Goal: Task Accomplishment & Management: Manage account settings

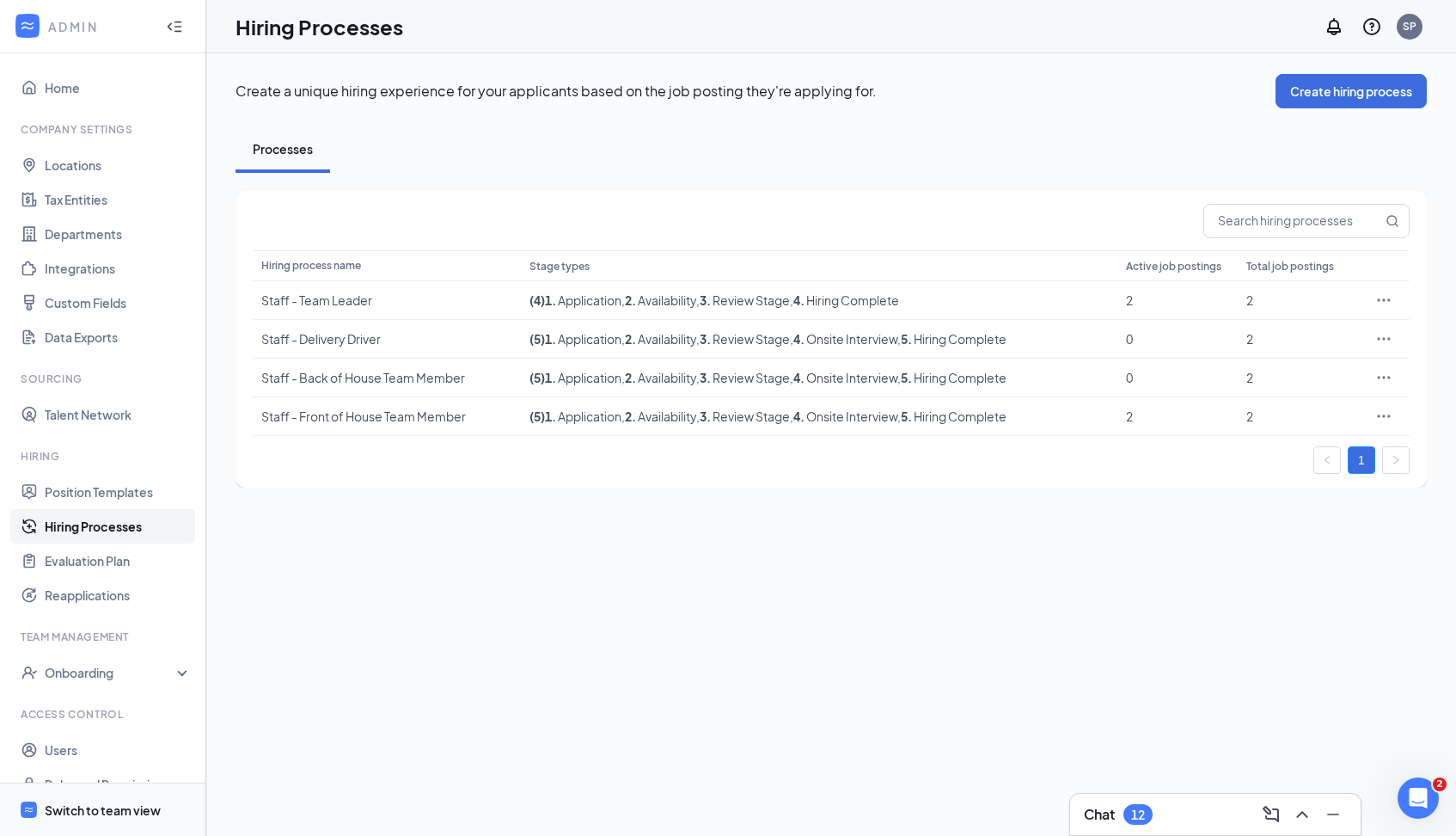
click at [118, 812] on div "Switch to team view" at bounding box center [102, 810] width 116 height 17
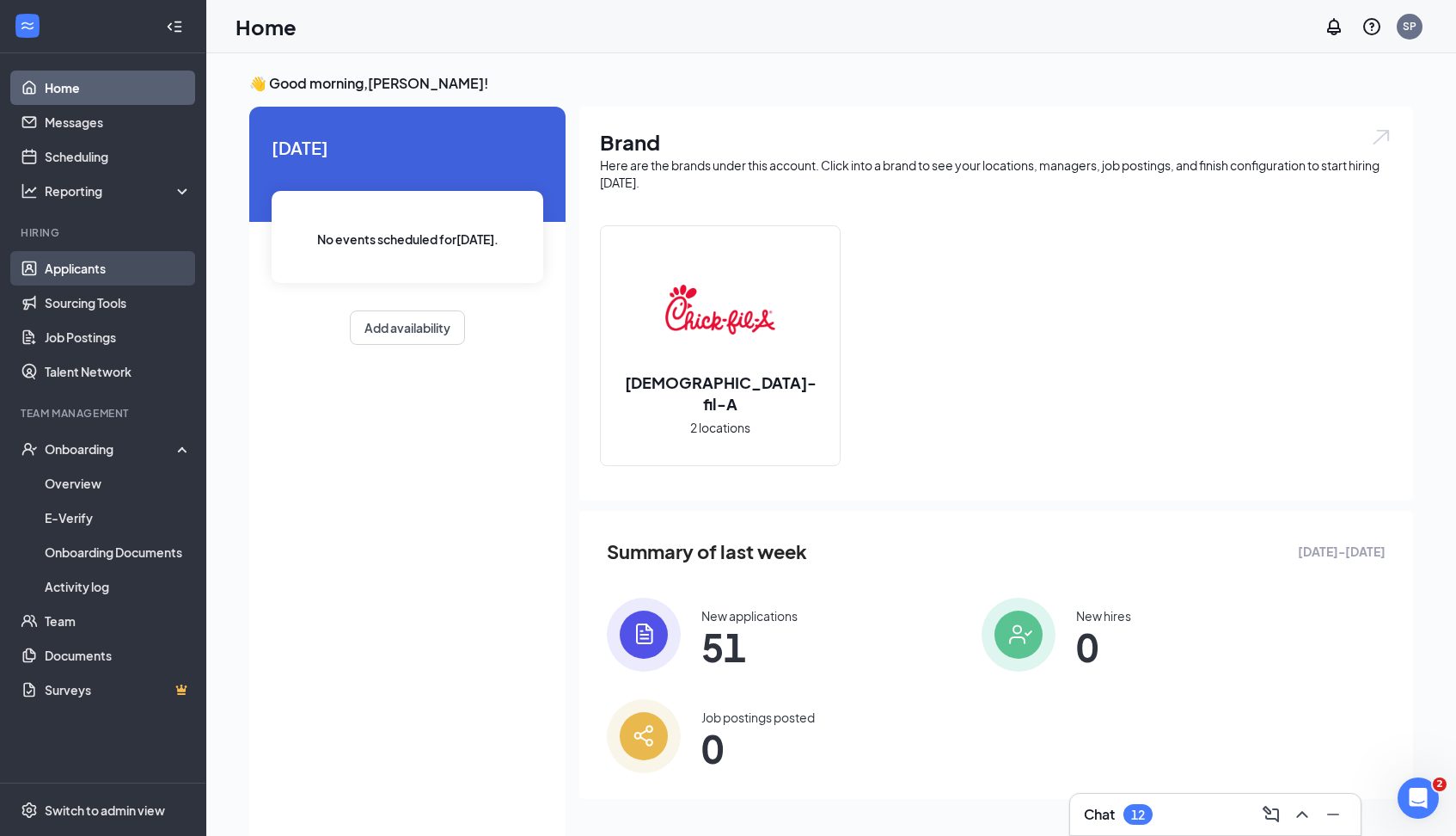
click at [104, 269] on link "Applicants" at bounding box center [118, 268] width 147 height 34
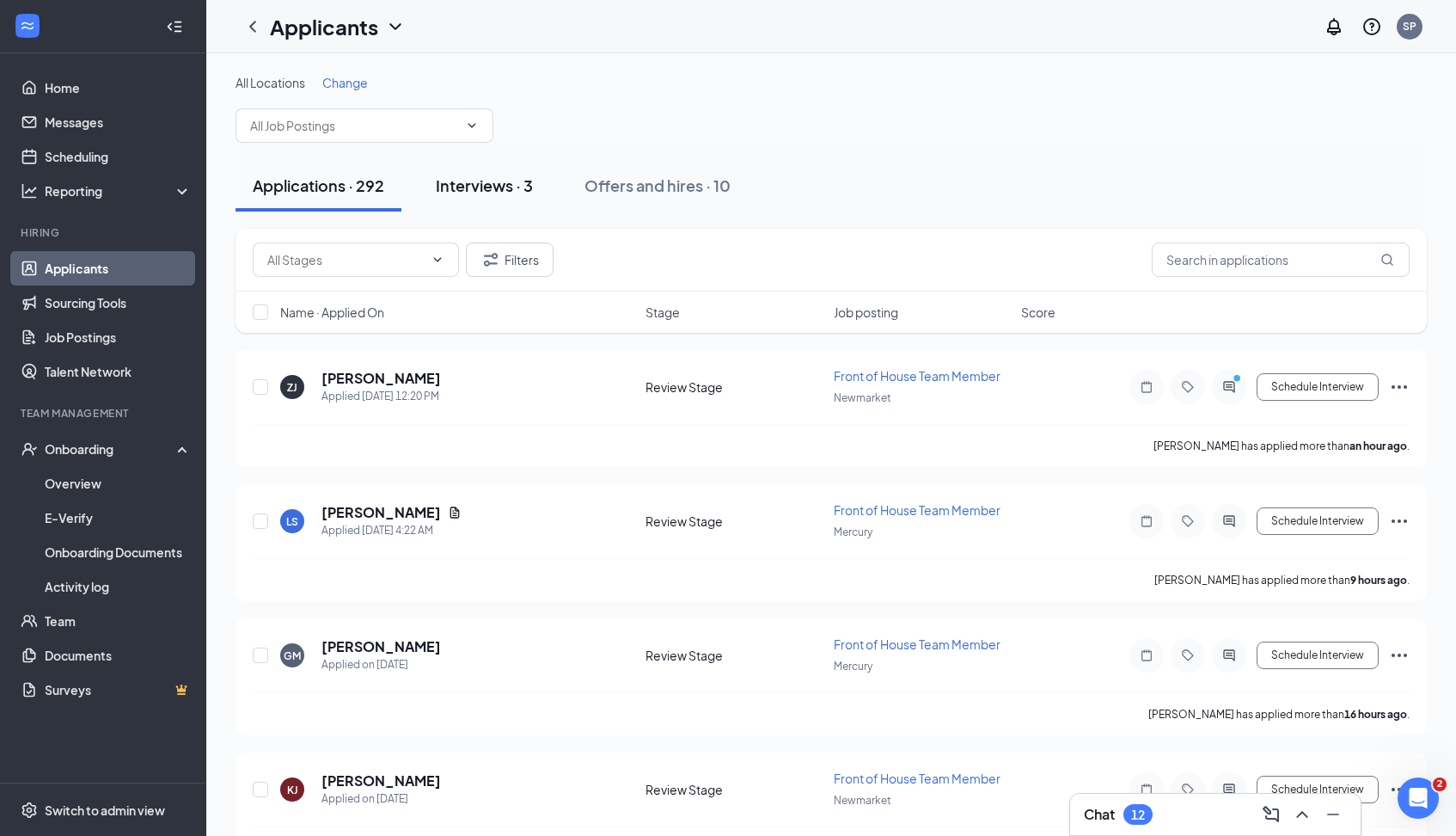
click at [499, 184] on div "Interviews · 3" at bounding box center [484, 185] width 97 height 22
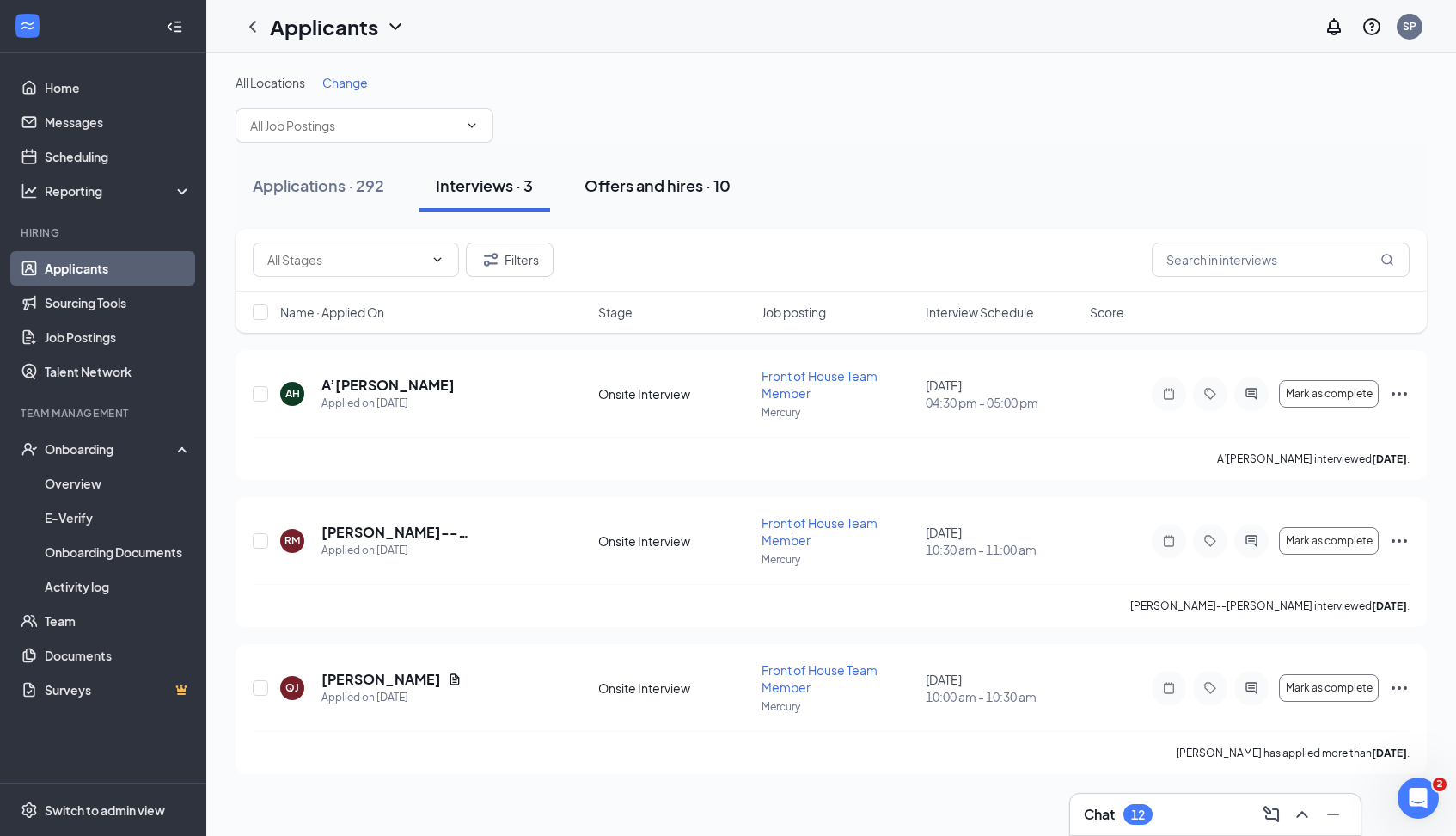
click at [666, 185] on div "Offers and hires · 10" at bounding box center [657, 185] width 146 height 22
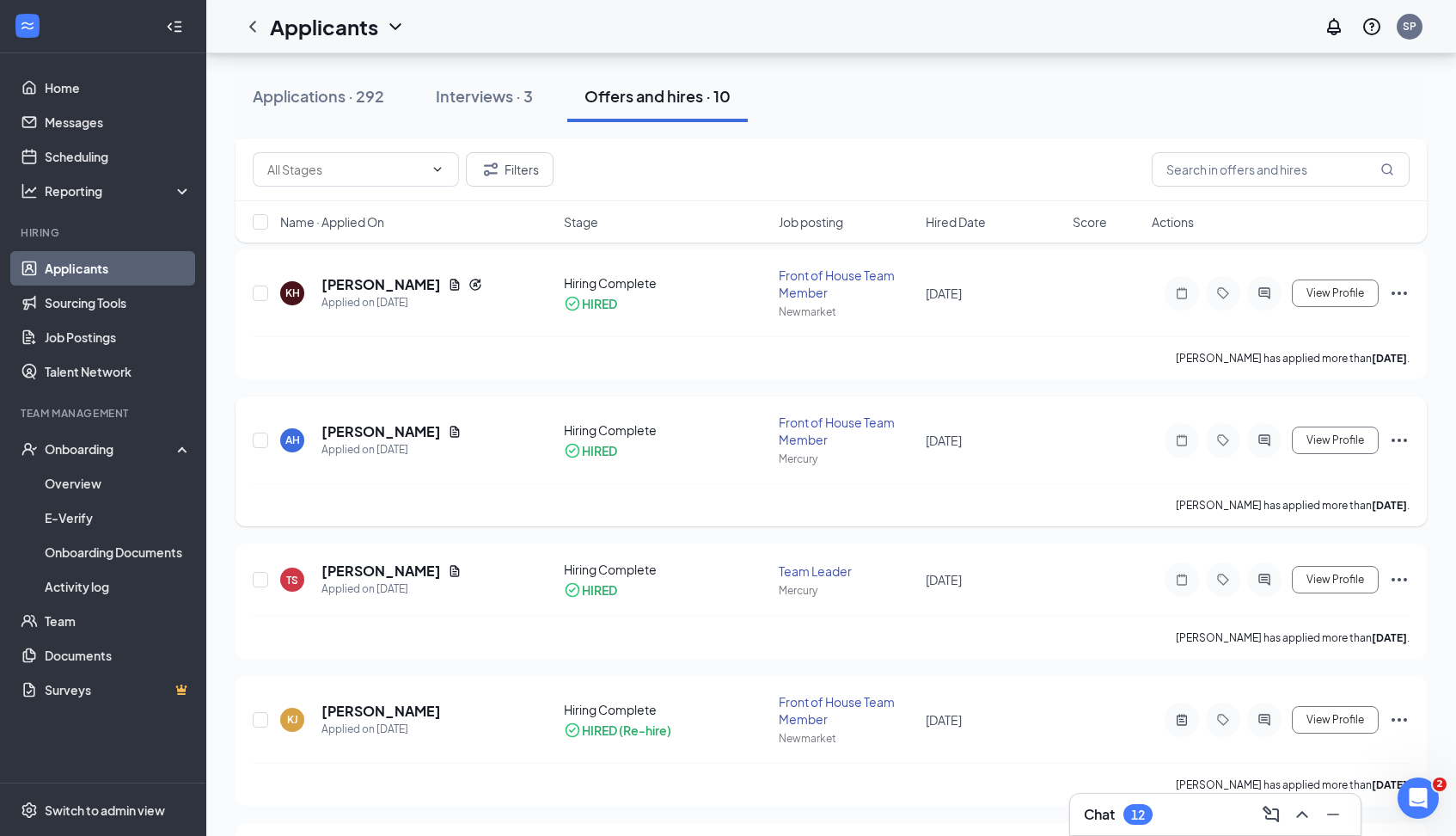
scroll to position [540, 0]
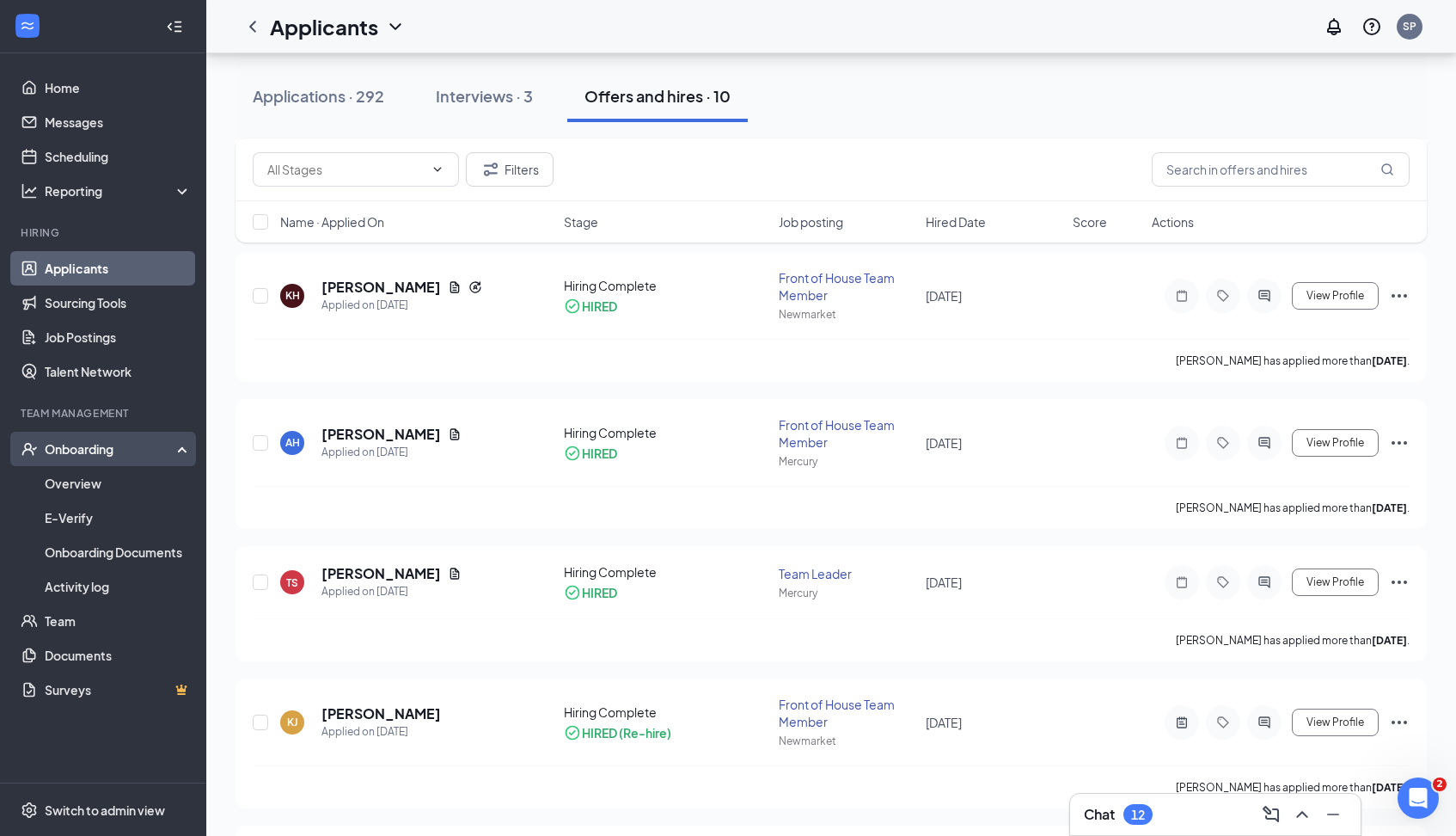
click at [127, 452] on div "Onboarding" at bounding box center [111, 448] width 132 height 17
click at [110, 444] on div "Onboarding" at bounding box center [111, 448] width 132 height 17
click at [159, 556] on link "Onboarding Documents" at bounding box center [118, 552] width 147 height 34
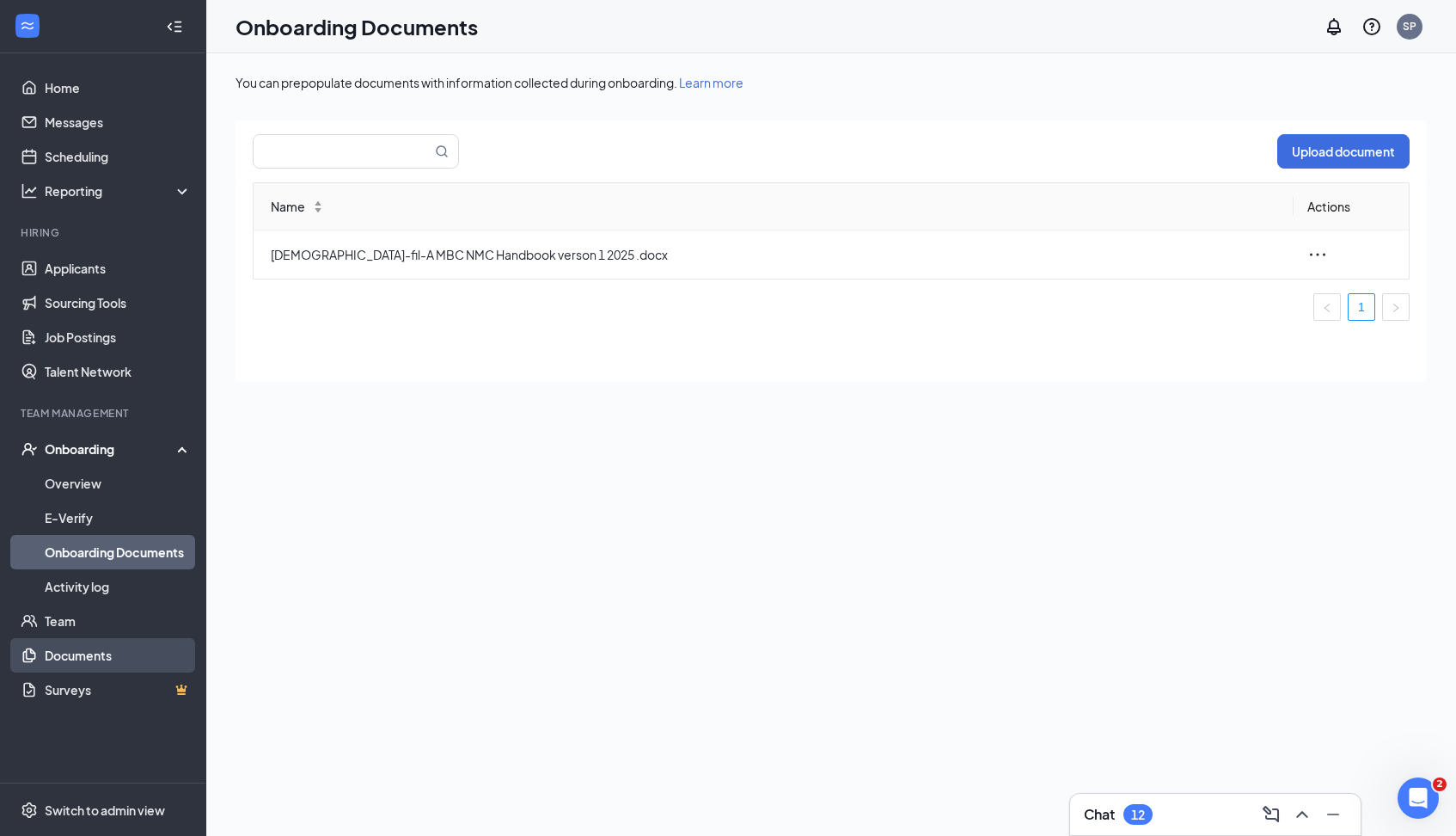
click at [113, 648] on link "Documents" at bounding box center [118, 656] width 147 height 34
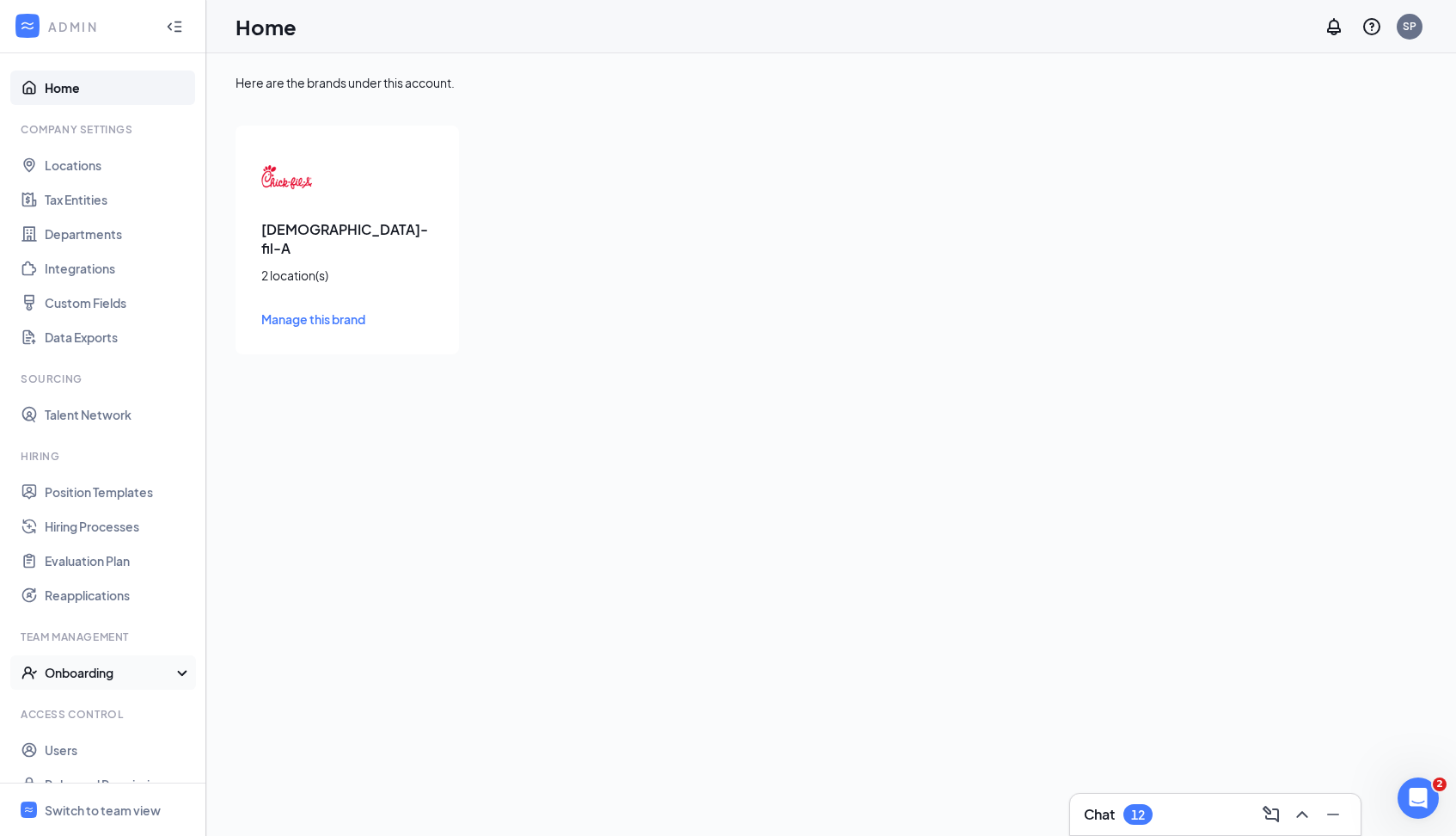
click at [92, 672] on div "Onboarding" at bounding box center [111, 672] width 132 height 17
click at [96, 712] on link "Onboarding Processes" at bounding box center [118, 706] width 147 height 34
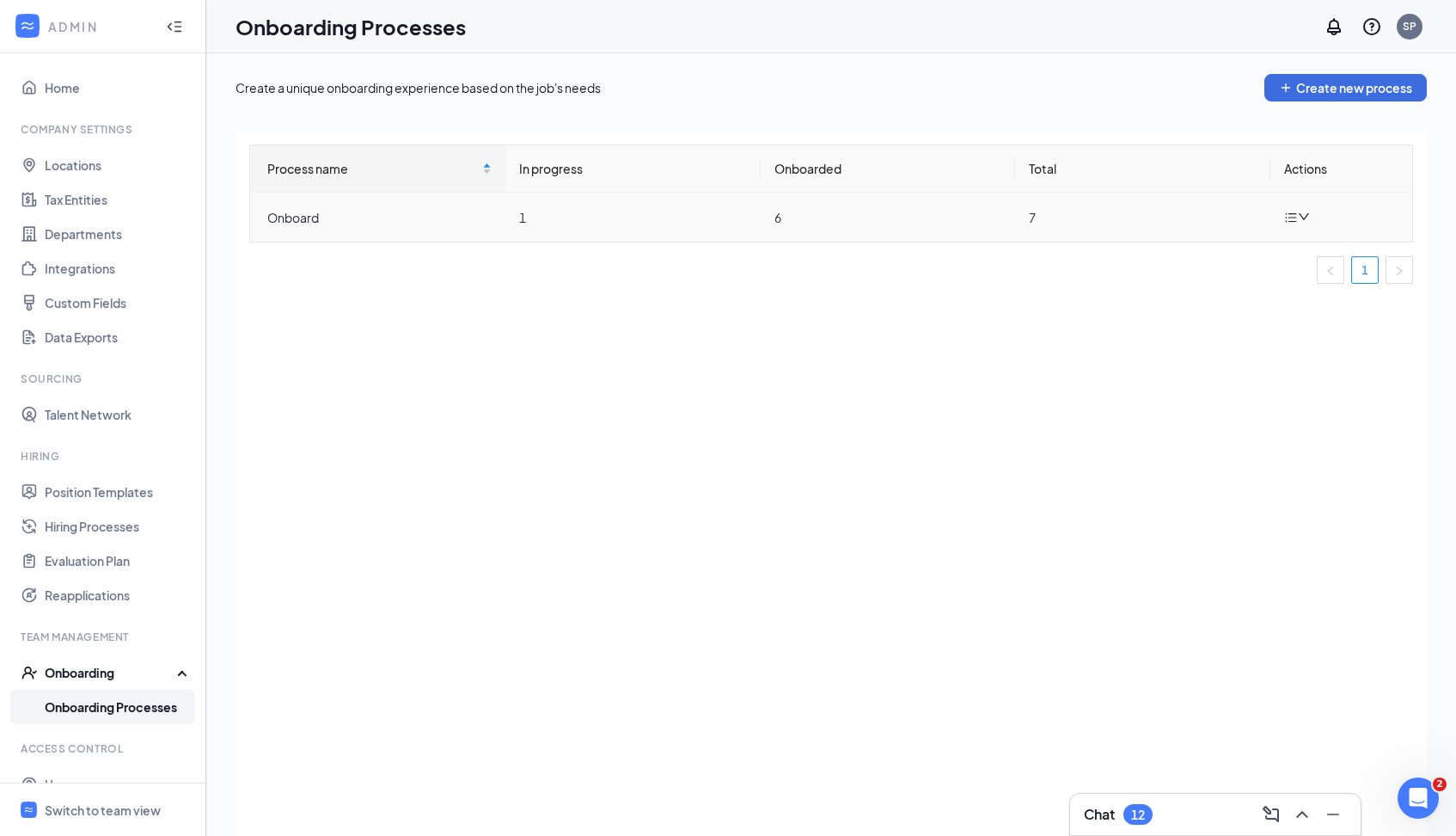
click at [780, 215] on td "6" at bounding box center [888, 217] width 256 height 49
click at [1352, 270] on link "1" at bounding box center [1364, 270] width 25 height 25
click at [1366, 271] on link "1" at bounding box center [1364, 270] width 25 height 25
click at [174, 24] on icon "Collapse" at bounding box center [174, 26] width 17 height 17
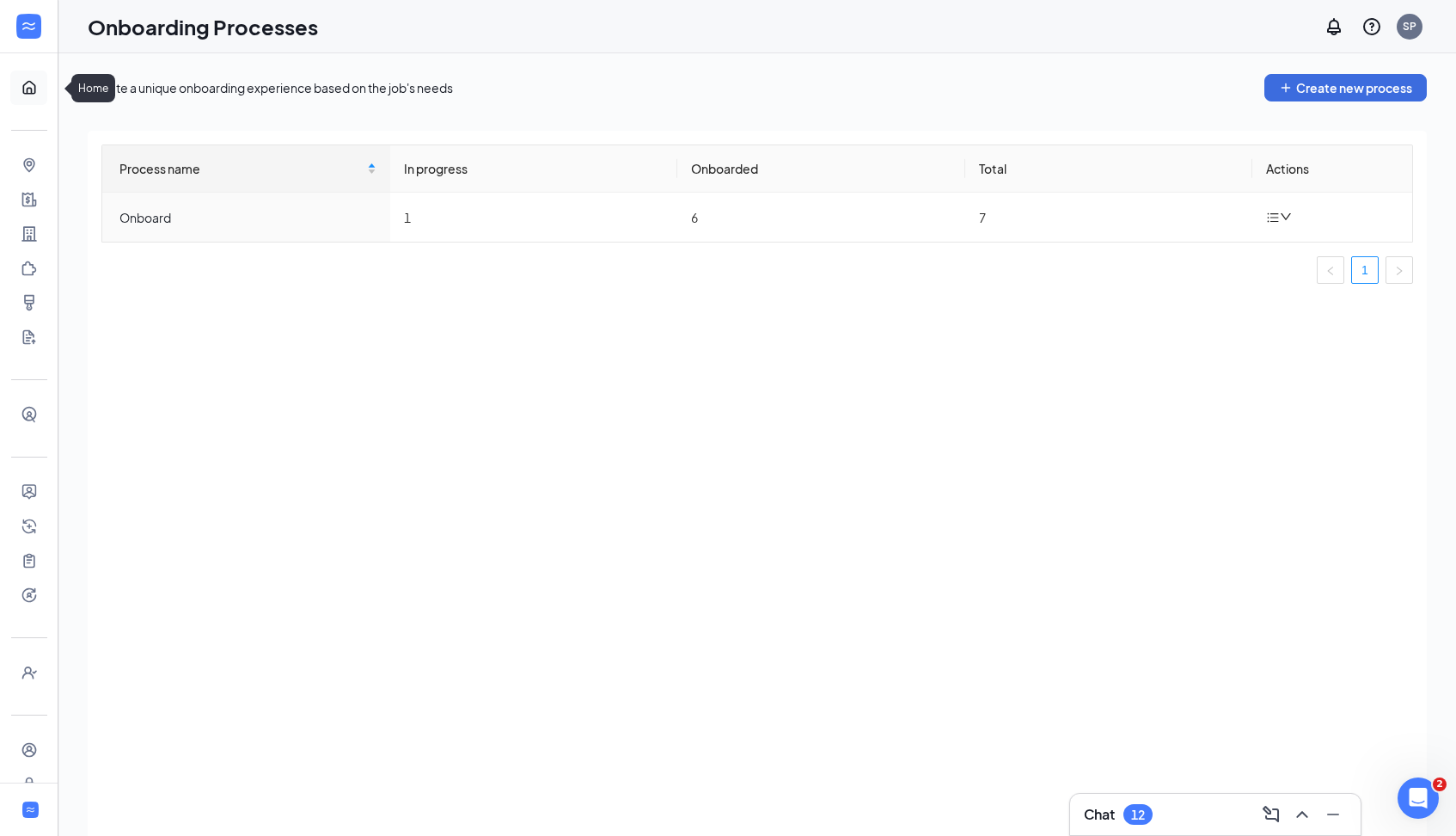
click at [44, 91] on link "Home" at bounding box center [53, 88] width 17 height 34
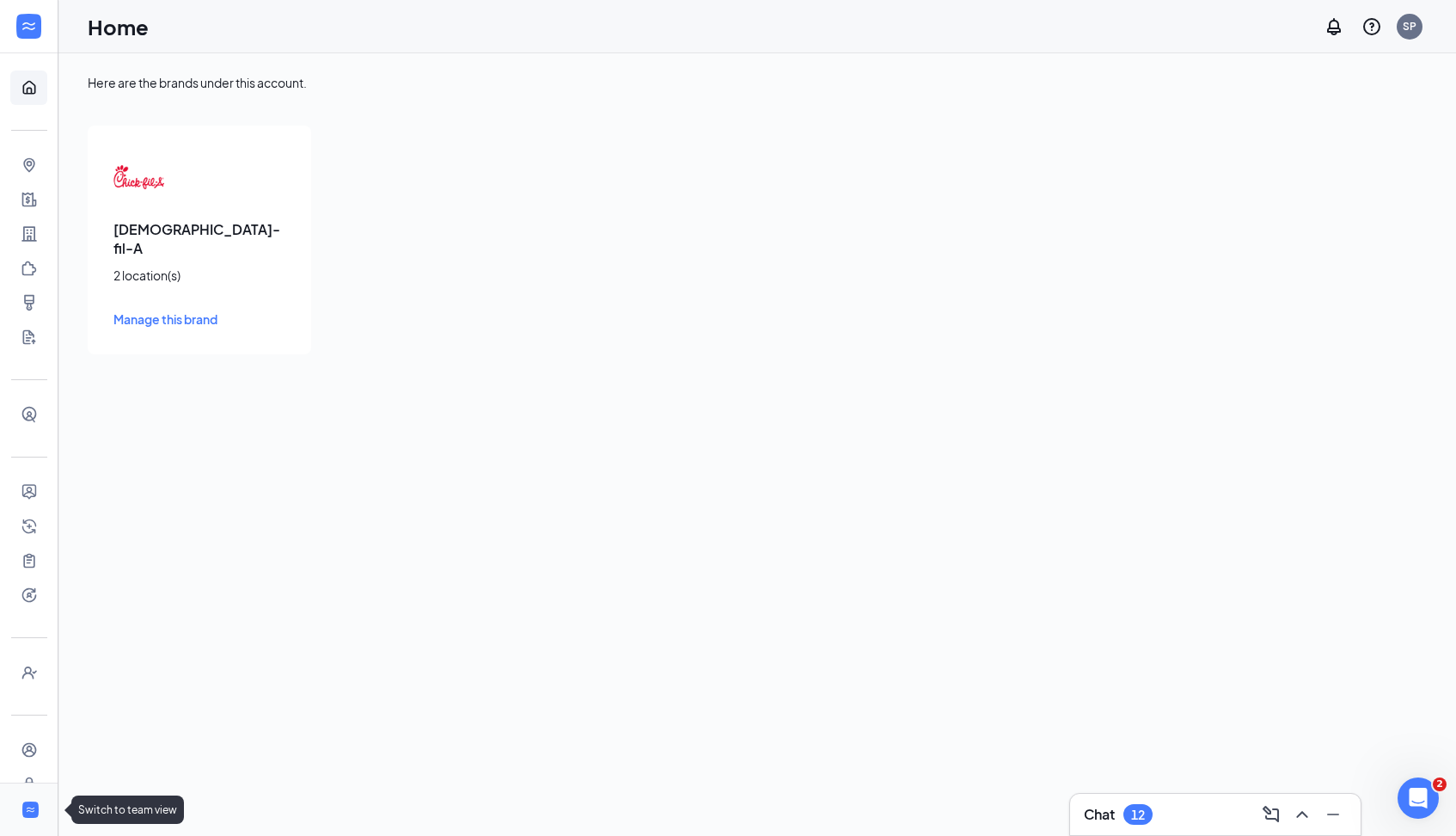
click at [31, 804] on icon "WorkstreamLogo" at bounding box center [30, 810] width 11 height 11
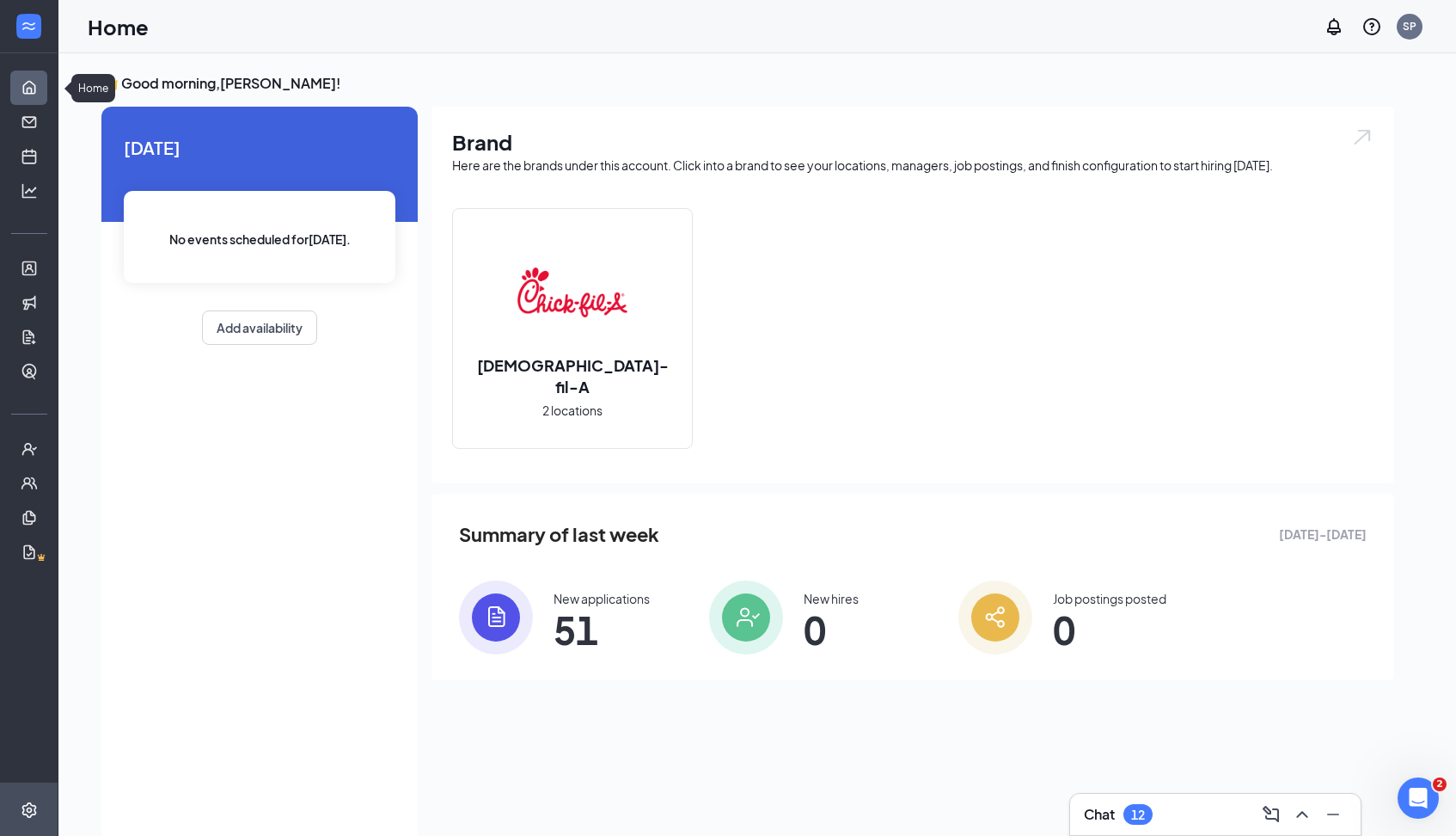
click at [44, 92] on link "Home" at bounding box center [53, 88] width 17 height 34
click at [44, 263] on link "Applicants" at bounding box center [53, 268] width 17 height 34
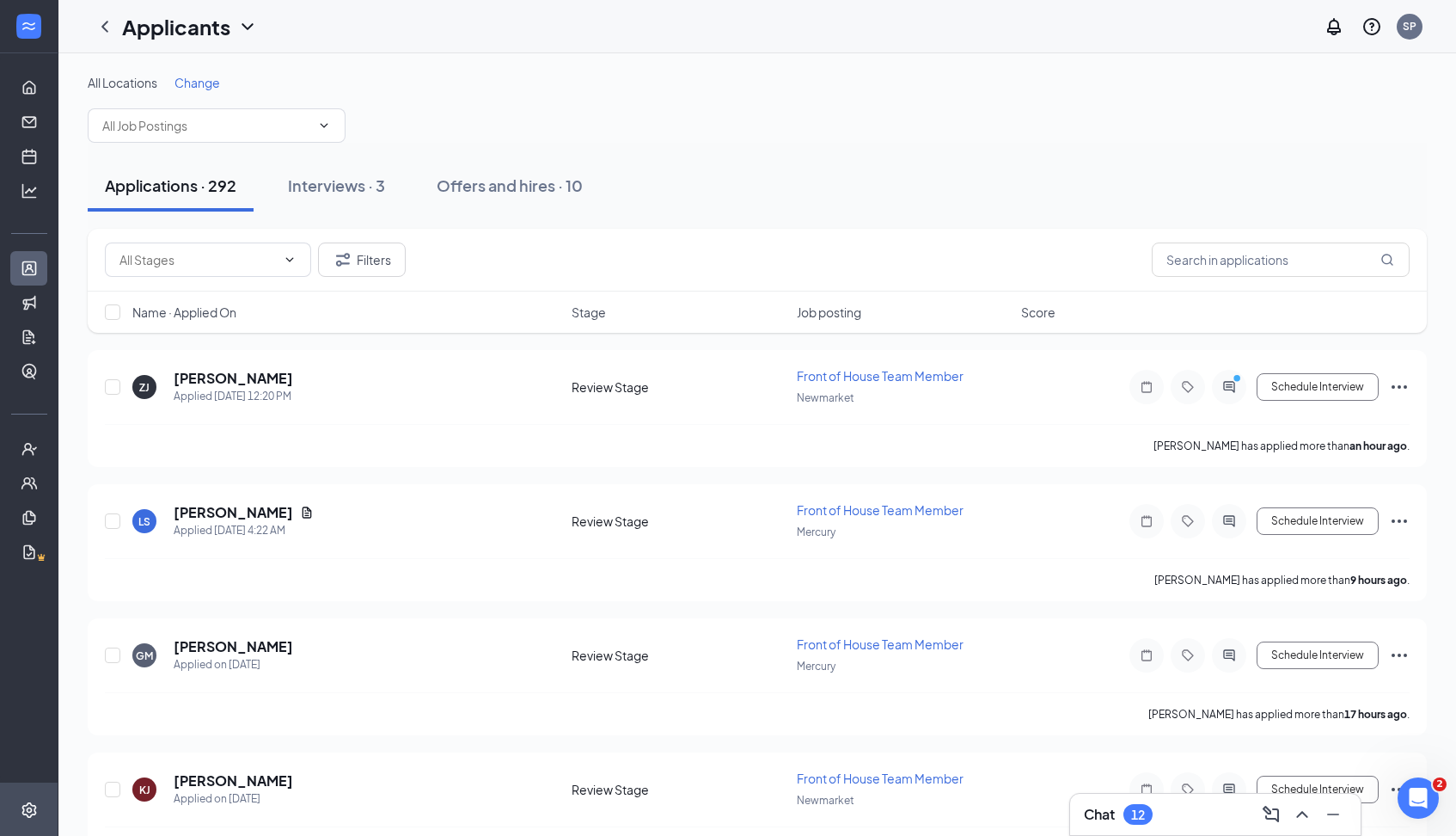
click at [131, 88] on span "All Locations" at bounding box center [122, 82] width 70 height 15
click at [200, 83] on span "Change" at bounding box center [197, 82] width 45 height 15
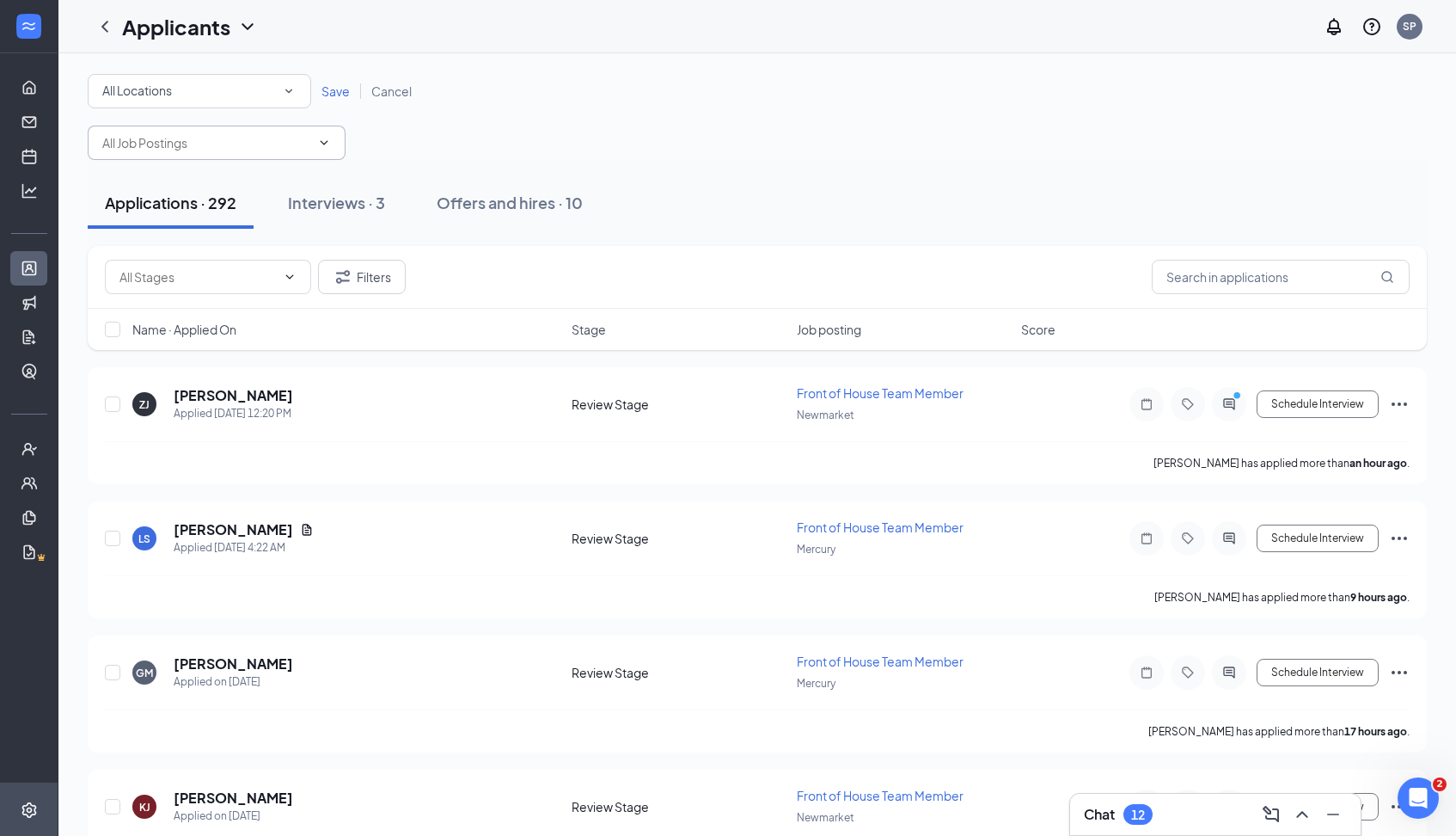
click at [323, 147] on icon "ChevronDown" at bounding box center [324, 142] width 14 height 14
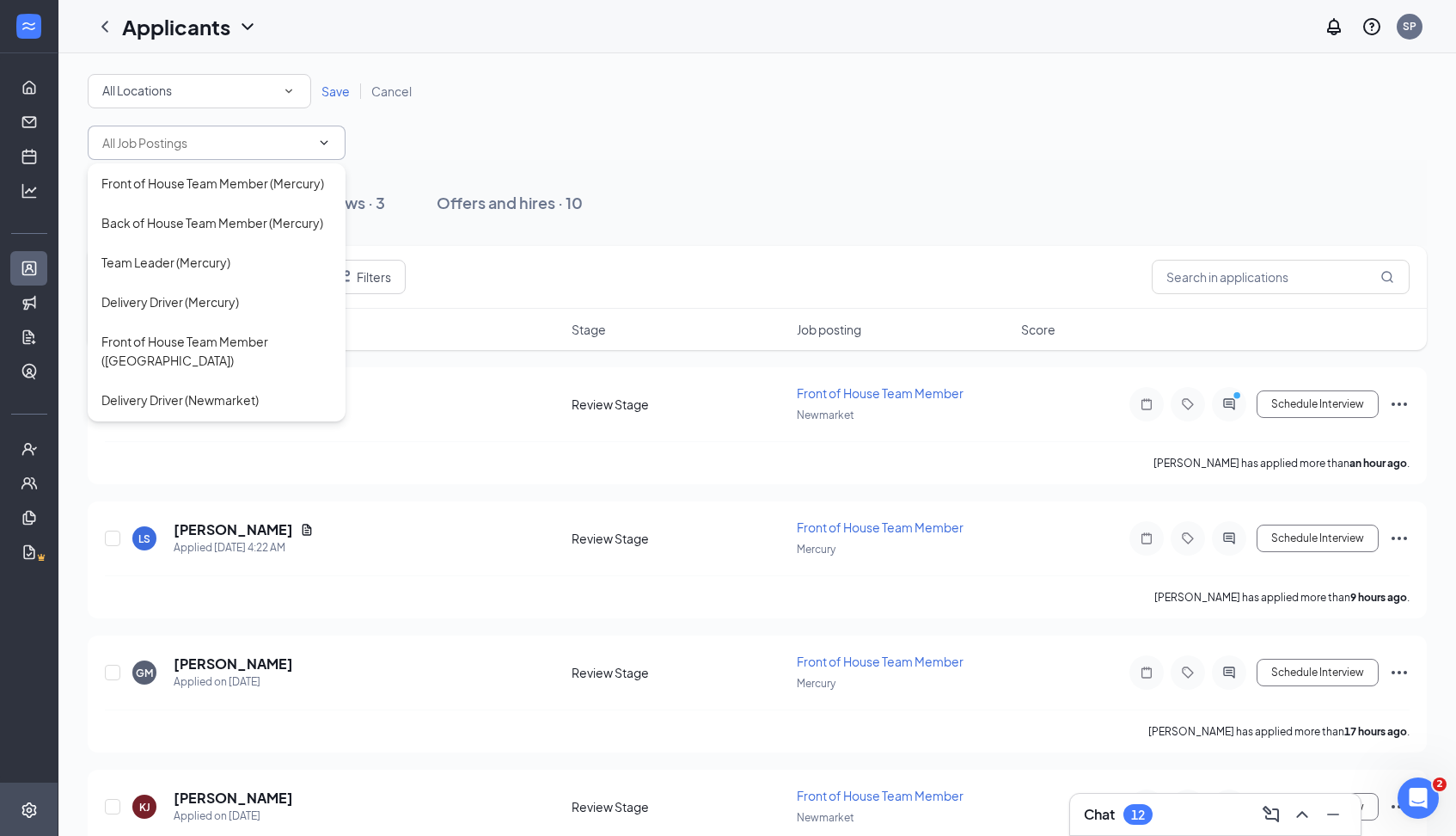
click at [285, 91] on icon "SmallChevronDown" at bounding box center [288, 91] width 15 height 15
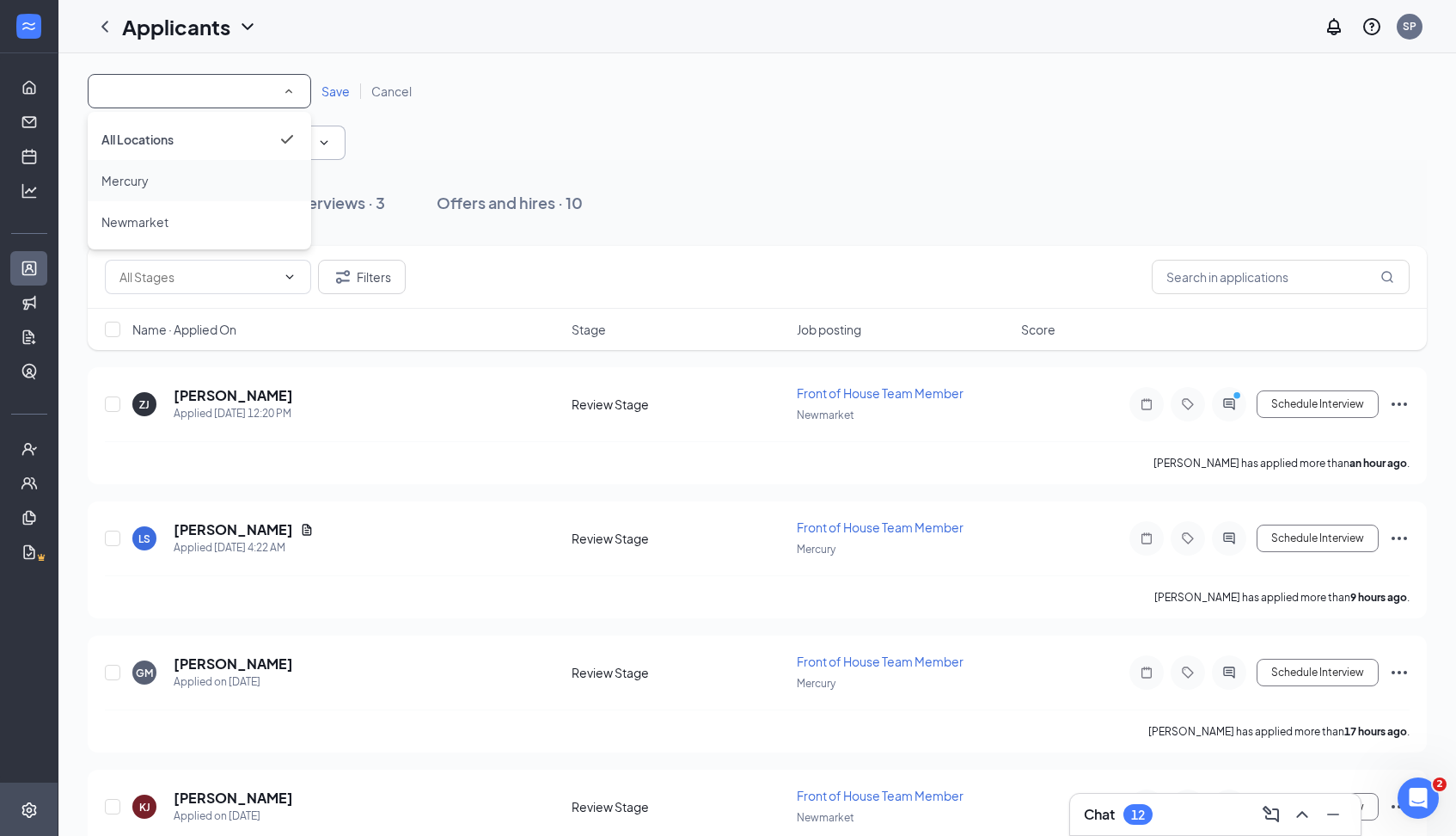
click at [198, 177] on div "Mercury" at bounding box center [199, 180] width 196 height 21
click at [335, 94] on span "Save" at bounding box center [335, 91] width 28 height 15
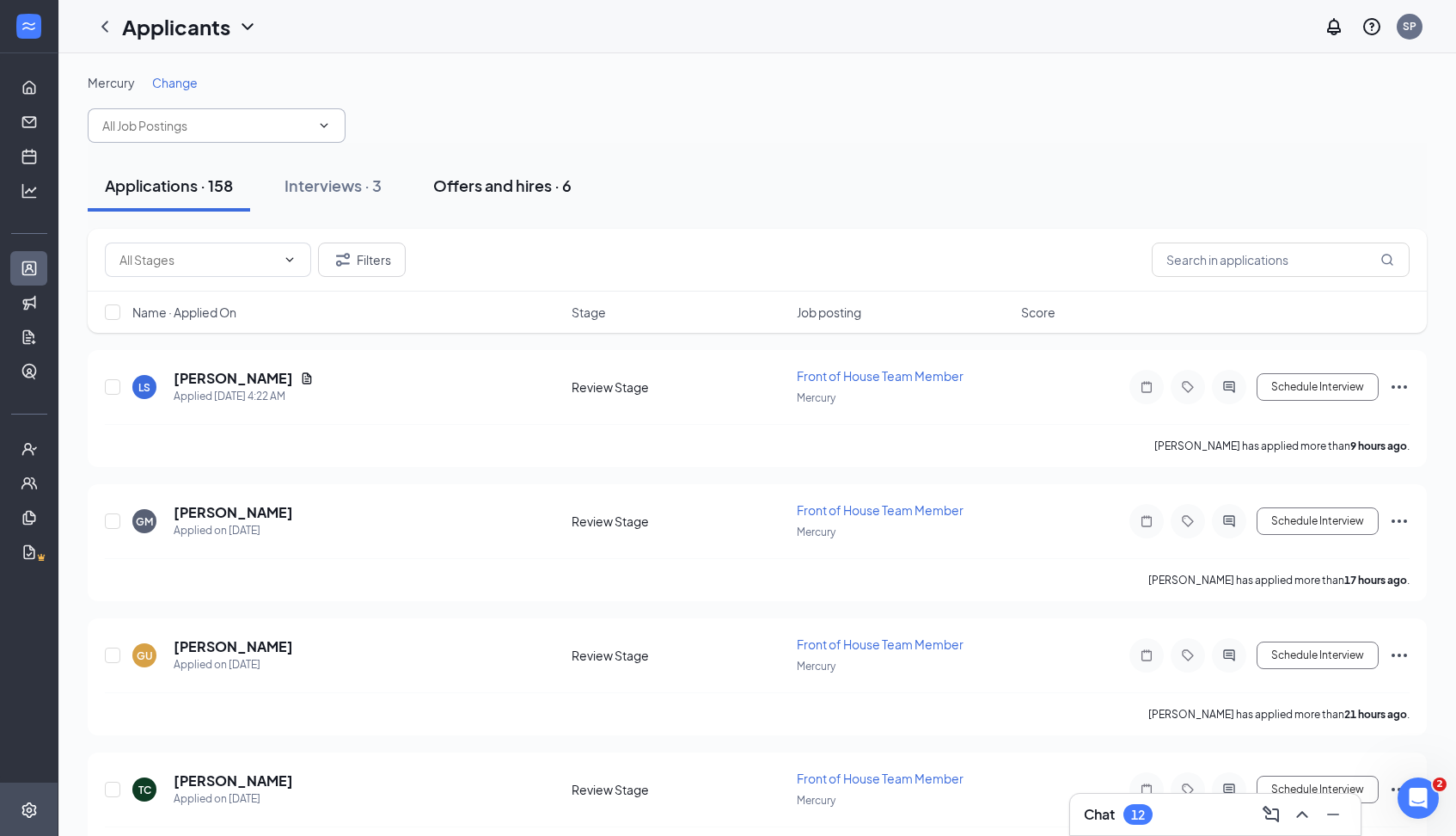
click at [501, 190] on div "Offers and hires · 6" at bounding box center [502, 185] width 139 height 22
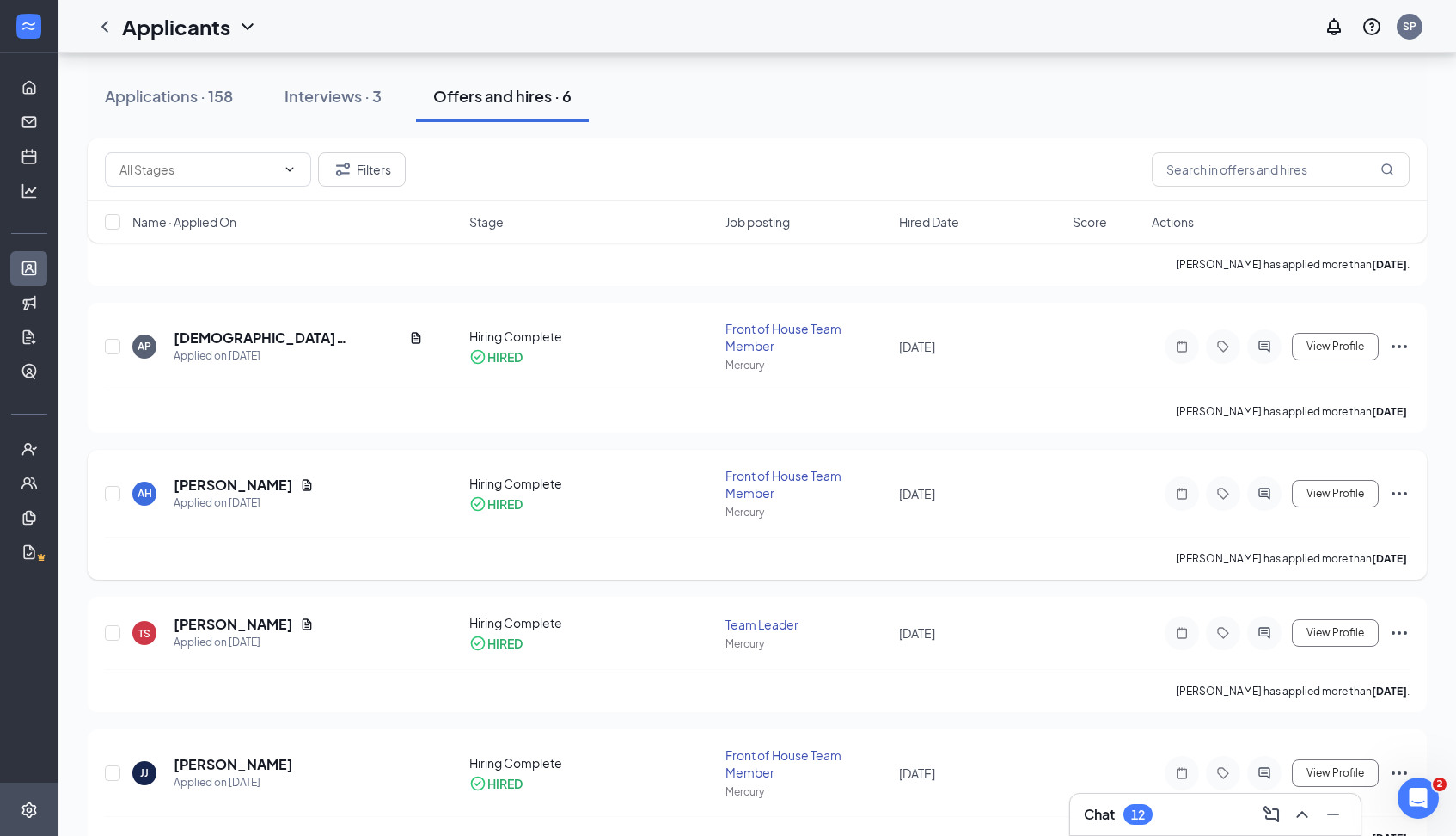
scroll to position [211, 0]
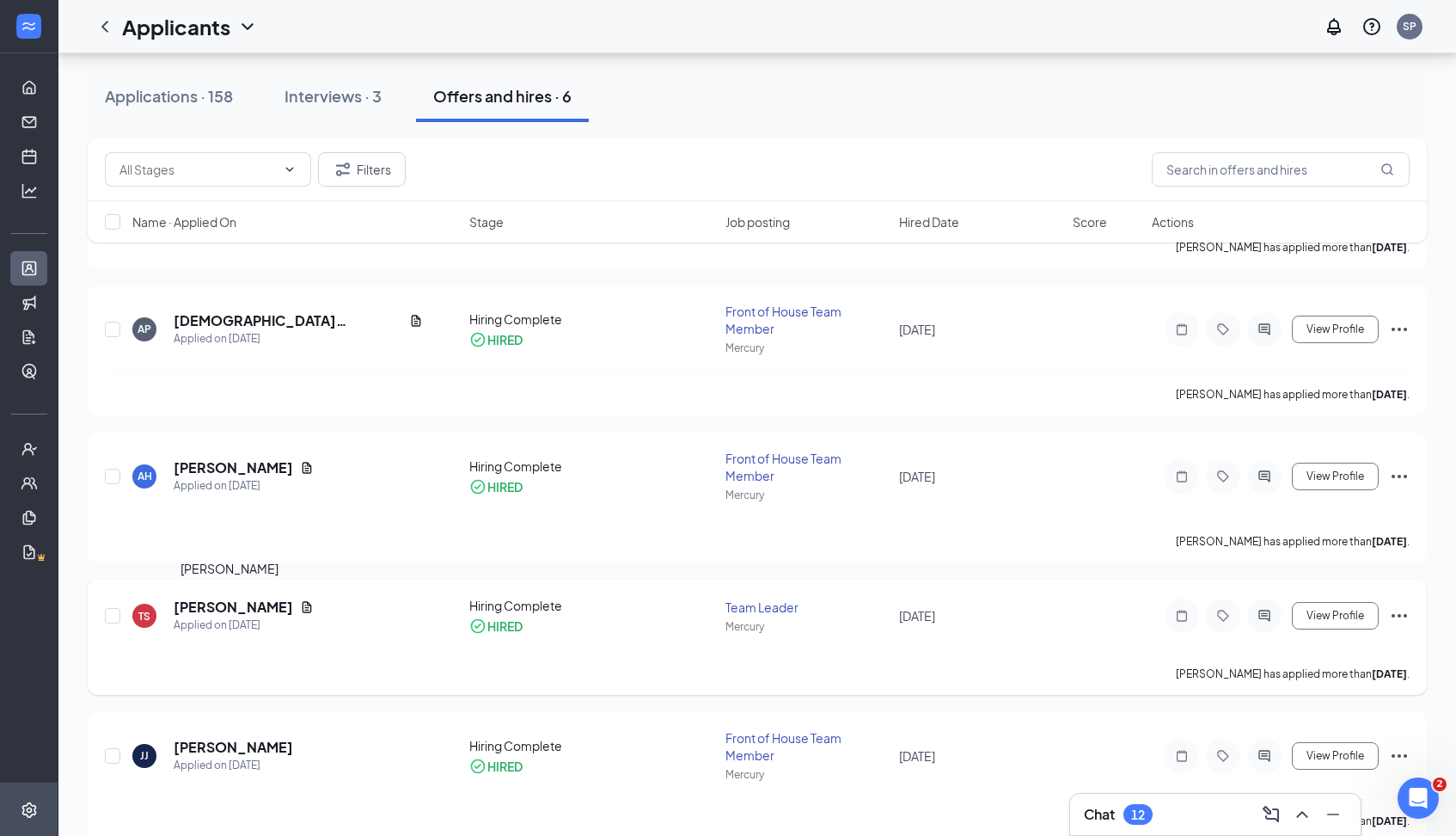
click at [199, 608] on h5 "[PERSON_NAME]" at bounding box center [234, 607] width 120 height 19
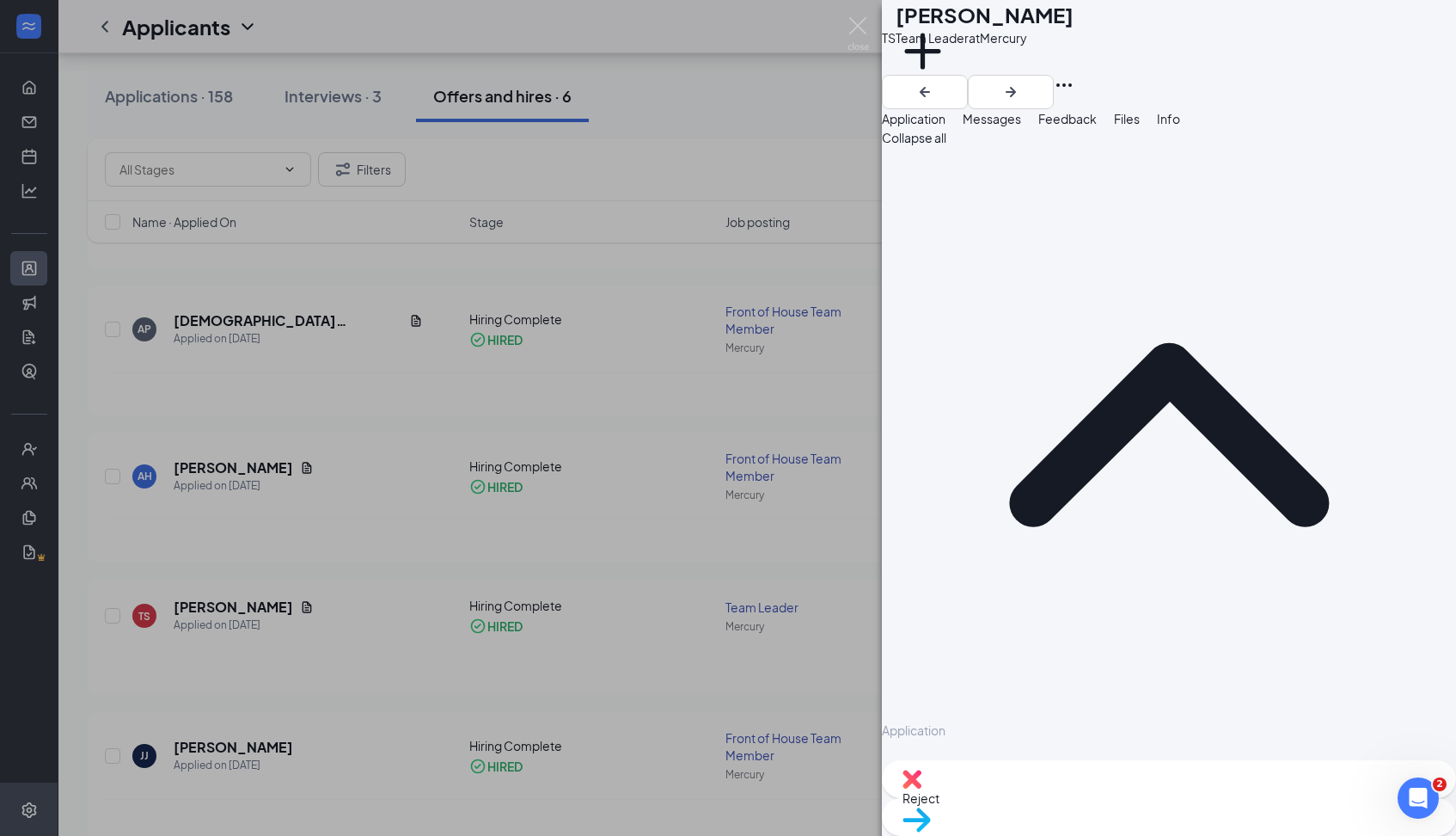
click at [287, 608] on div "[PERSON_NAME] Team Leader at Mercury Add a tag Application Messages Feedback Fi…" at bounding box center [728, 418] width 1456 height 836
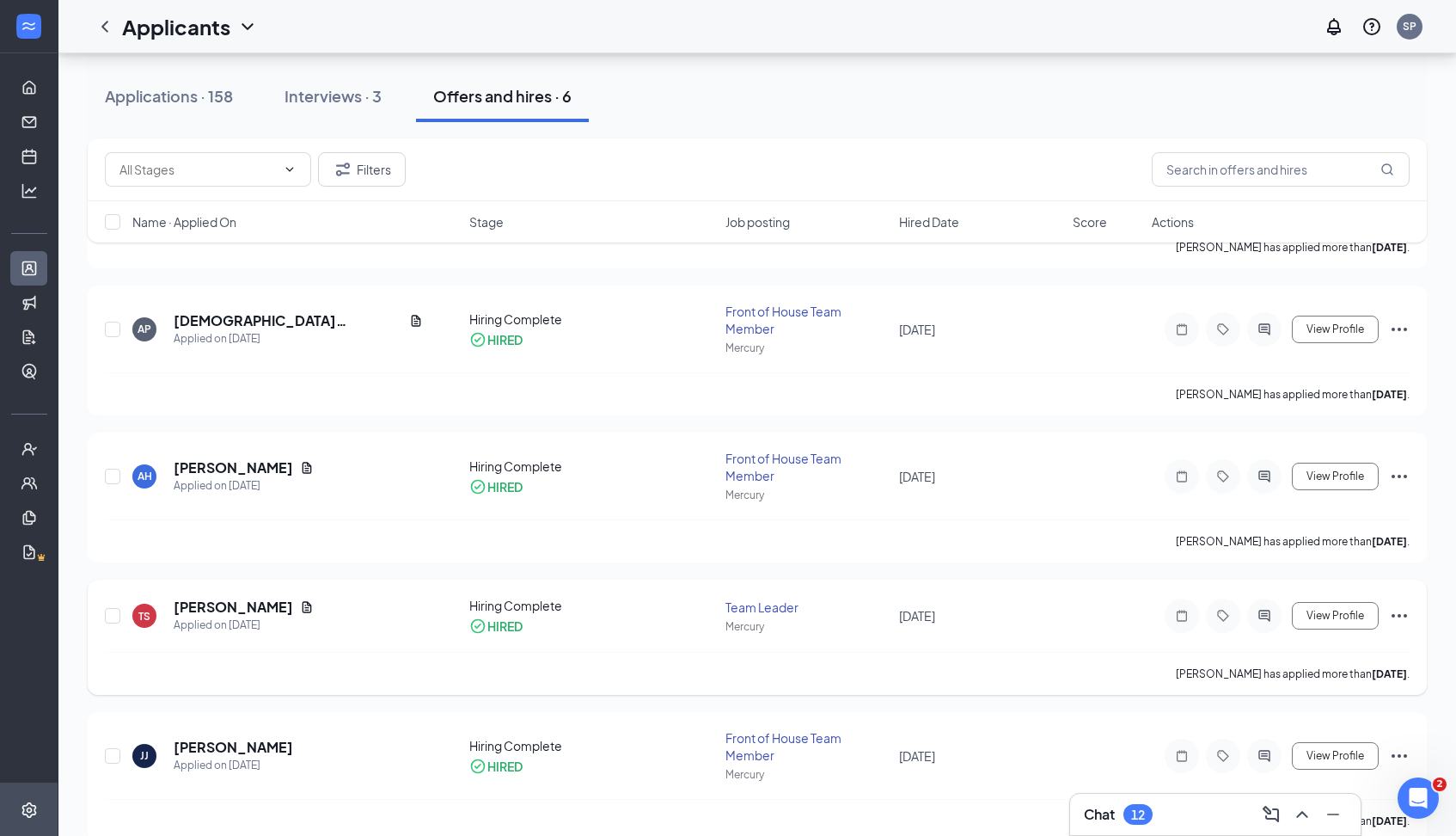
click at [154, 617] on div "TS" at bounding box center [144, 616] width 24 height 24
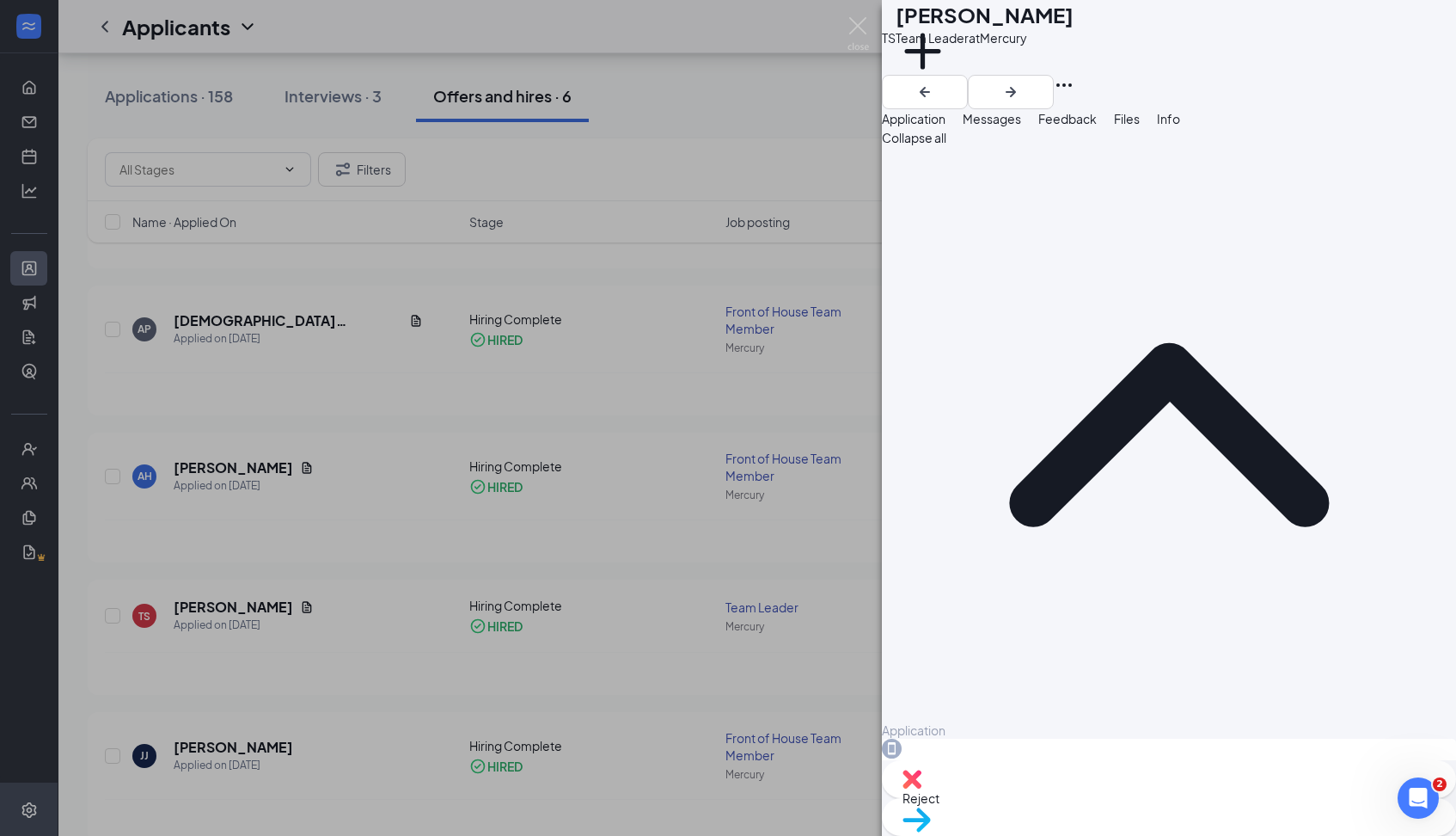
click at [237, 627] on div "[PERSON_NAME] Team Leader at Mercury Add a tag Application Messages Feedback Fi…" at bounding box center [728, 418] width 1456 height 836
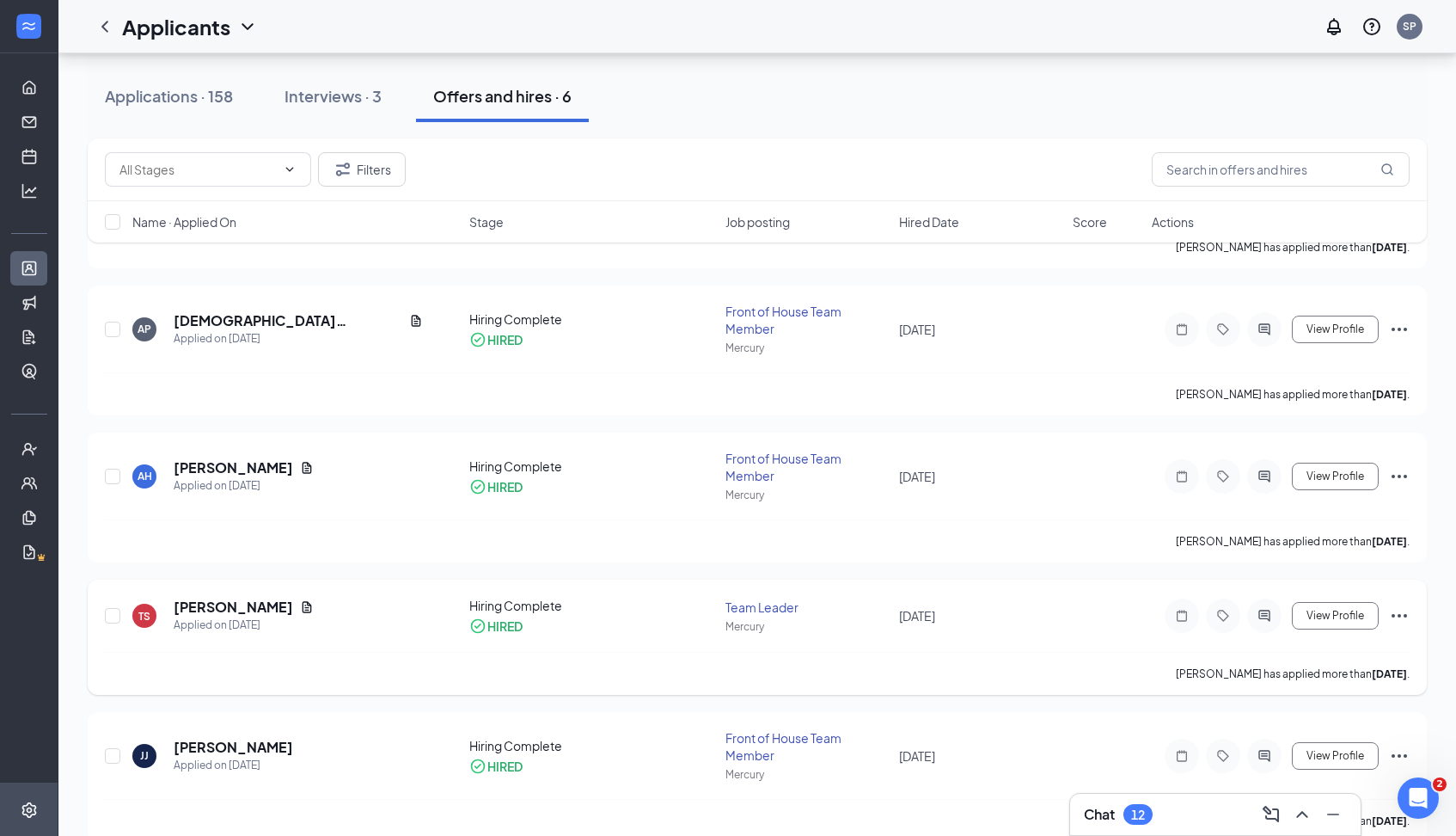
click at [235, 661] on div "[PERSON_NAME] has applied more than [DATE] ." at bounding box center [757, 673] width 1305 height 43
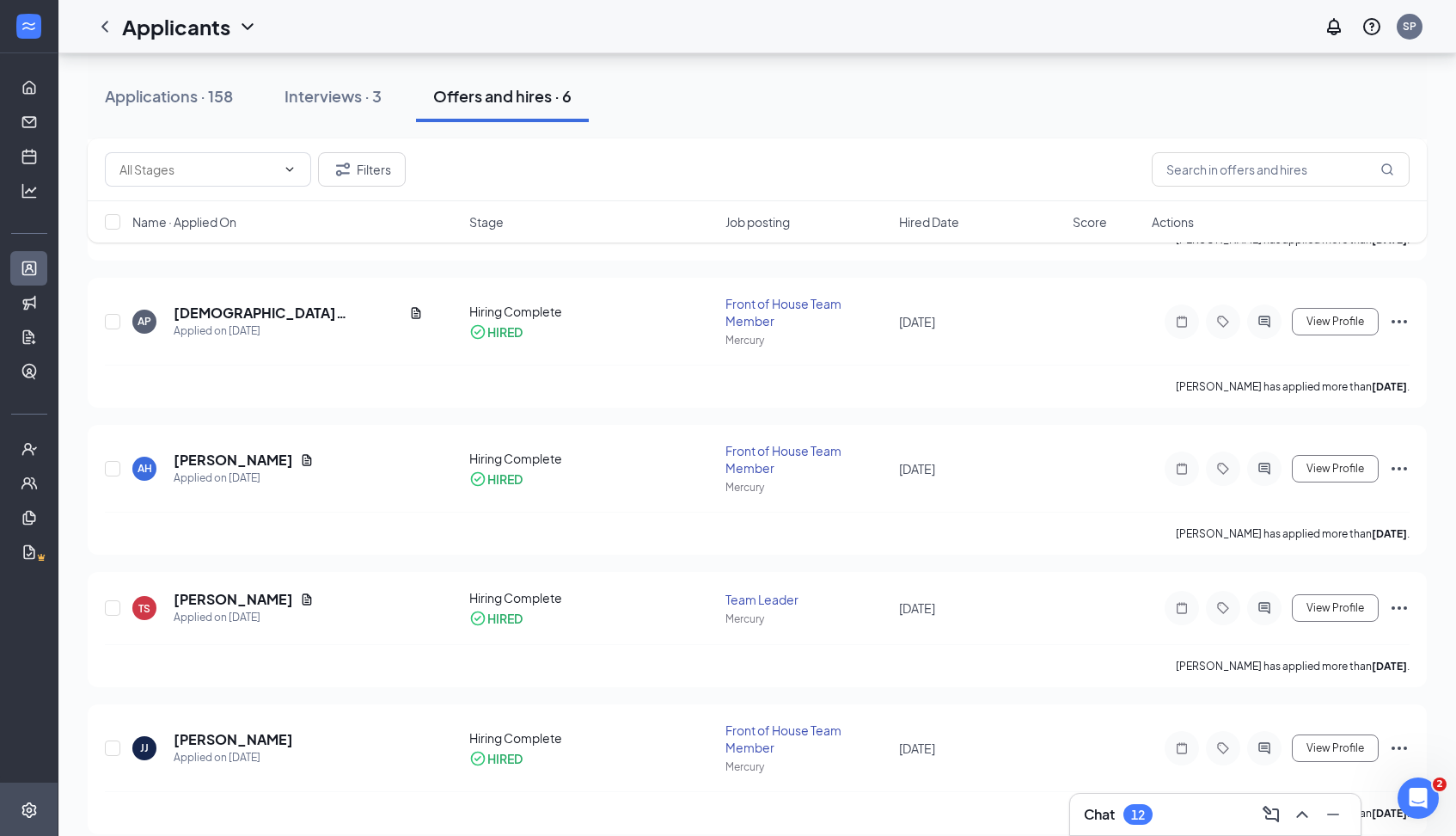
scroll to position [208, 0]
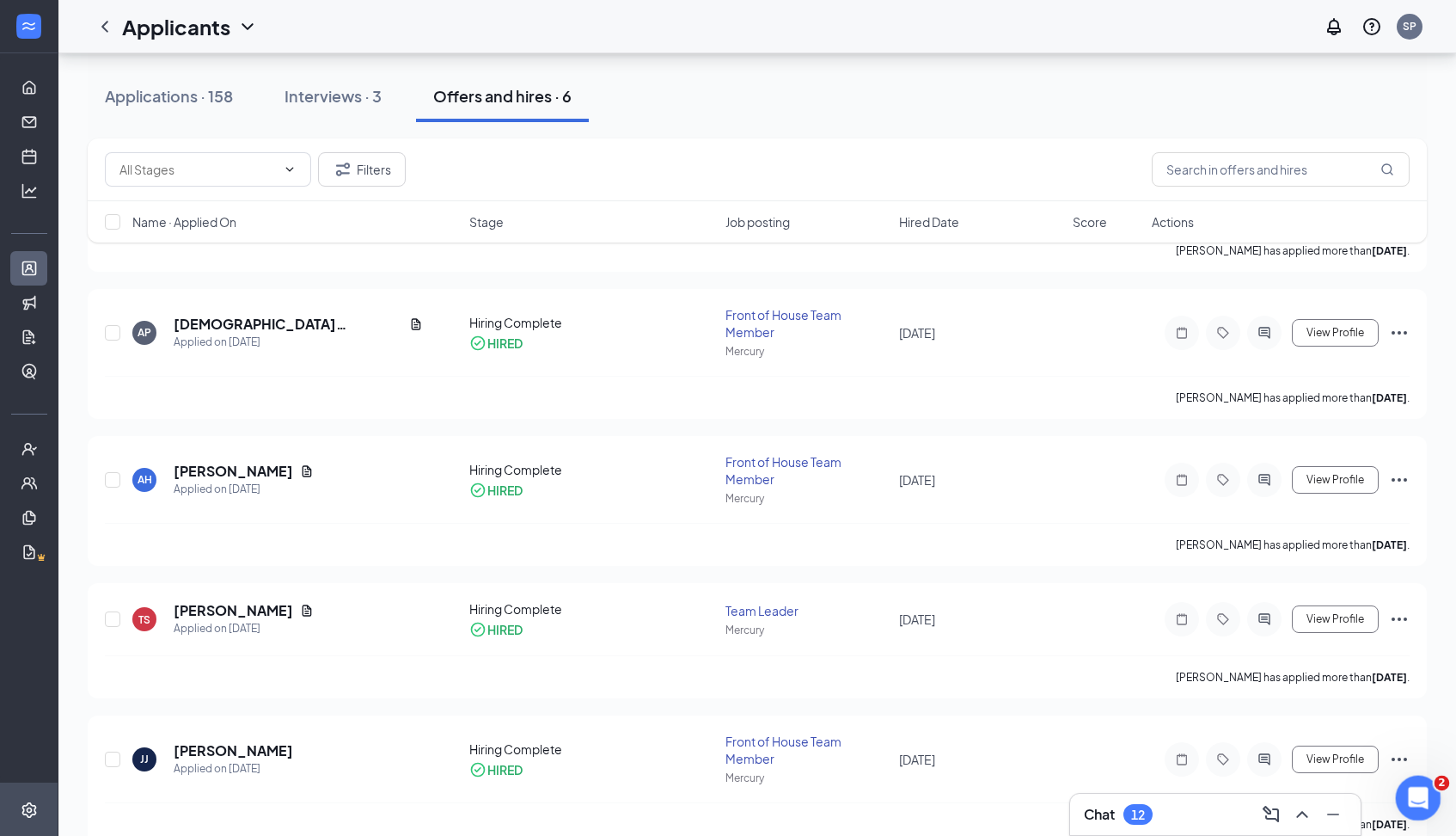
click at [1408, 782] on div "Open Intercom Messenger" at bounding box center [1415, 795] width 57 height 57
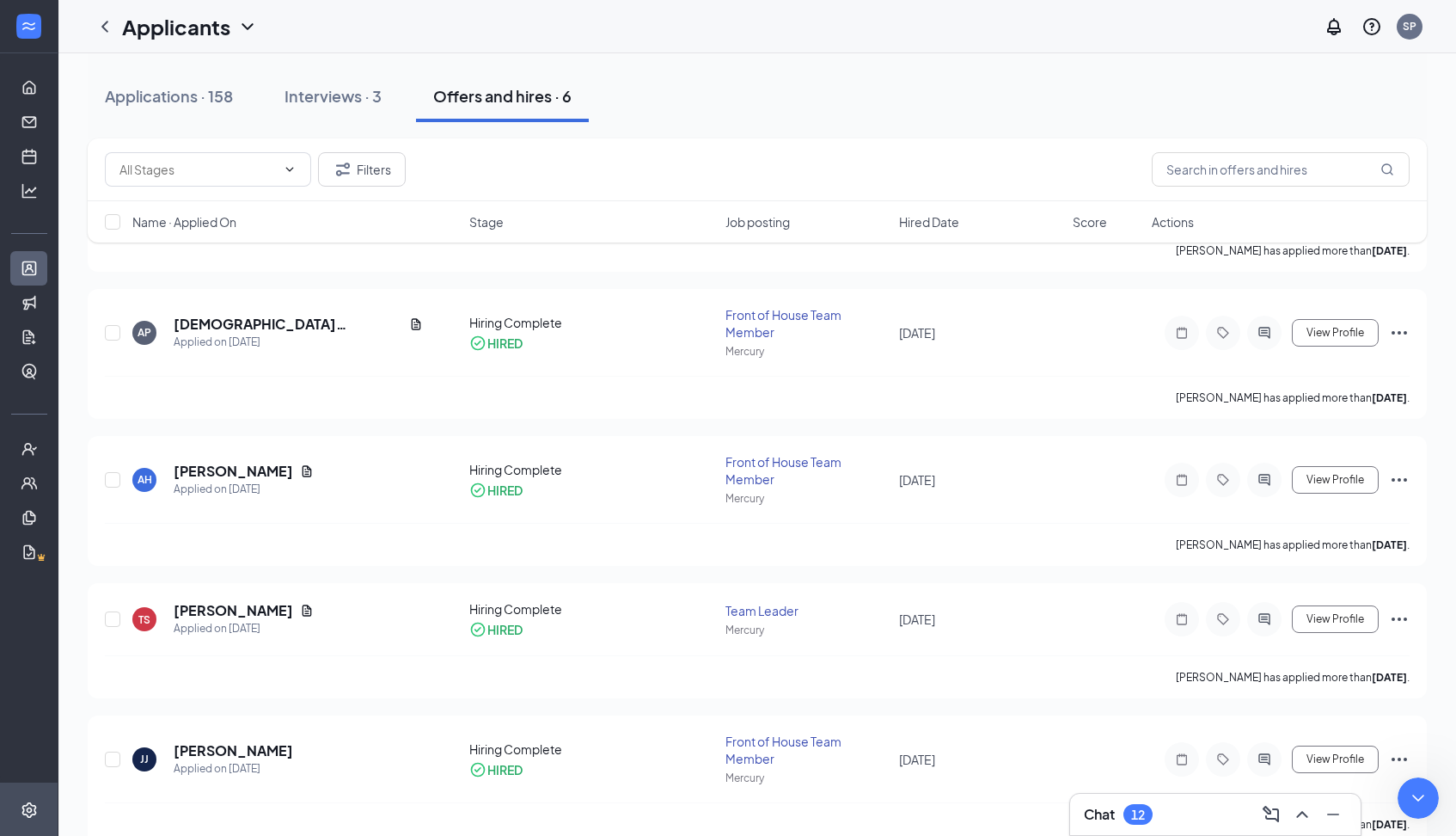
click at [514, 89] on div "Offers and hires · 6" at bounding box center [502, 96] width 139 height 22
click at [34, 444] on icon "UserCheck" at bounding box center [29, 445] width 17 height 17
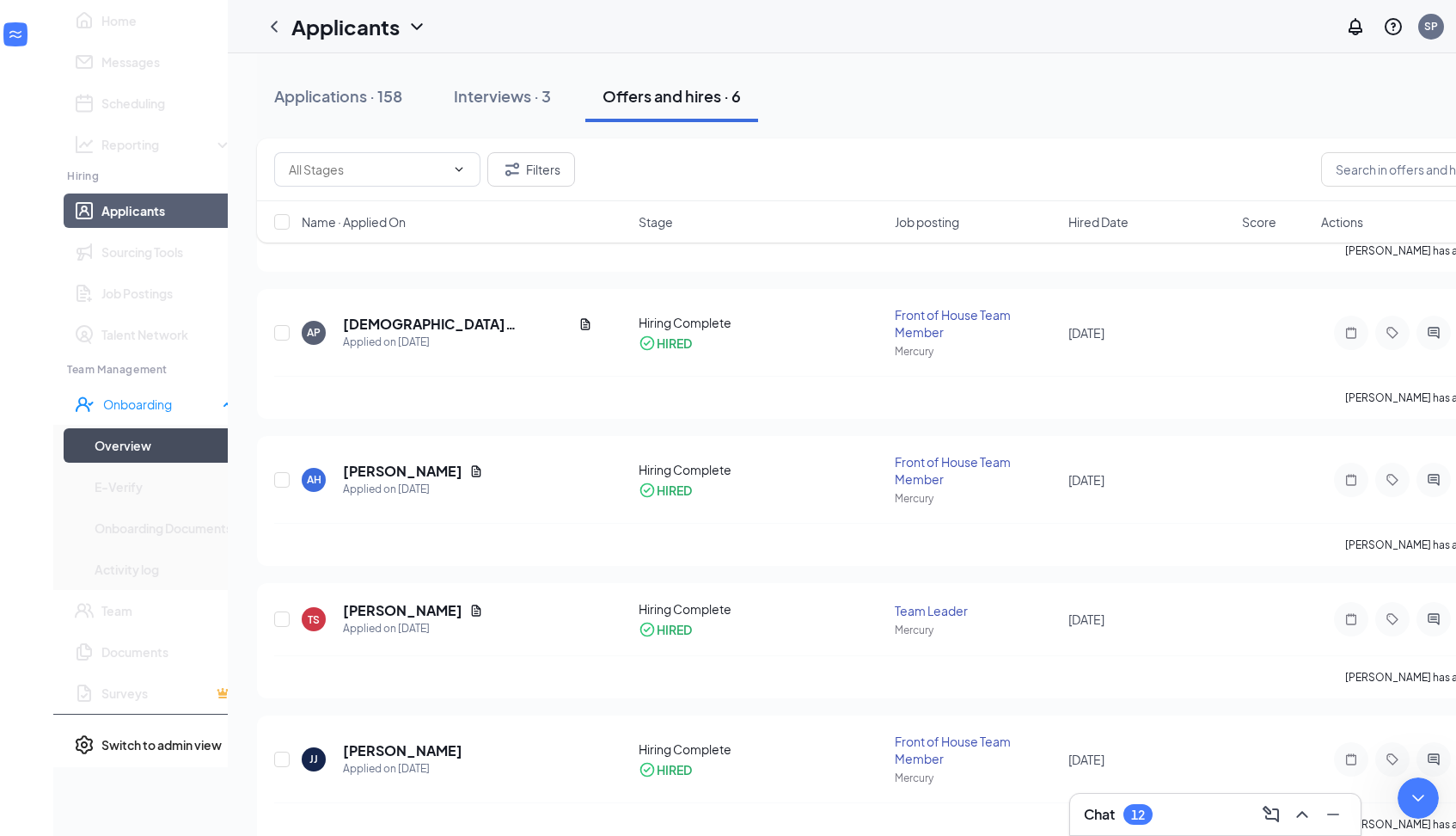
click at [94, 462] on link "Overview" at bounding box center [163, 445] width 139 height 34
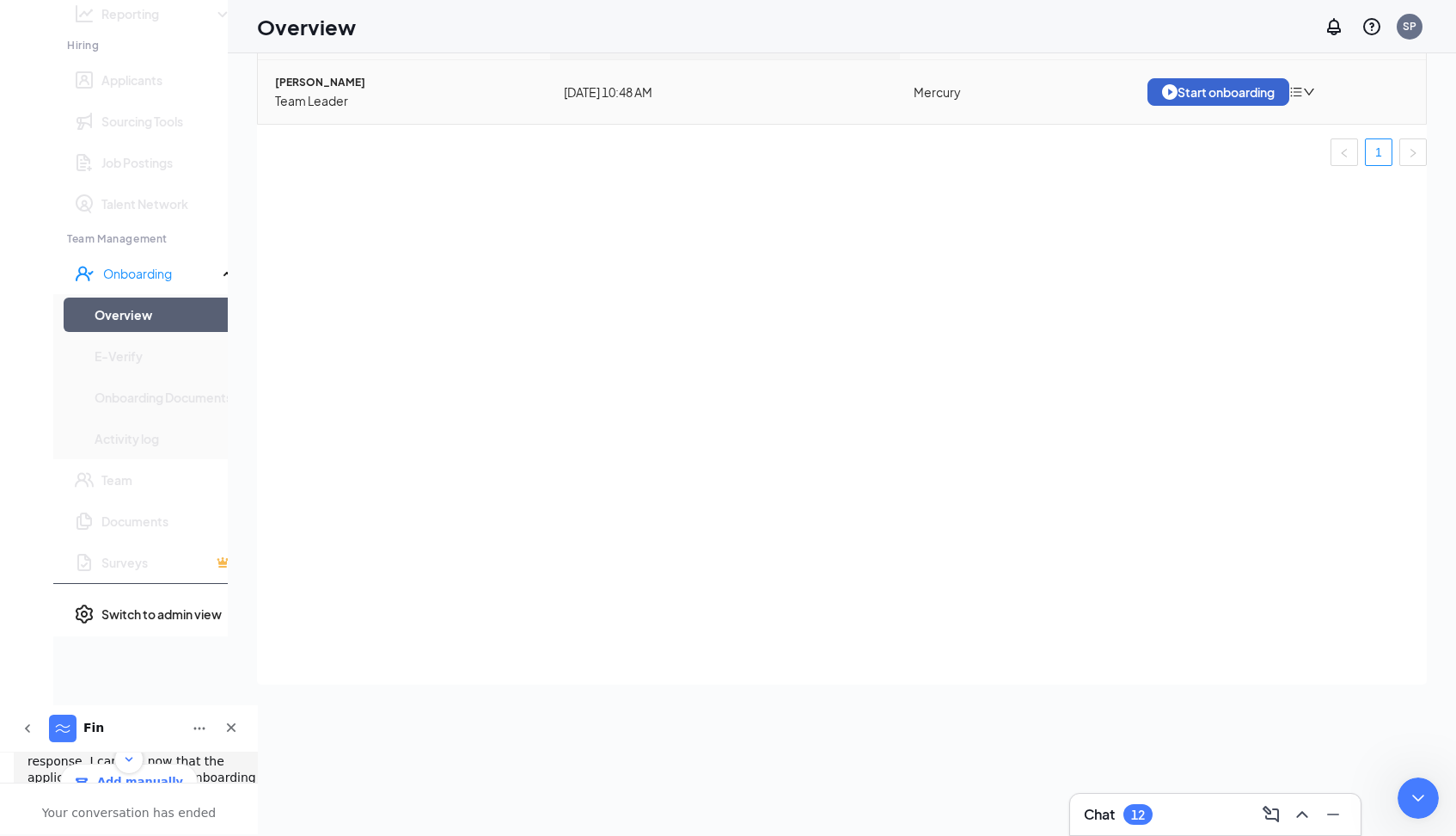
click at [1203, 100] on div "Start onboarding" at bounding box center [1218, 92] width 112 height 15
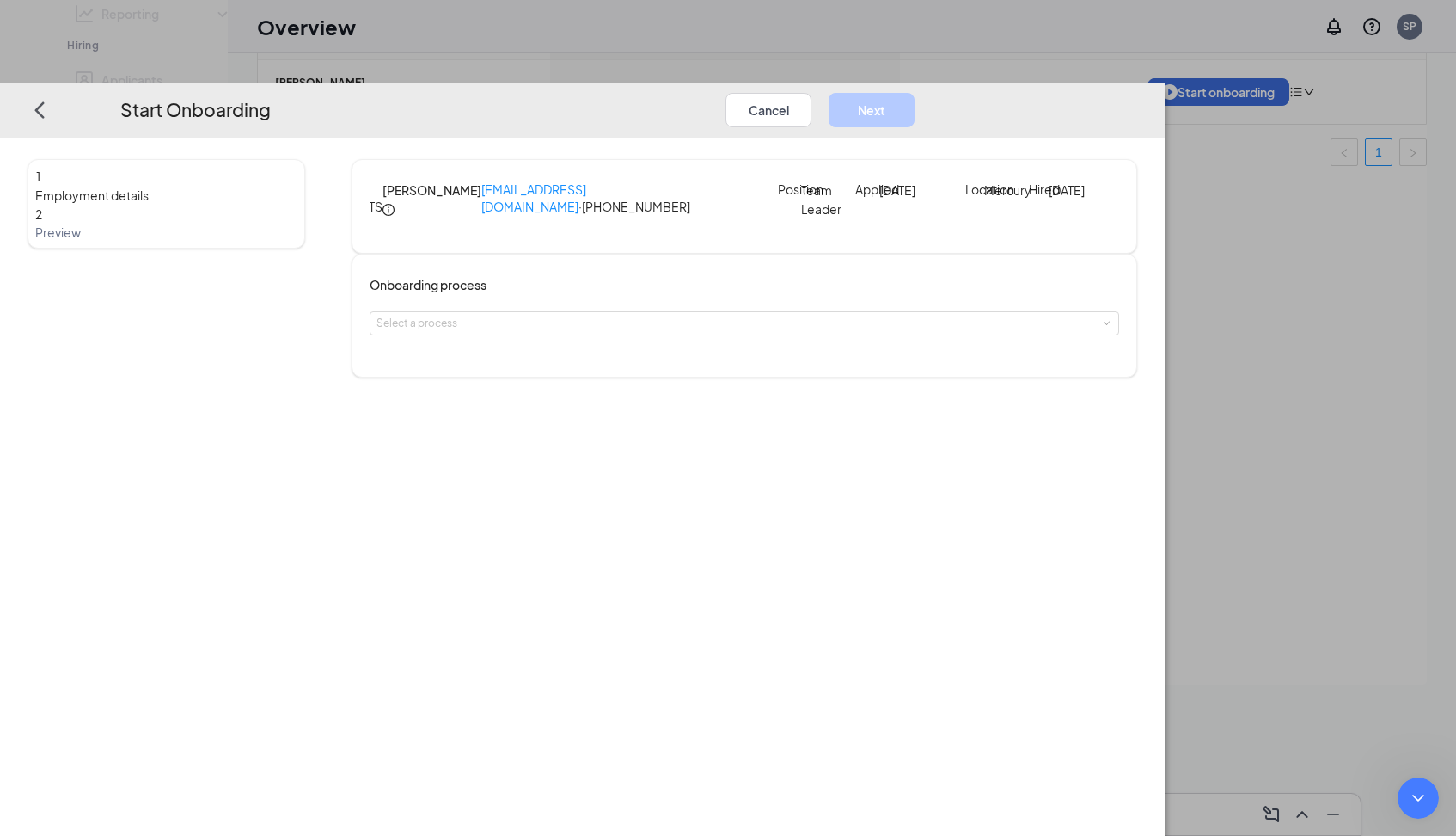
click at [848, 522] on div "1 Employment details 2 Preview [PERSON_NAME] [EMAIL_ADDRESS][DOMAIN_NAME] · [PH…" at bounding box center [582, 487] width 1165 height 697
click at [207, 722] on icon "Home" at bounding box center [199, 728] width 14 height 14
drag, startPoint x: 184, startPoint y: 724, endPoint x: 178, endPoint y: 821, distance: 97.2
click at [178, 744] on div "Fin Expand window Download transcript" at bounding box center [129, 728] width 236 height 33
click at [30, 727] on icon "go back" at bounding box center [27, 728] width 14 height 14
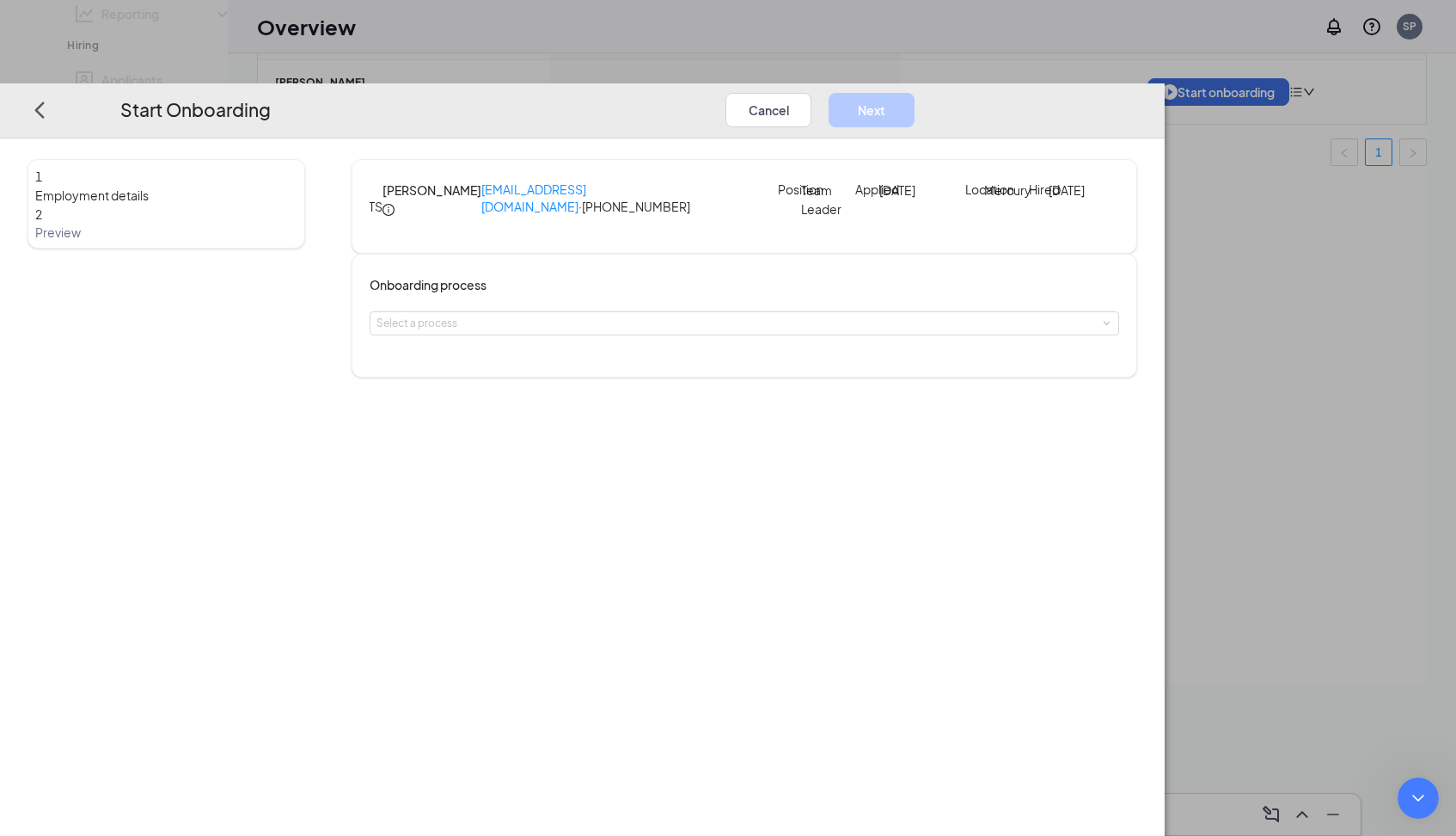
click at [867, 505] on div "1 Employment details 2 Preview [PERSON_NAME] [EMAIL_ADDRESS][DOMAIN_NAME] · [PH…" at bounding box center [582, 487] width 1165 height 697
click at [1015, 469] on div "1 Employment details 2 Preview [PERSON_NAME] [EMAIL_ADDRESS][DOMAIN_NAME] · [PH…" at bounding box center [582, 487] width 1165 height 697
click at [974, 335] on div "Select a process" at bounding box center [745, 323] width 751 height 24
click at [172, 834] on button "1 Messages" at bounding box center [129, 800] width 86 height 69
click at [856, 624] on div "1 Employment details 2 Preview [PERSON_NAME] [EMAIL_ADDRESS][DOMAIN_NAME] · [PH…" at bounding box center [582, 487] width 1165 height 697
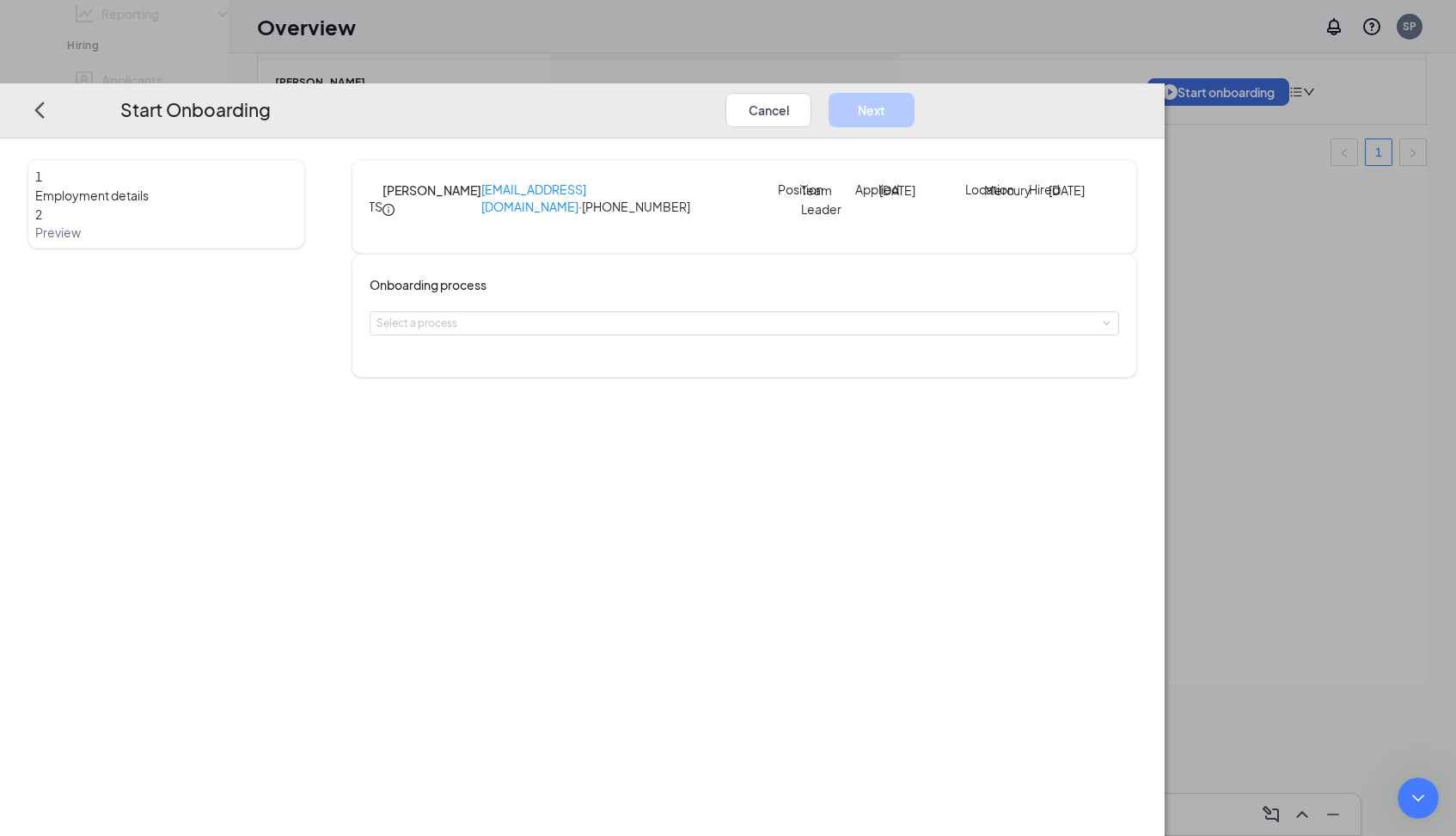
click at [237, 727] on icon "Close" at bounding box center [231, 727] width 9 height 9
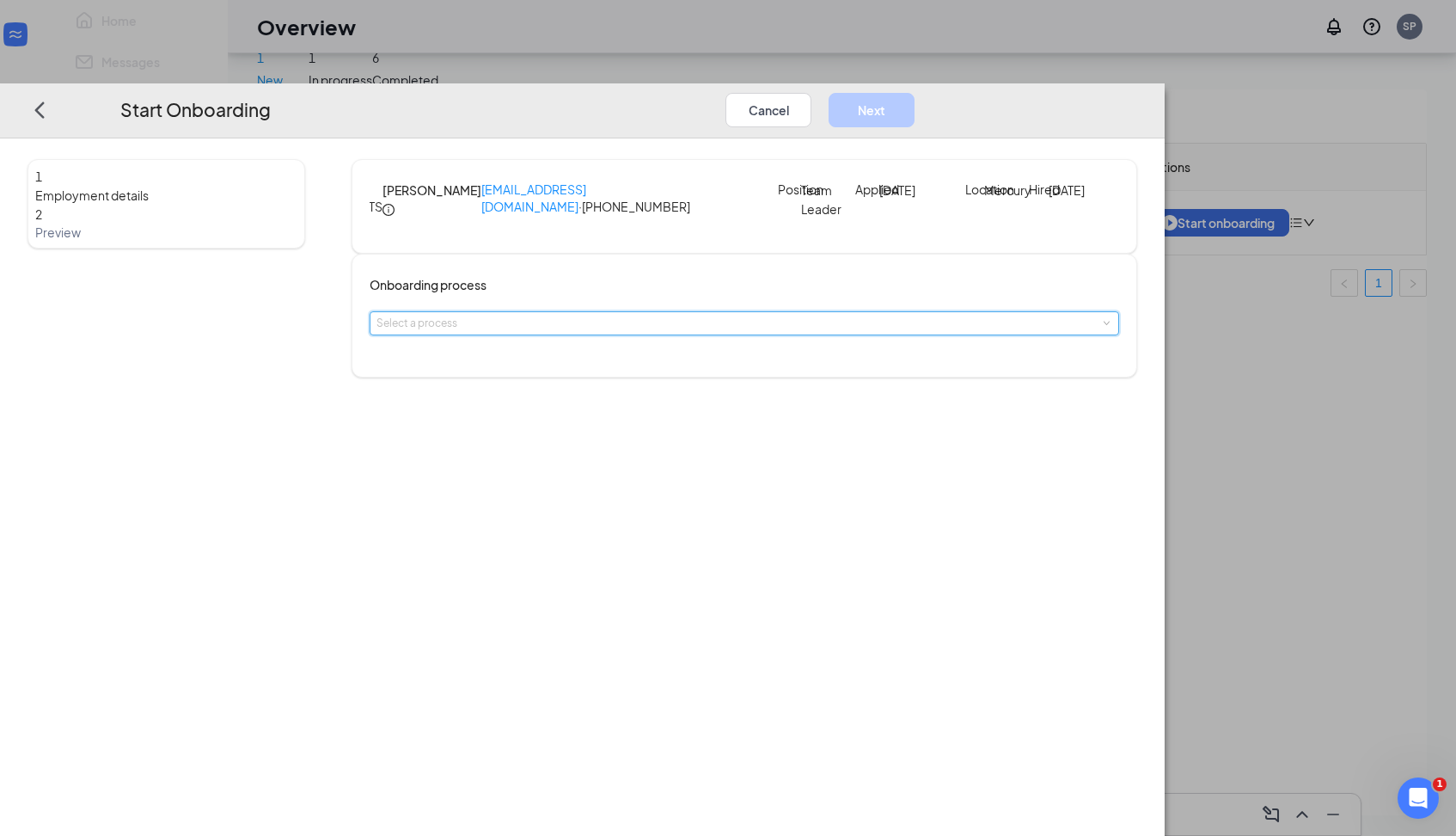
click at [751, 335] on div "Select a process" at bounding box center [744, 323] width 737 height 23
click at [704, 388] on li "Onboard" at bounding box center [626, 385] width 282 height 31
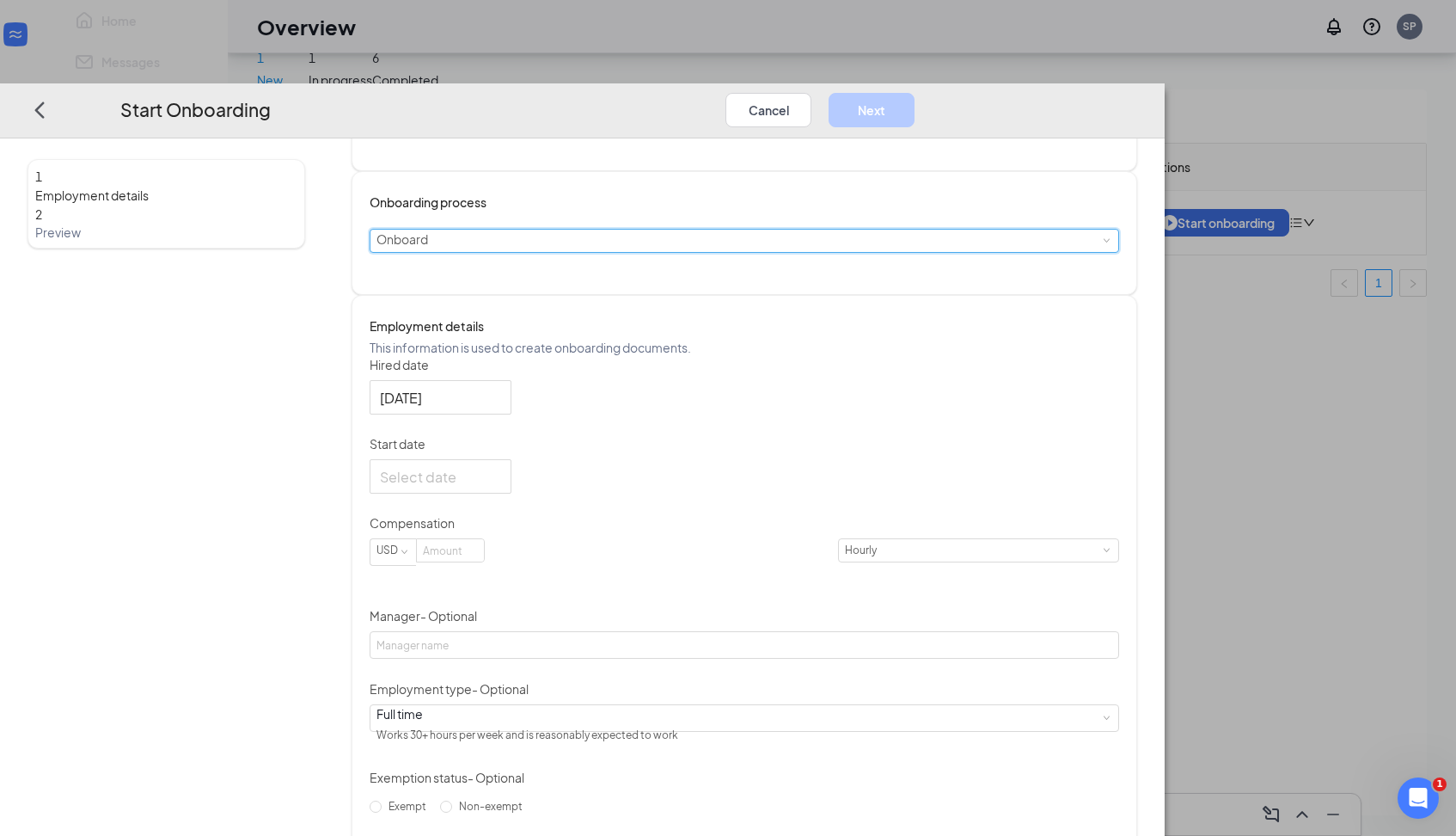
scroll to position [92, 0]
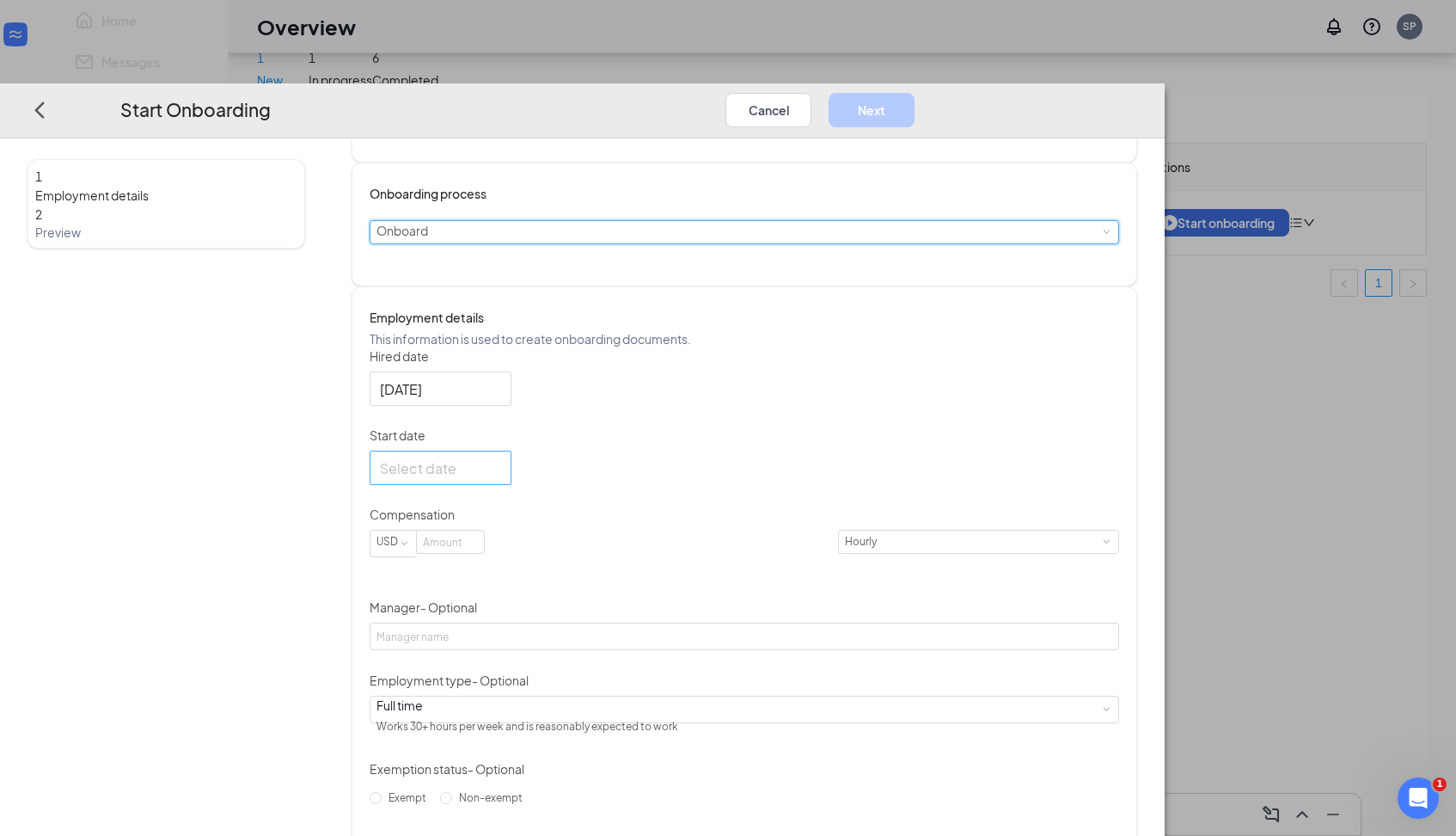
click at [501, 479] on div at bounding box center [441, 468] width 121 height 22
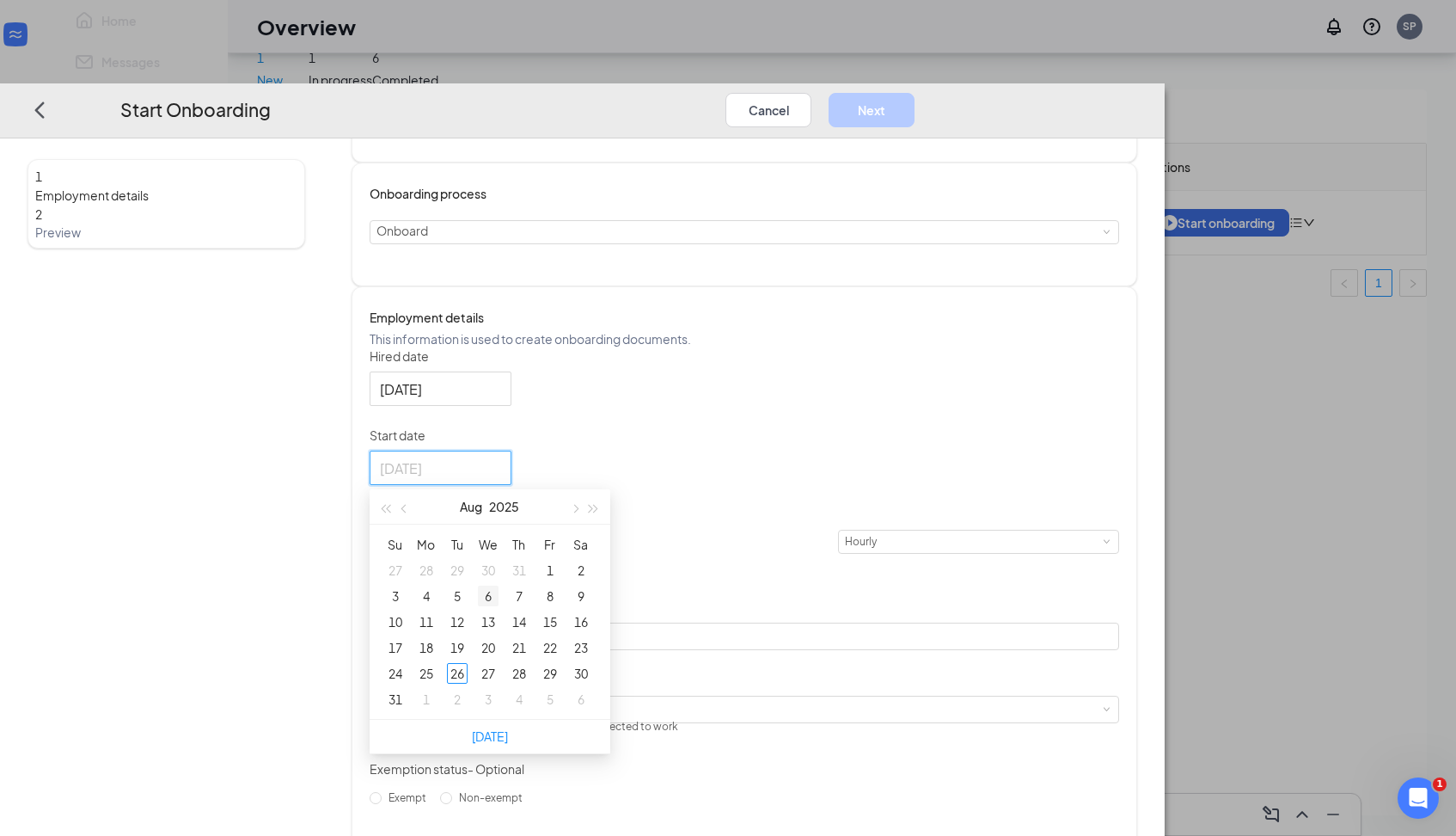
type input "[DATE]"
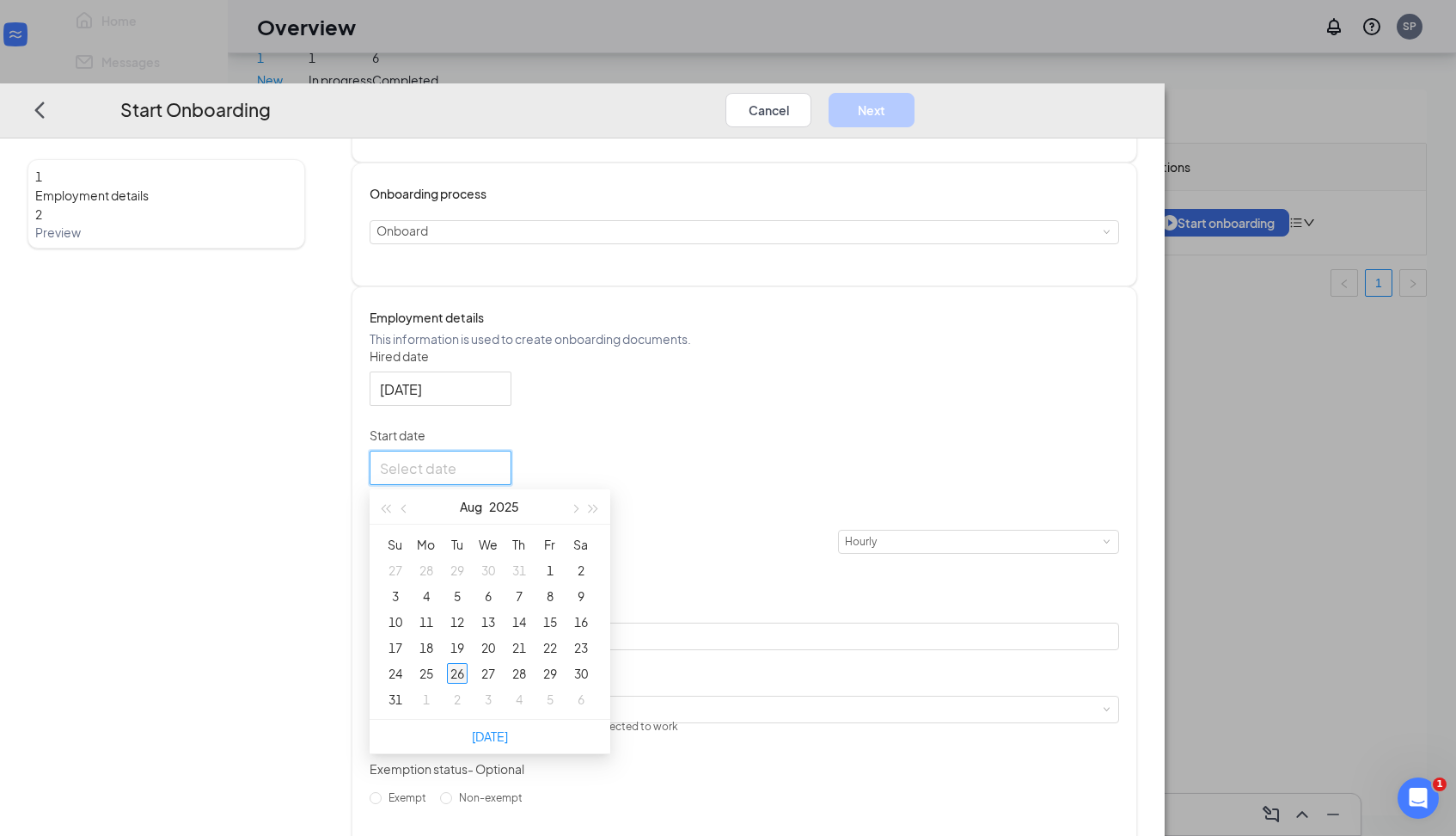
type input "[DATE]"
click at [468, 684] on div "26" at bounding box center [457, 673] width 21 height 21
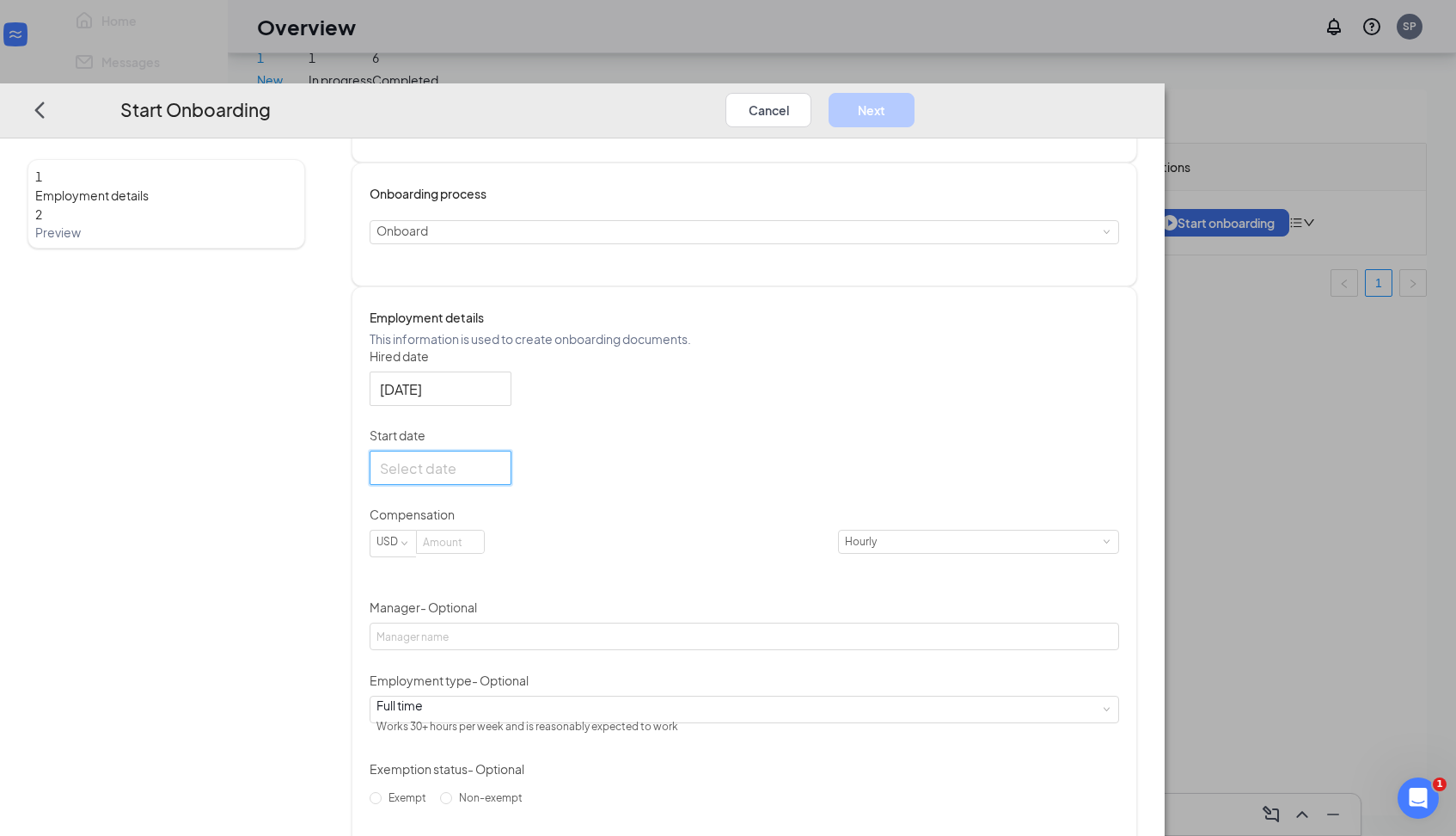
click at [501, 479] on div at bounding box center [441, 468] width 121 height 22
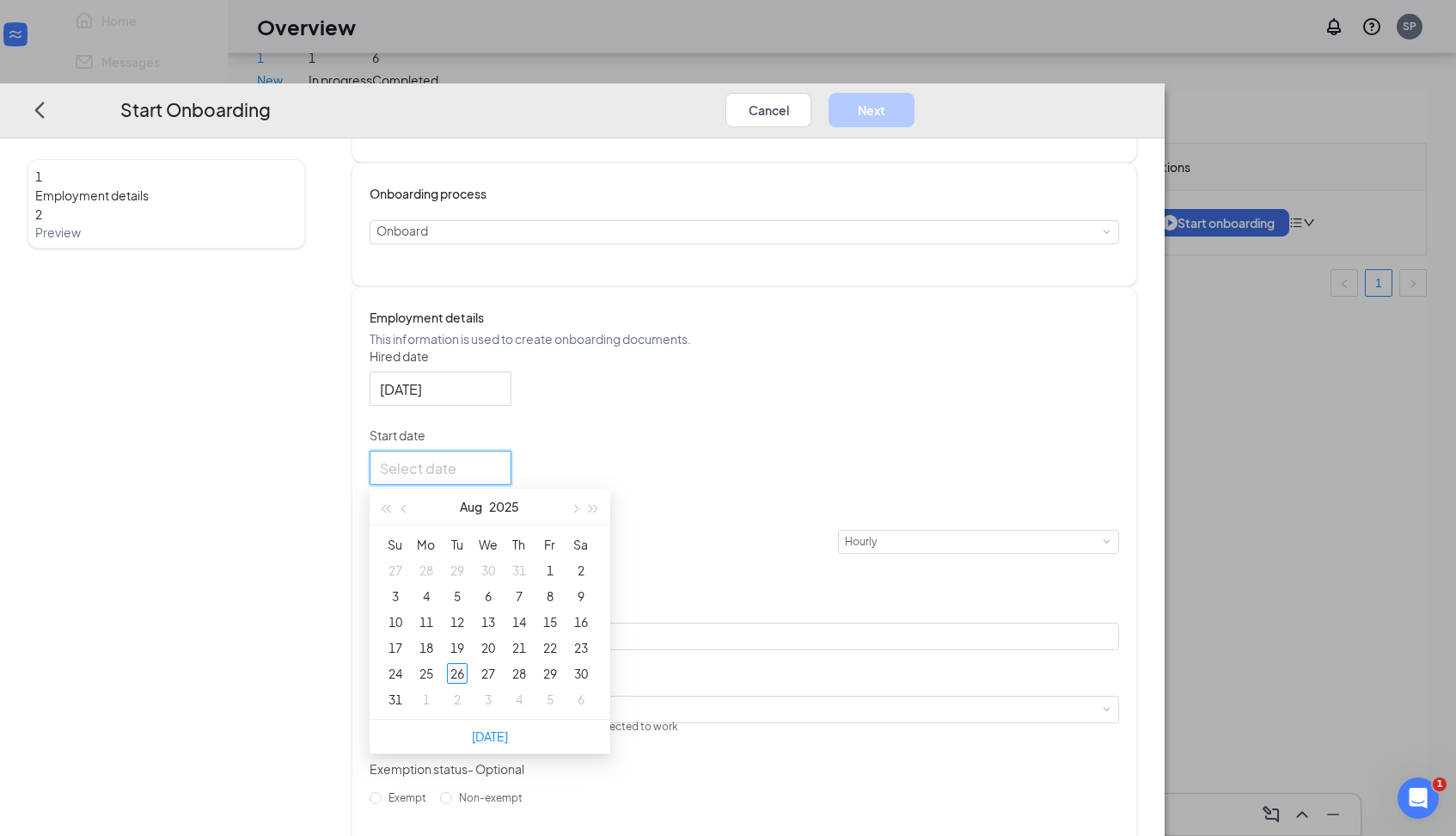
type input "[DATE]"
click at [468, 684] on div "26" at bounding box center [457, 673] width 21 height 21
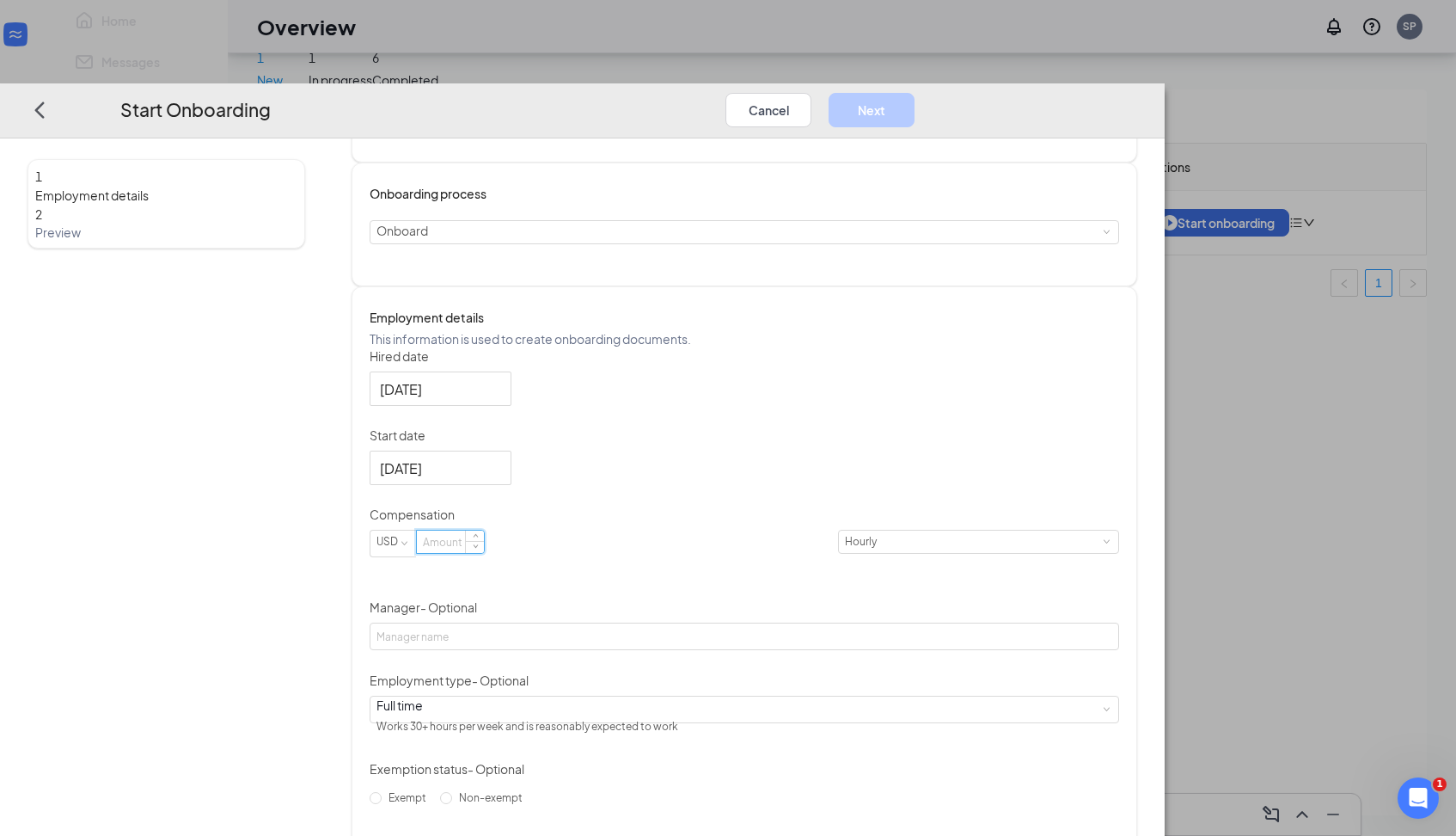
click at [484, 553] on input at bounding box center [451, 541] width 67 height 23
type input "16.25"
click at [587, 650] on input "Manager - Optional" at bounding box center [745, 636] width 751 height 27
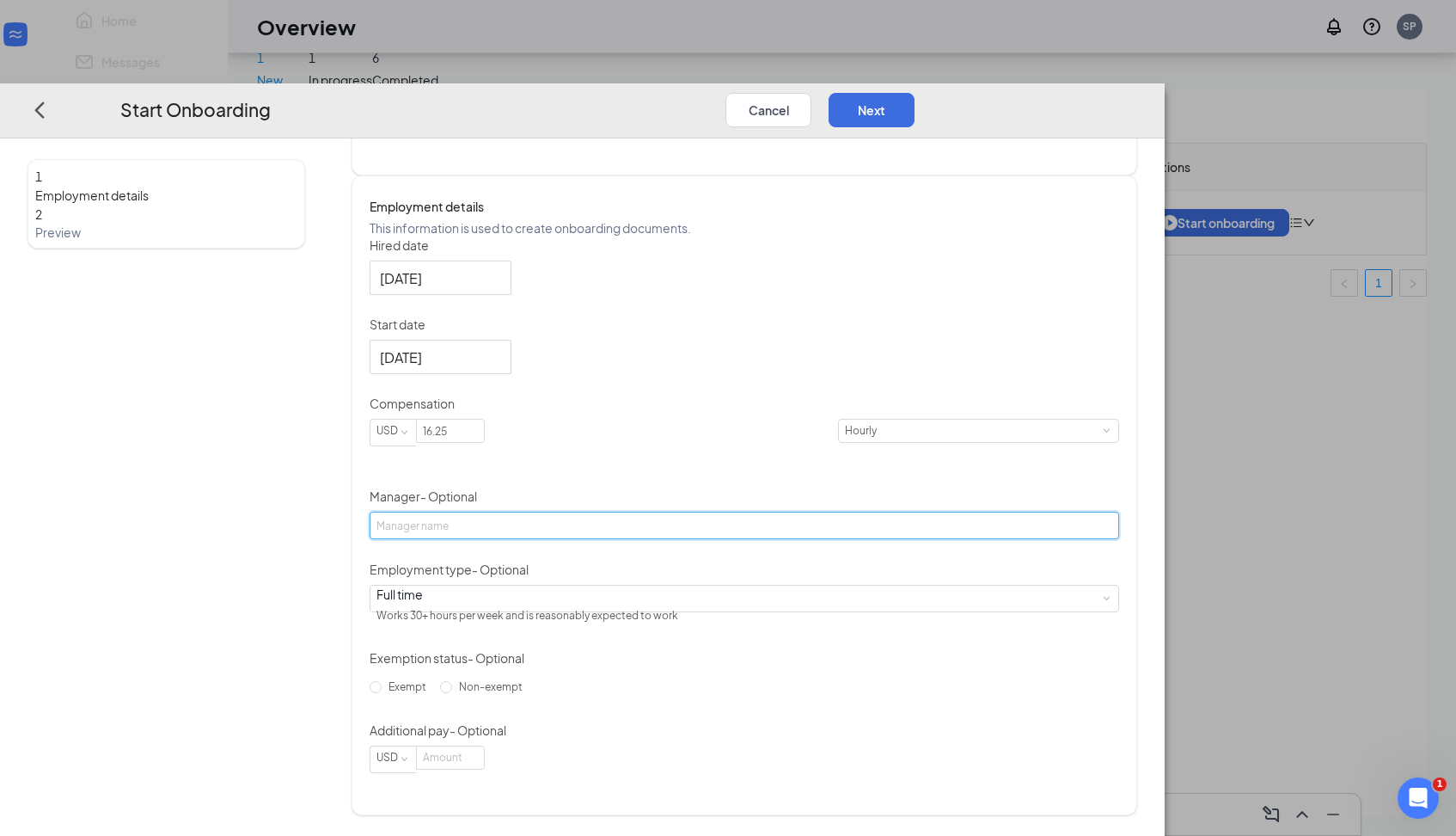
scroll to position [224, 0]
type input "S"
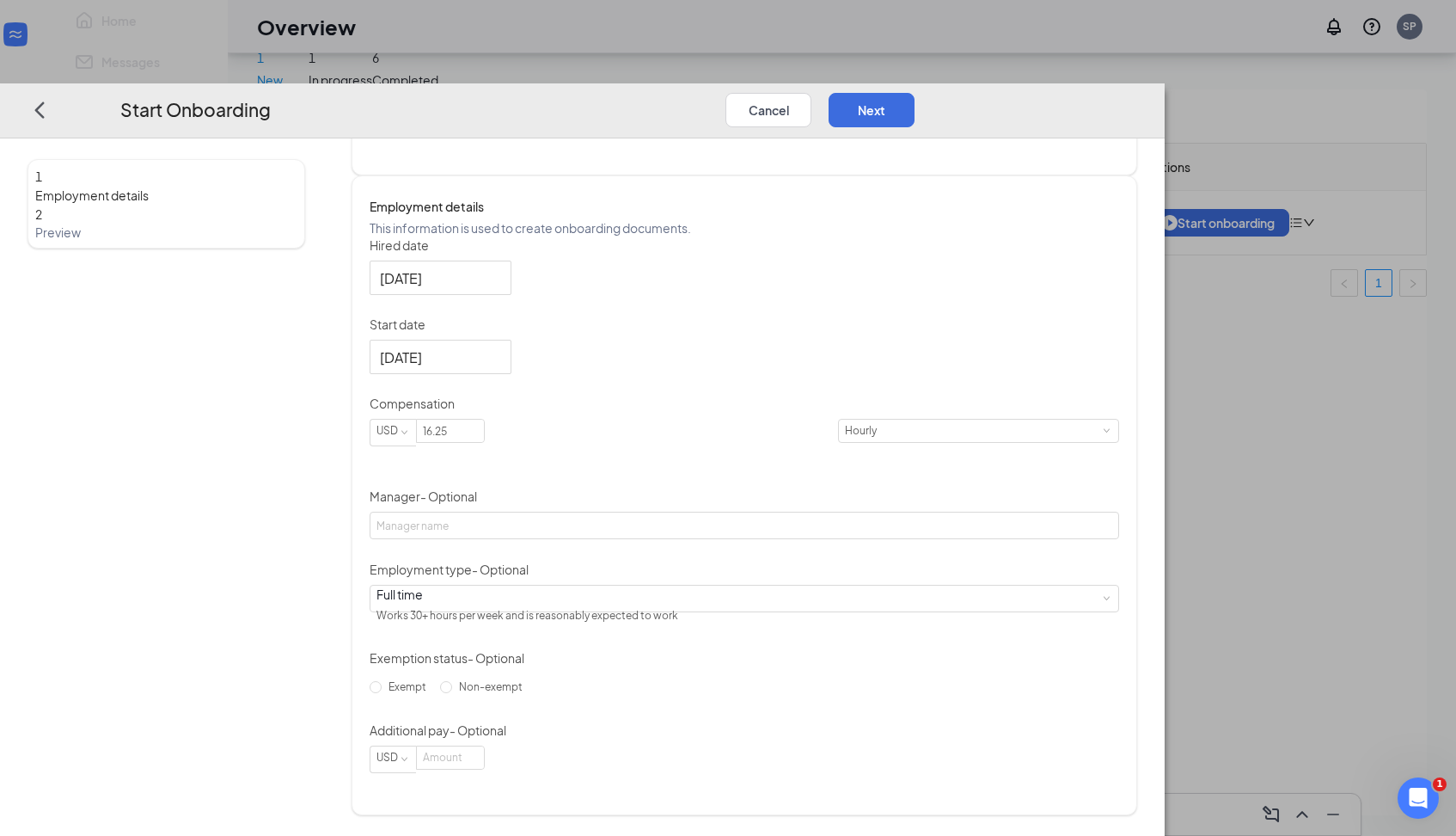
click at [887, 562] on div "Hired date [DATE] Start date [DATE] [DATE] Su Mo Tu We Th Fr Sa 27 28 29 30 31 …" at bounding box center [745, 505] width 751 height 537
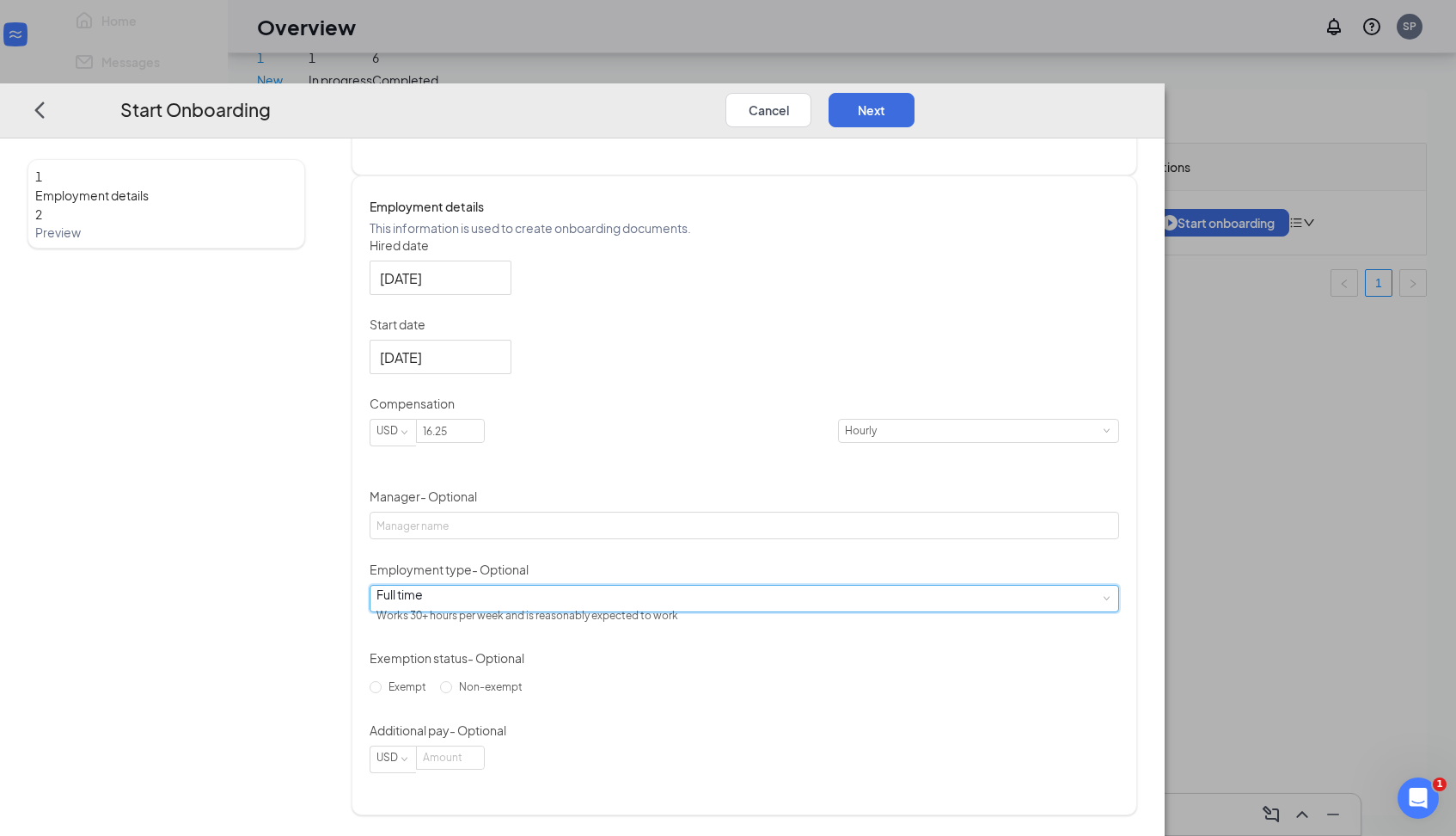
click at [648, 611] on div "Full time Works 30+ hours per week and is reasonably expected to work" at bounding box center [744, 598] width 737 height 25
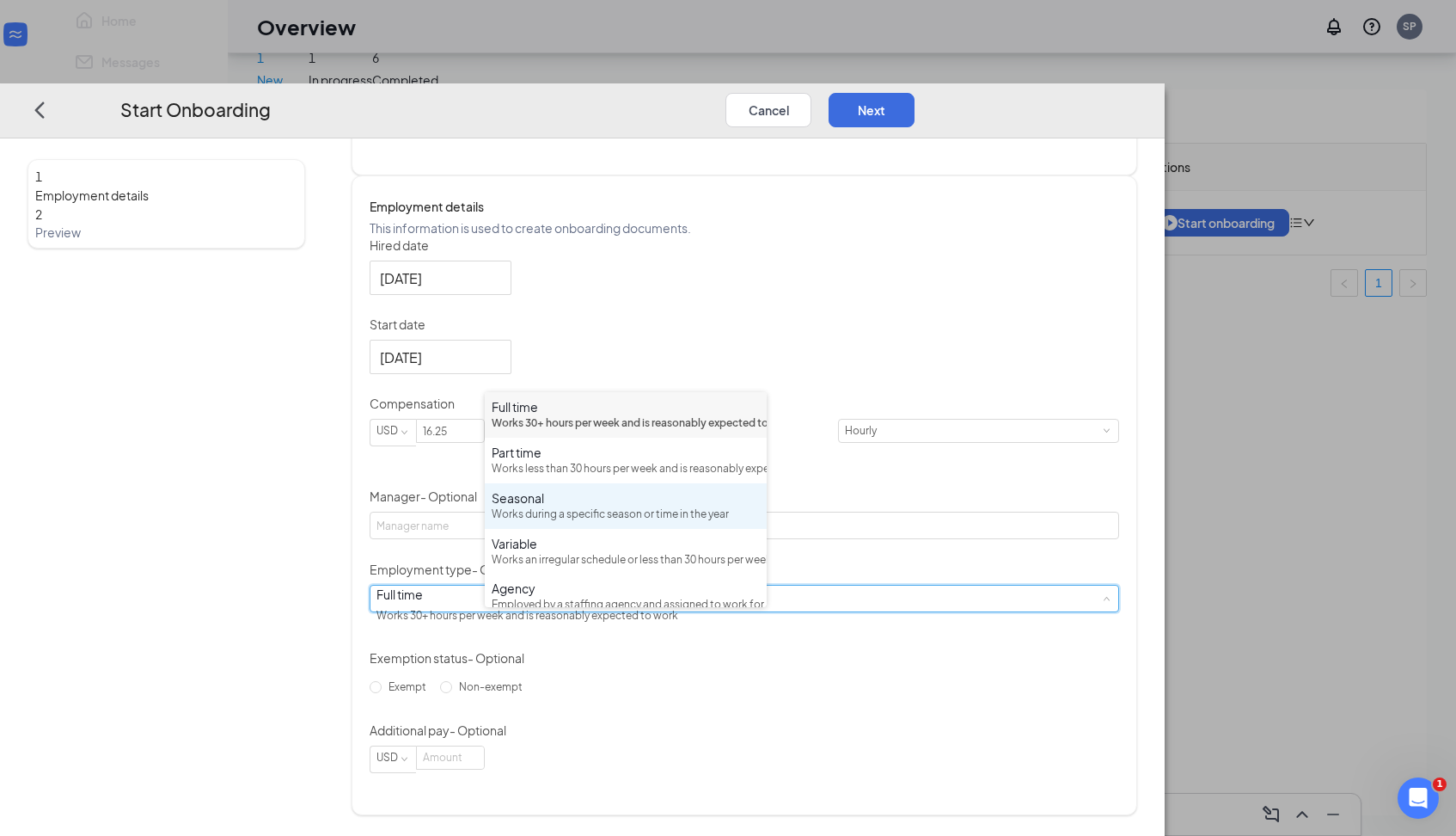
click at [621, 522] on div "Works during a specific season or time in the year" at bounding box center [626, 514] width 268 height 16
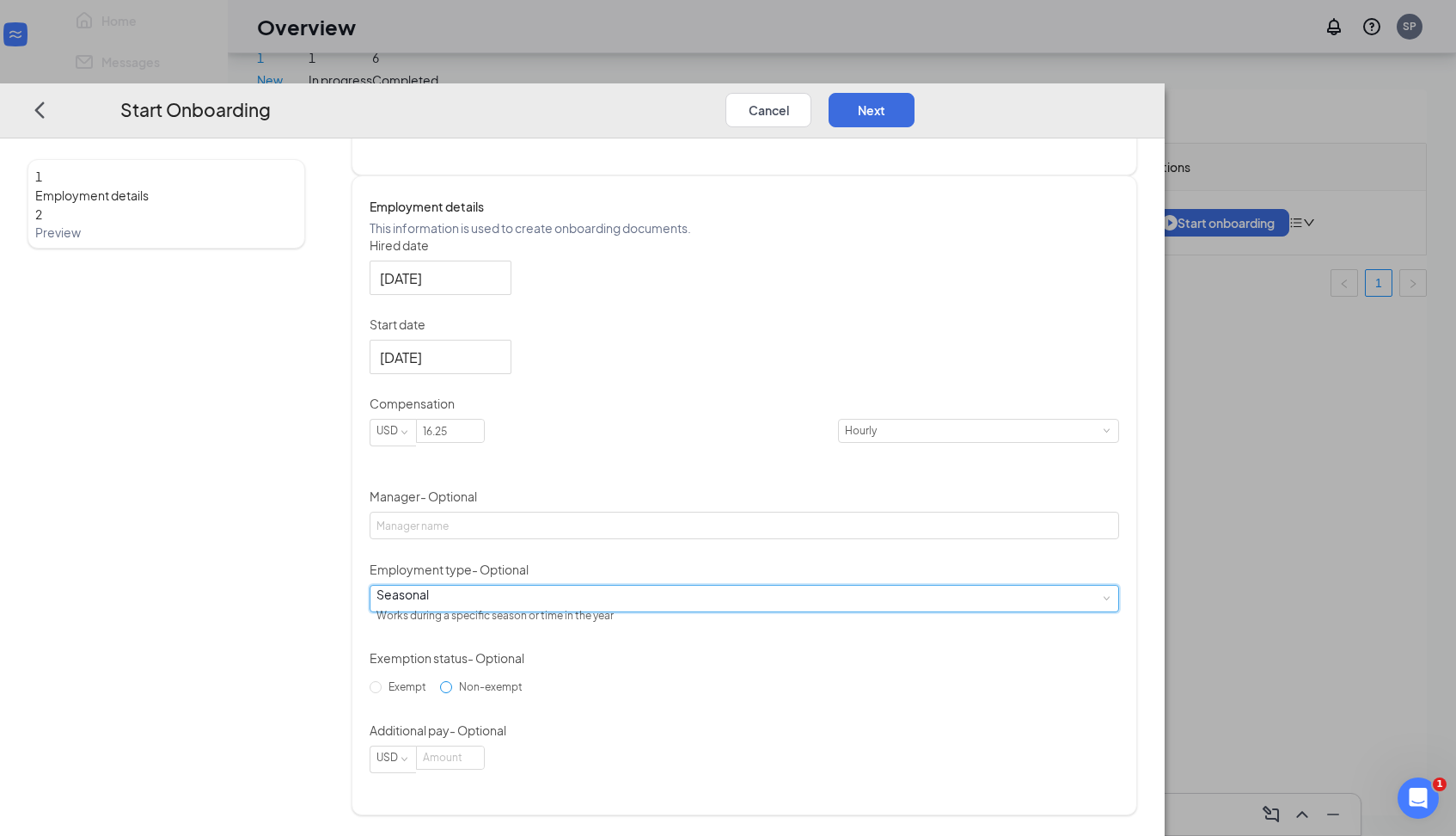
scroll to position [252, 0]
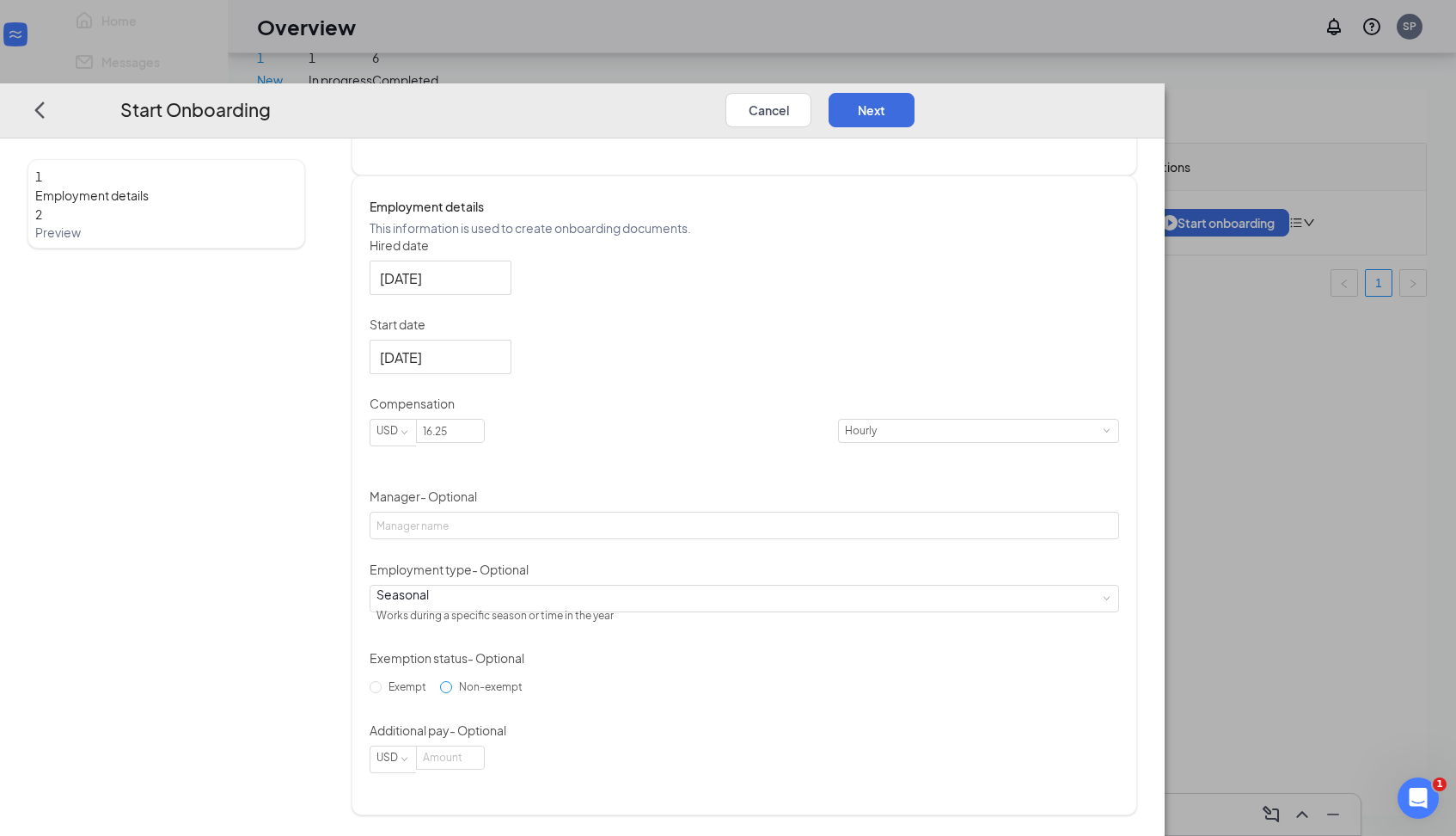
click at [452, 693] on input "Non-exempt" at bounding box center [445, 686] width 12 height 12
radio input "true"
click at [484, 769] on input at bounding box center [451, 757] width 67 height 23
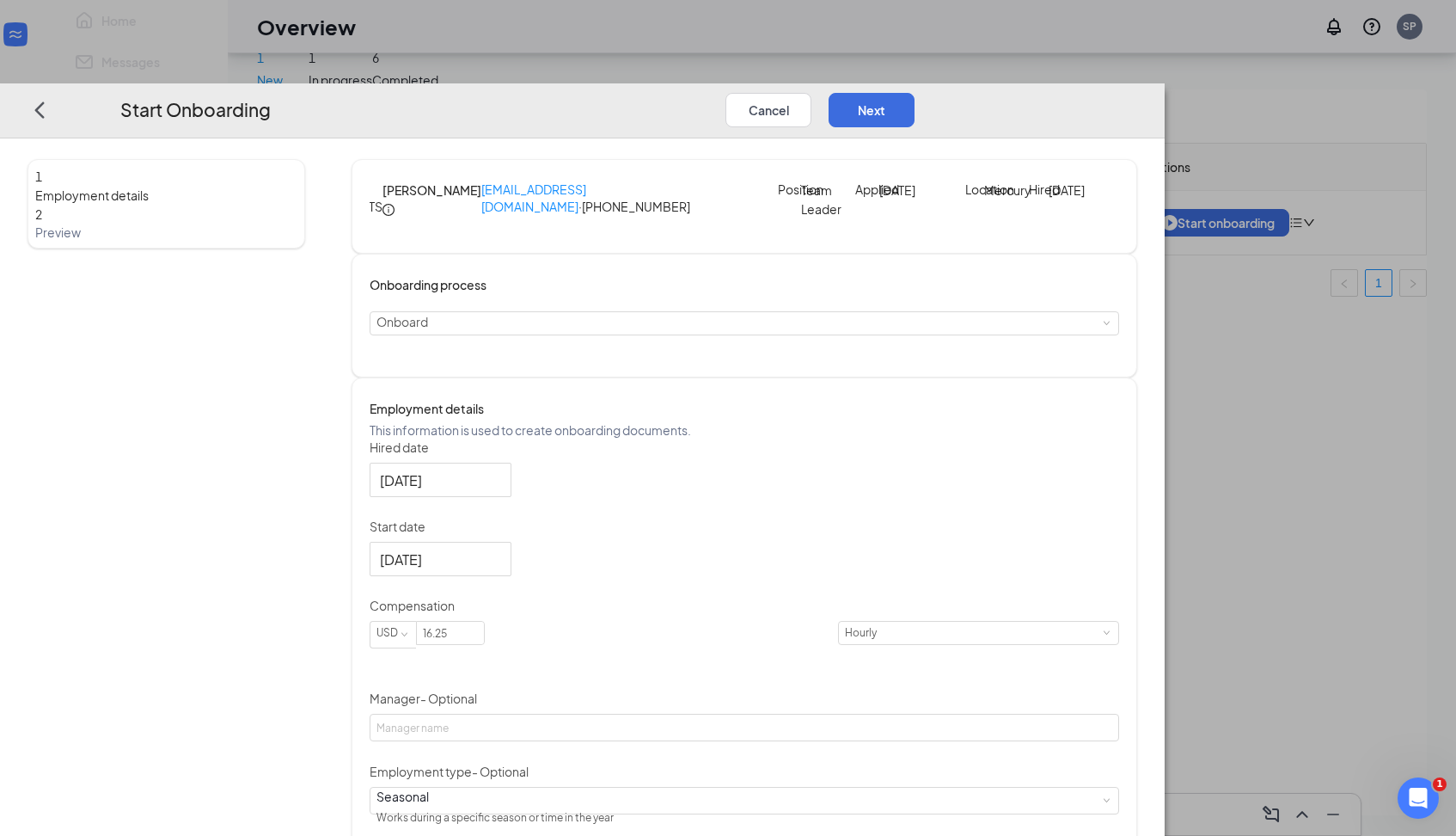
scroll to position [0, 0]
type input "16.25"
click at [915, 92] on button "Next" at bounding box center [871, 110] width 86 height 34
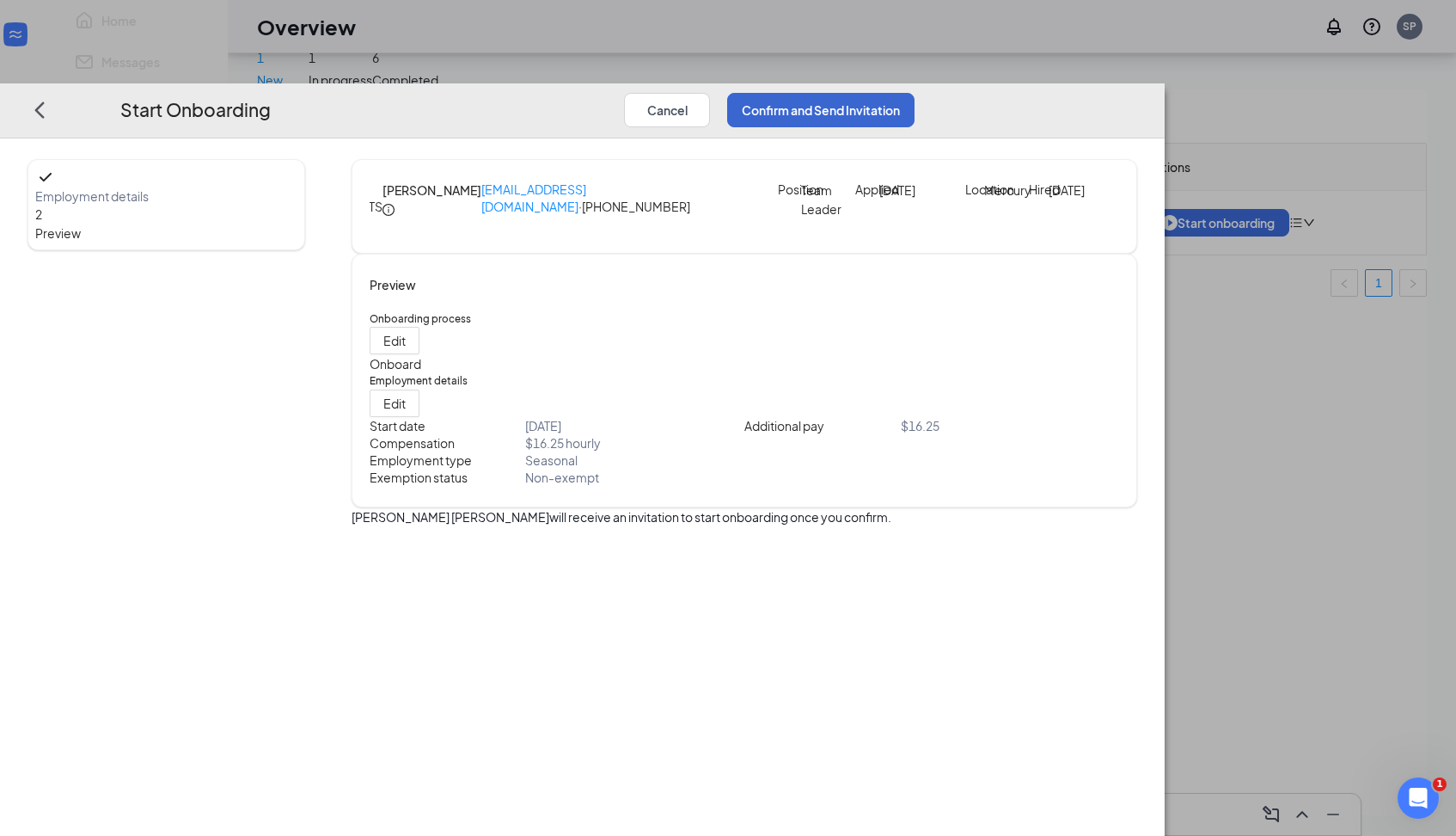
click at [915, 92] on button "Confirm and Send Invitation" at bounding box center [820, 110] width 188 height 34
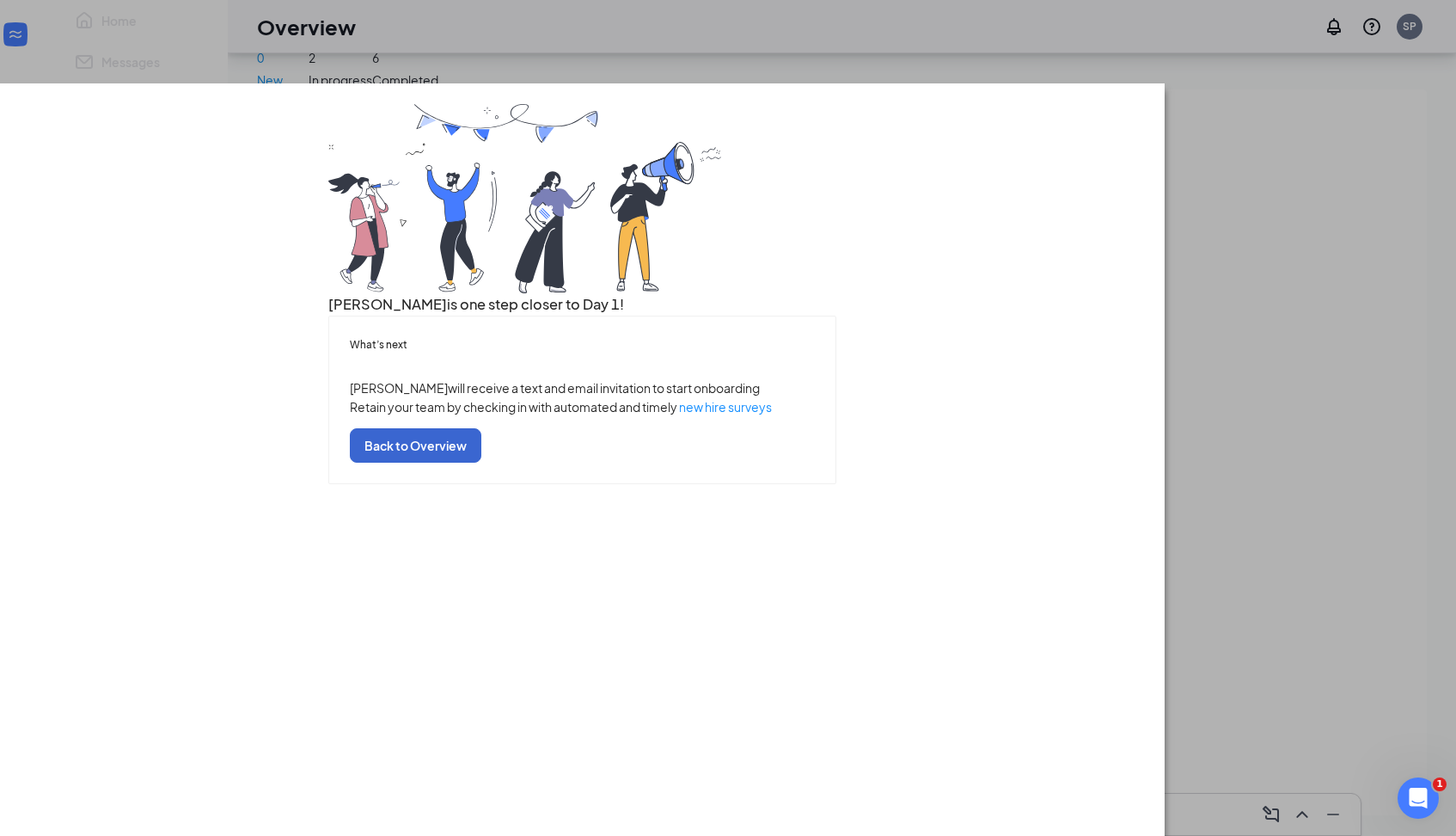
click at [481, 462] on button "Back to Overview" at bounding box center [415, 445] width 131 height 34
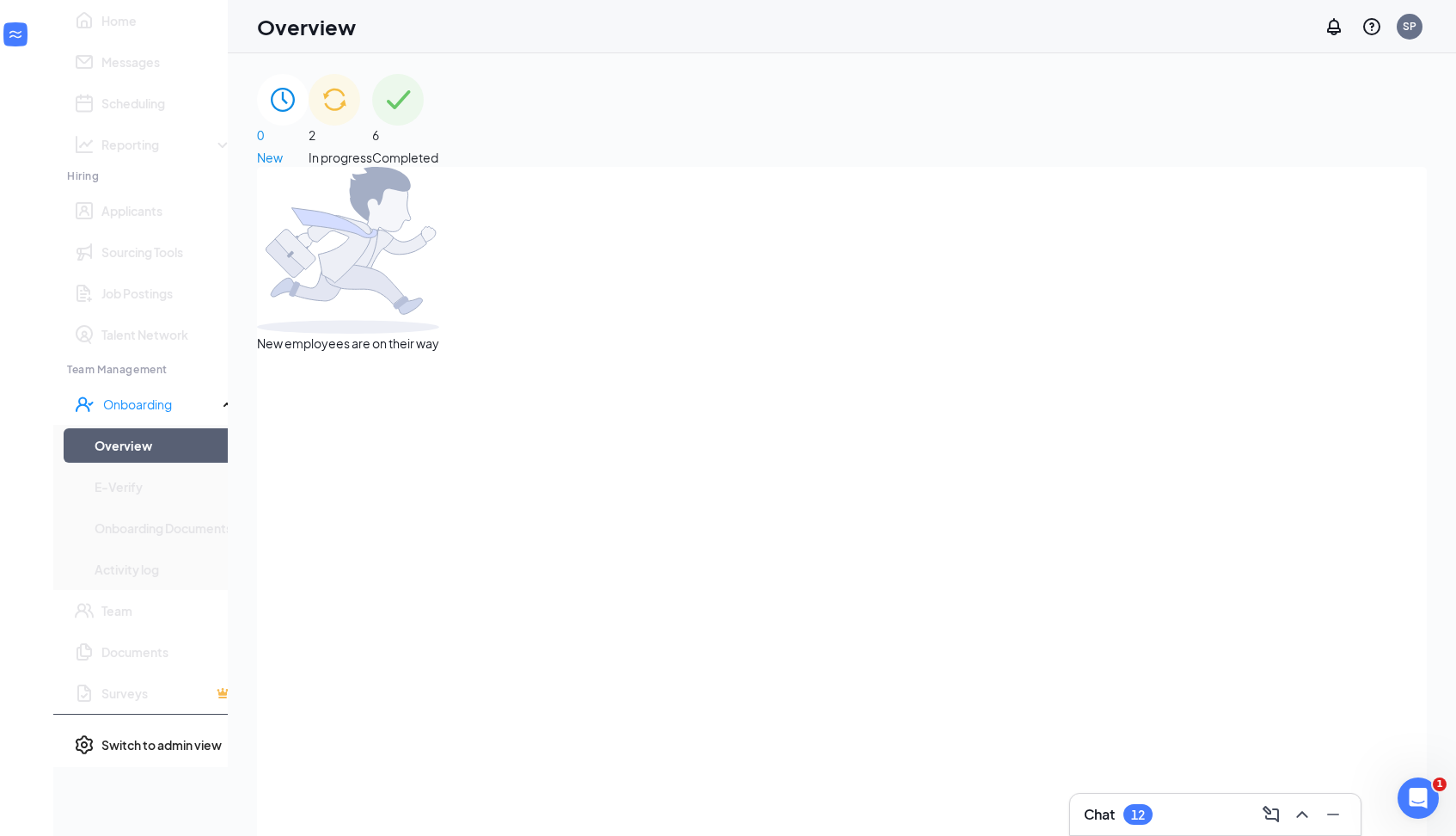
click at [373, 148] on span "In progress" at bounding box center [340, 157] width 63 height 19
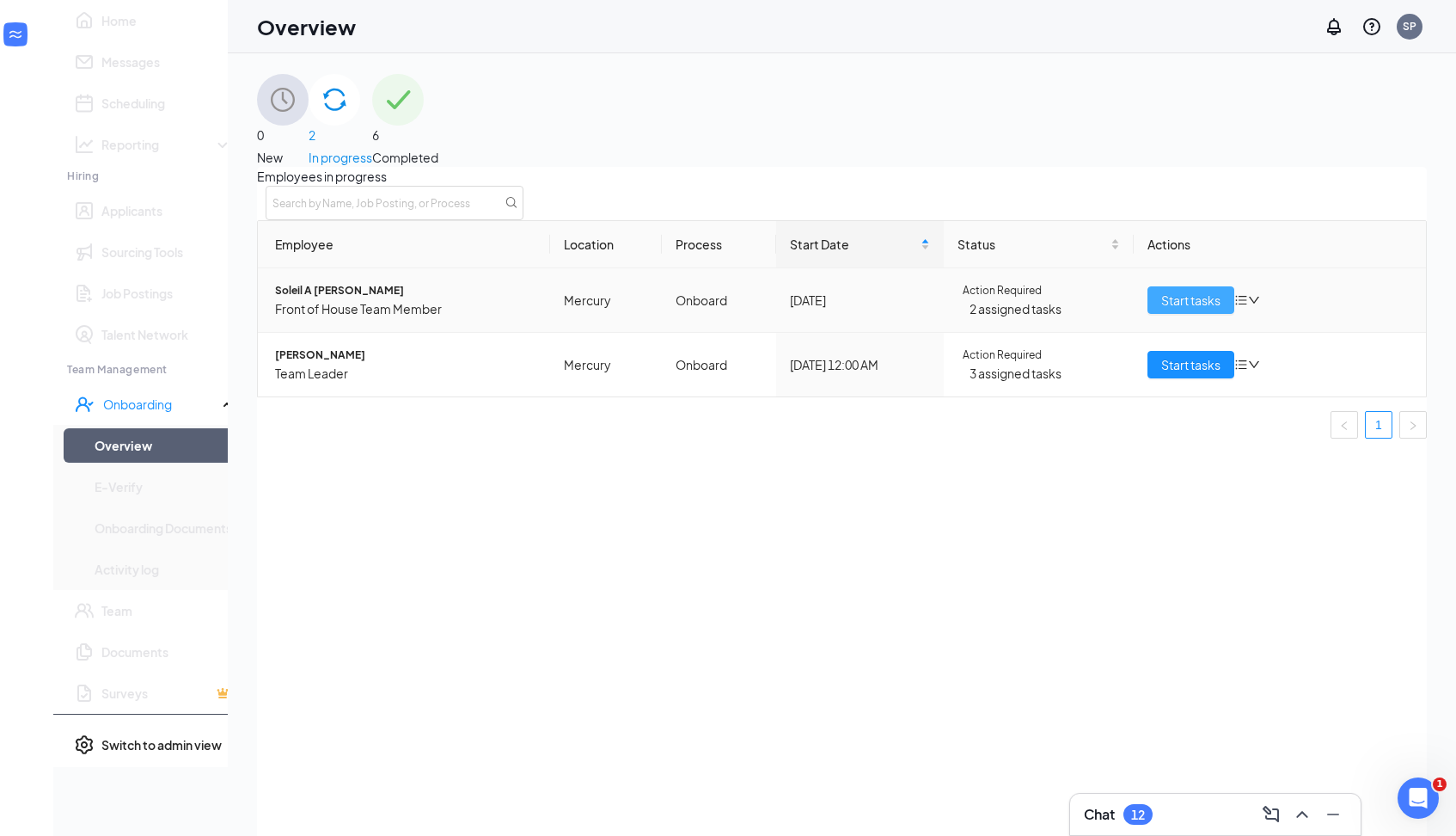
click at [1203, 309] on span "Start tasks" at bounding box center [1190, 299] width 59 height 19
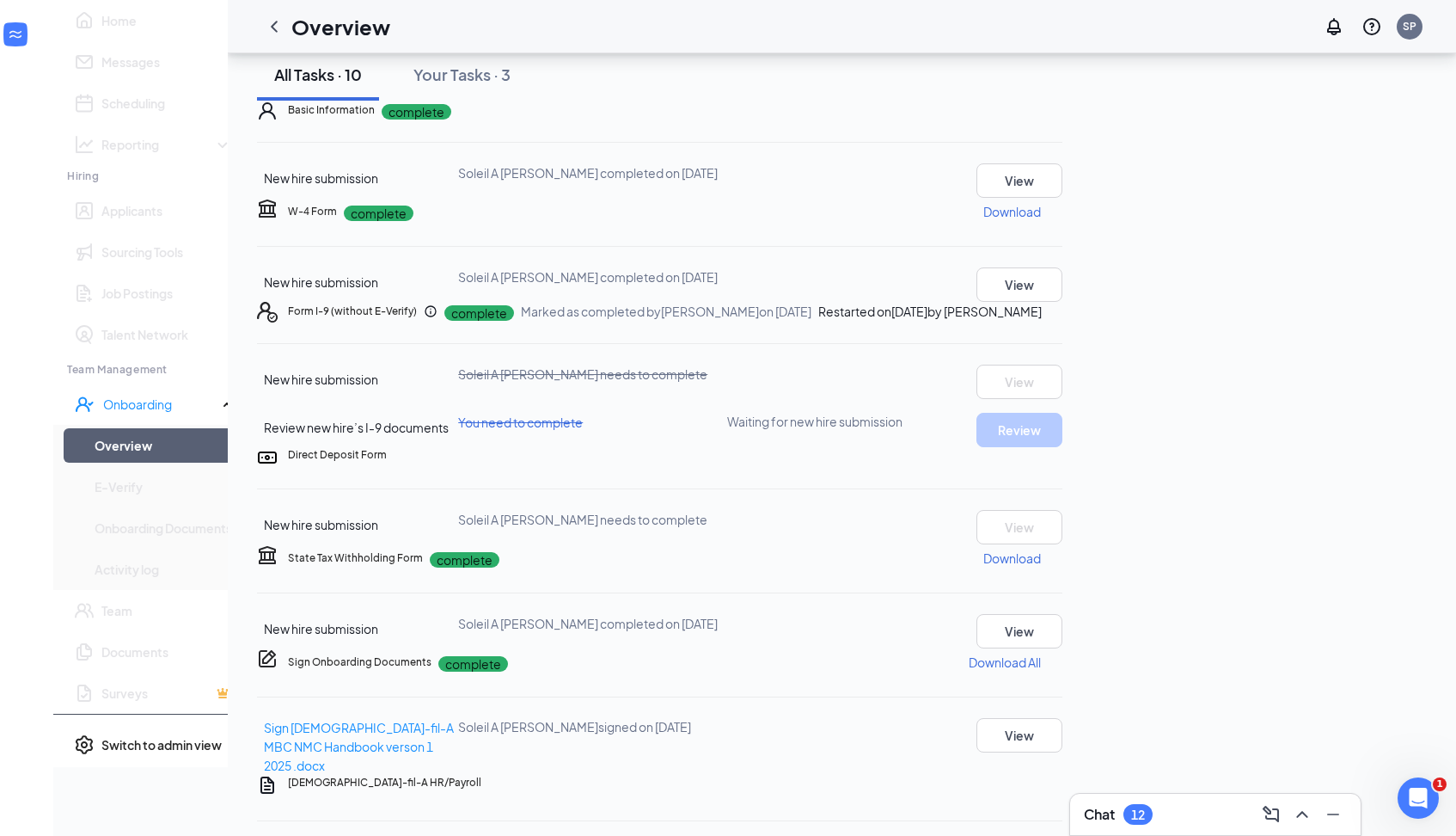
scroll to position [89, 0]
click at [594, 445] on div "Review new hire’s I-9 documents You need to complete Waiting for new hire submi…" at bounding box center [660, 428] width 805 height 34
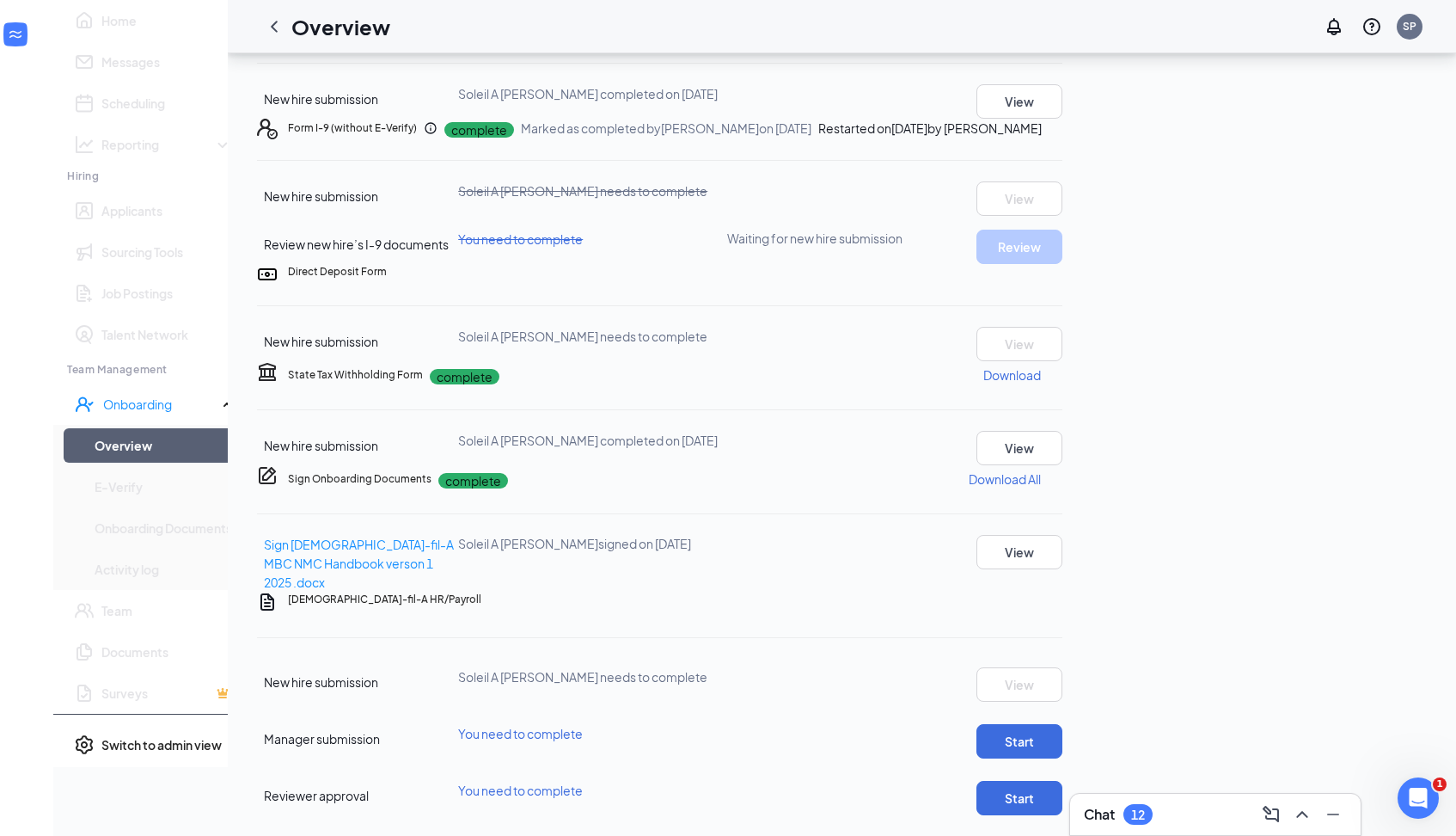
scroll to position [594, 0]
click at [1063, 535] on button "View" at bounding box center [1019, 552] width 86 height 34
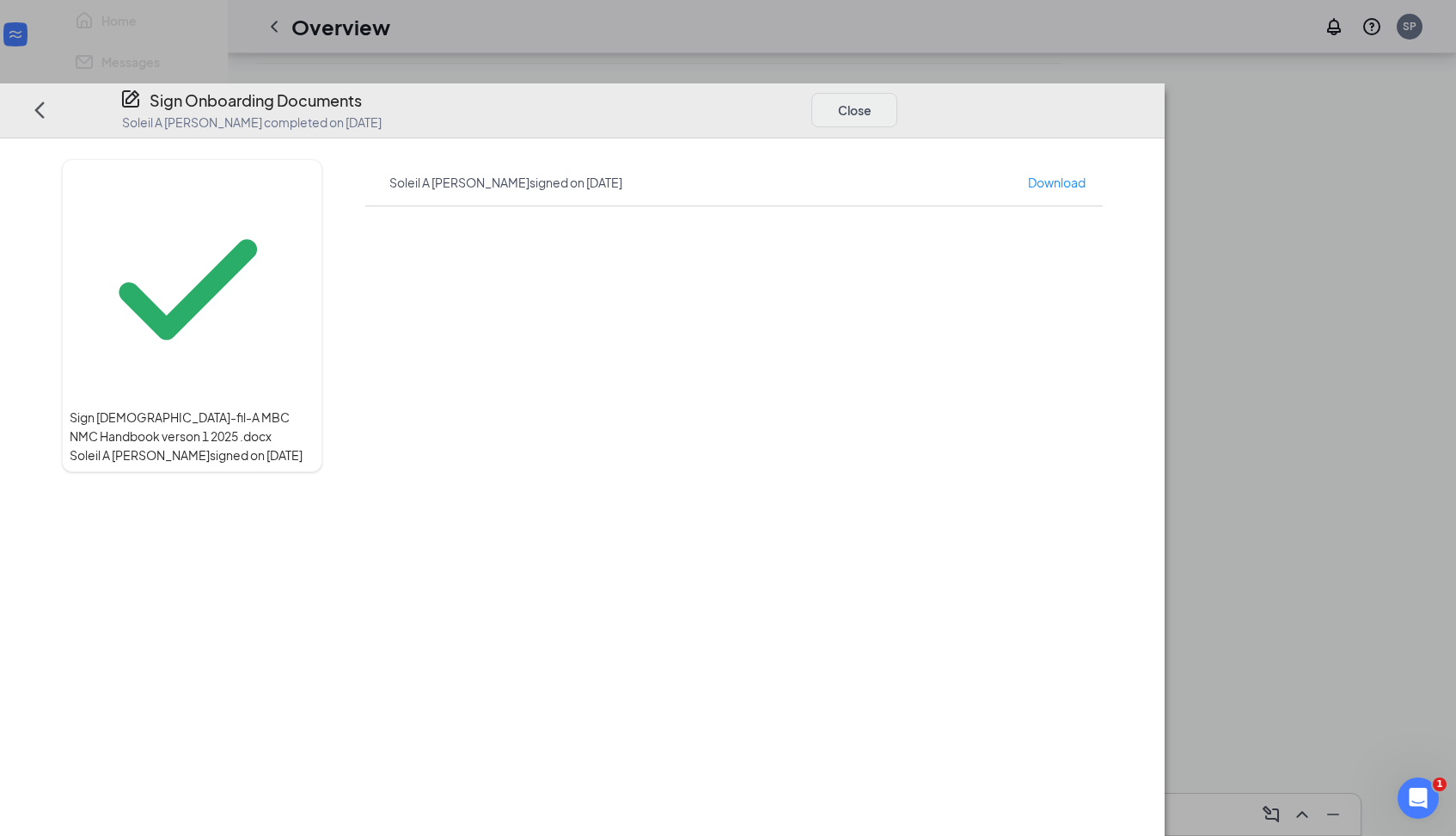
click at [898, 92] on button "Close" at bounding box center [854, 110] width 86 height 34
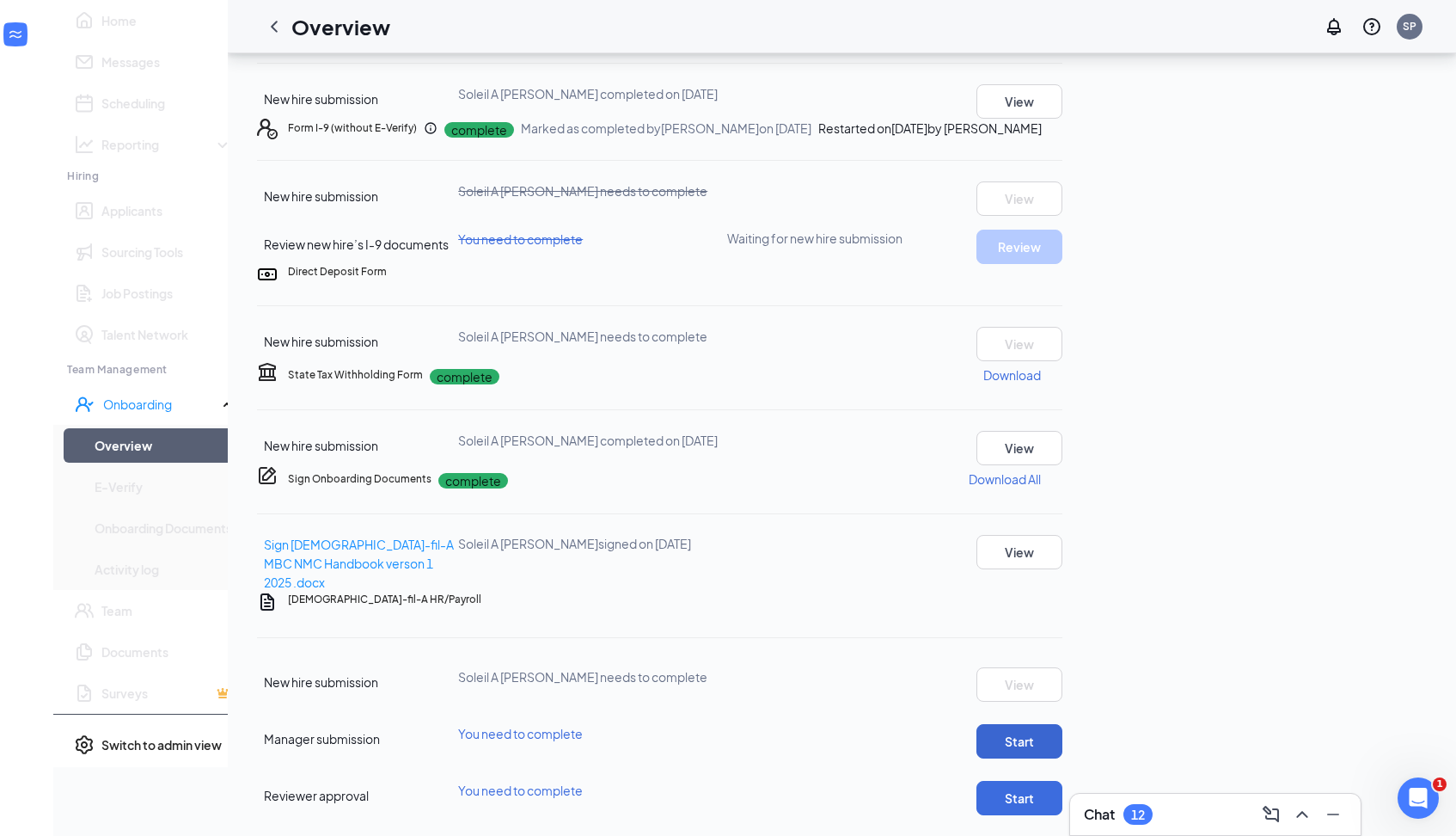
click at [1063, 724] on button "Start" at bounding box center [1019, 741] width 86 height 34
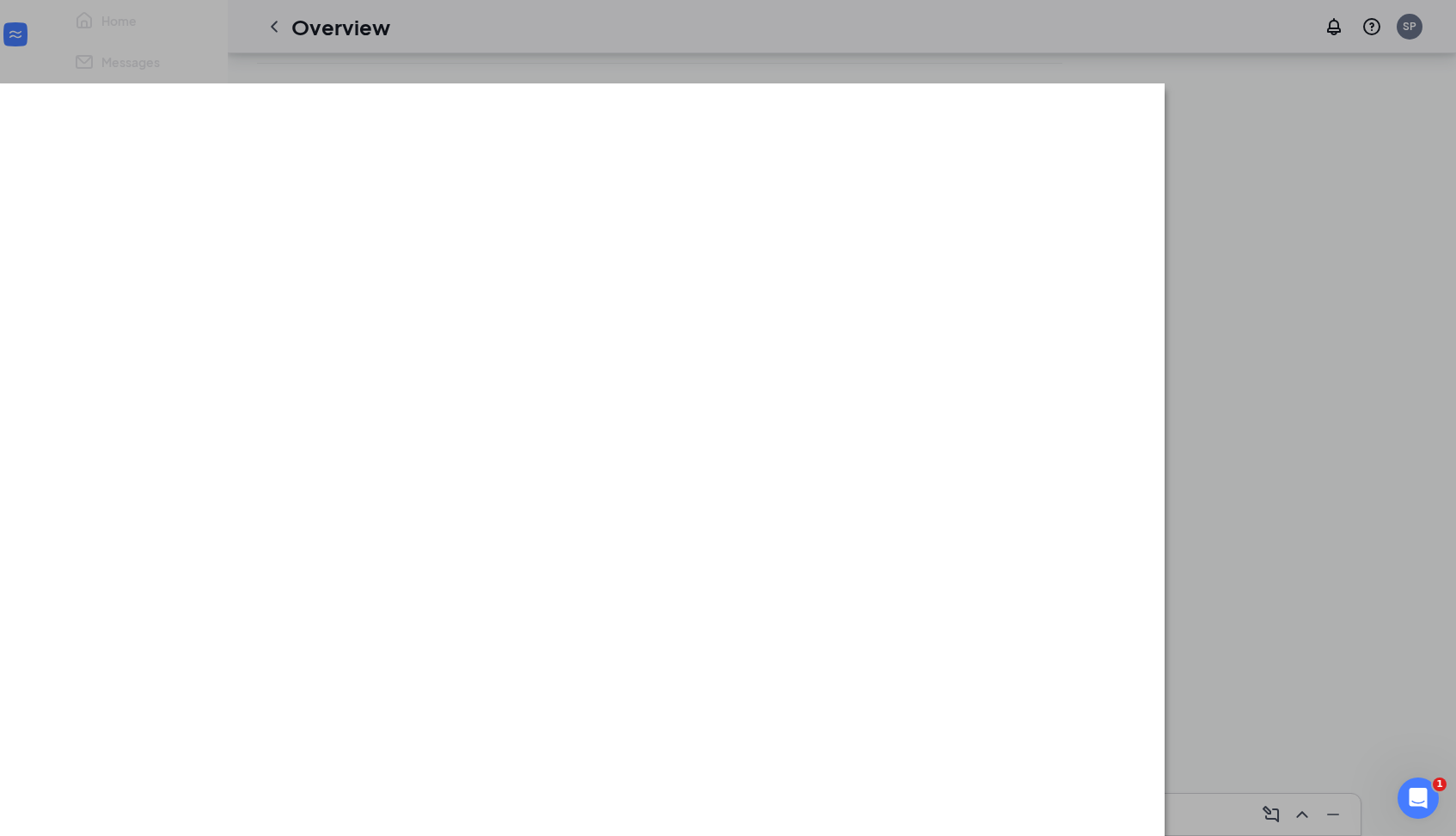
scroll to position [545, 0]
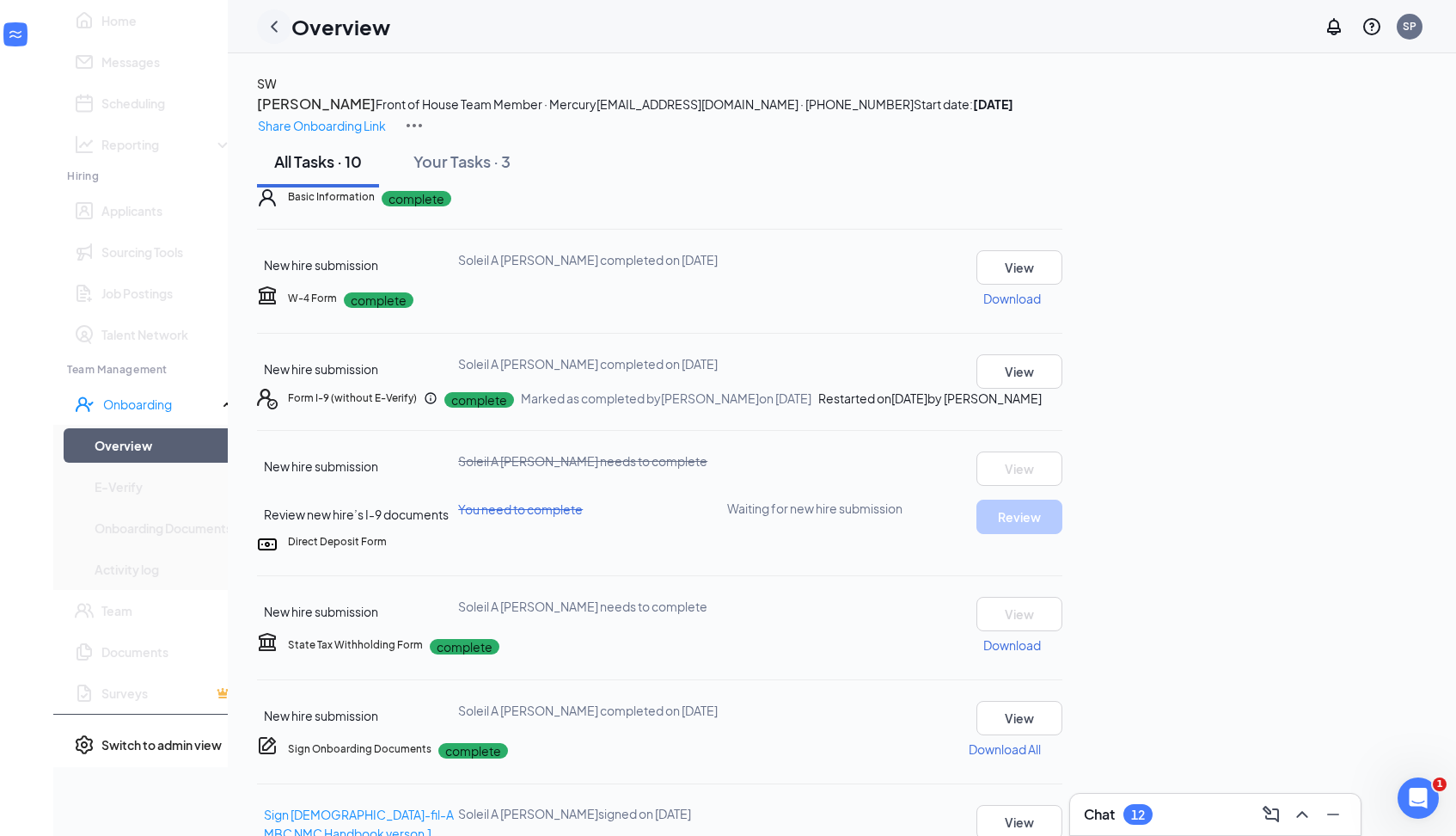
click at [264, 31] on icon "ChevronLeft" at bounding box center [274, 26] width 21 height 21
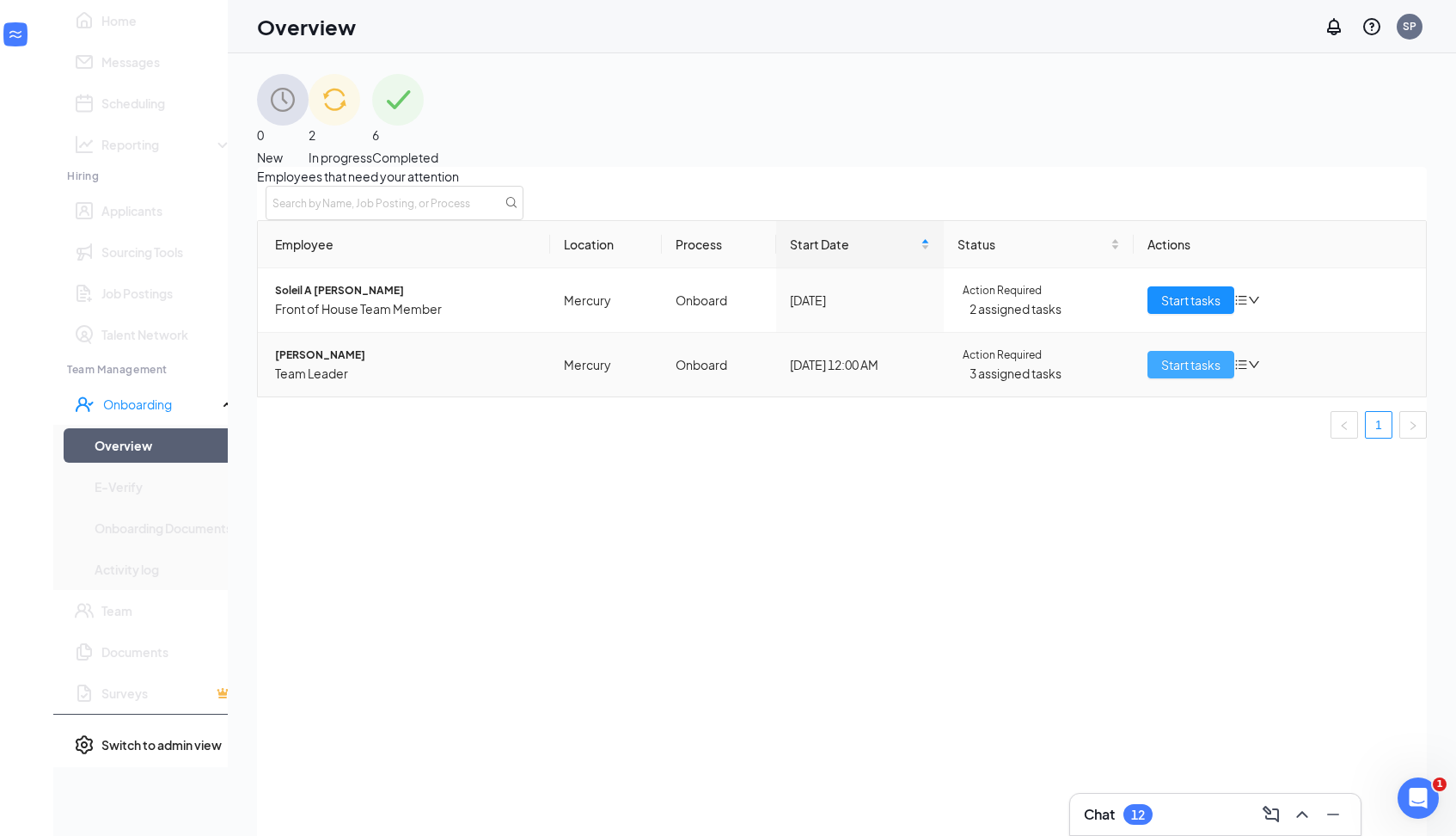
click at [1161, 374] on span "Start tasks" at bounding box center [1190, 365] width 59 height 19
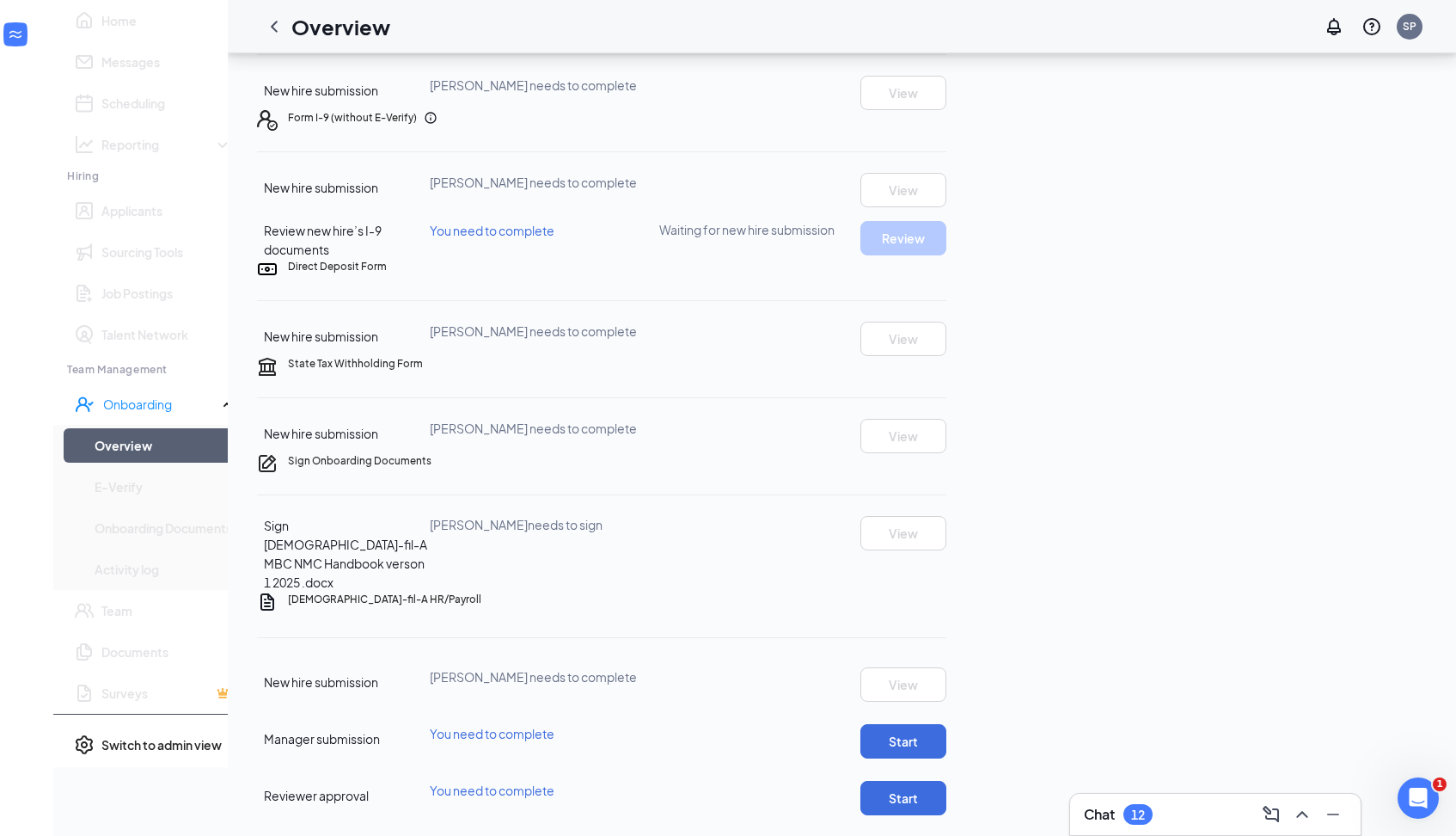
scroll to position [573, 0]
click at [946, 724] on button "Start" at bounding box center [903, 741] width 86 height 34
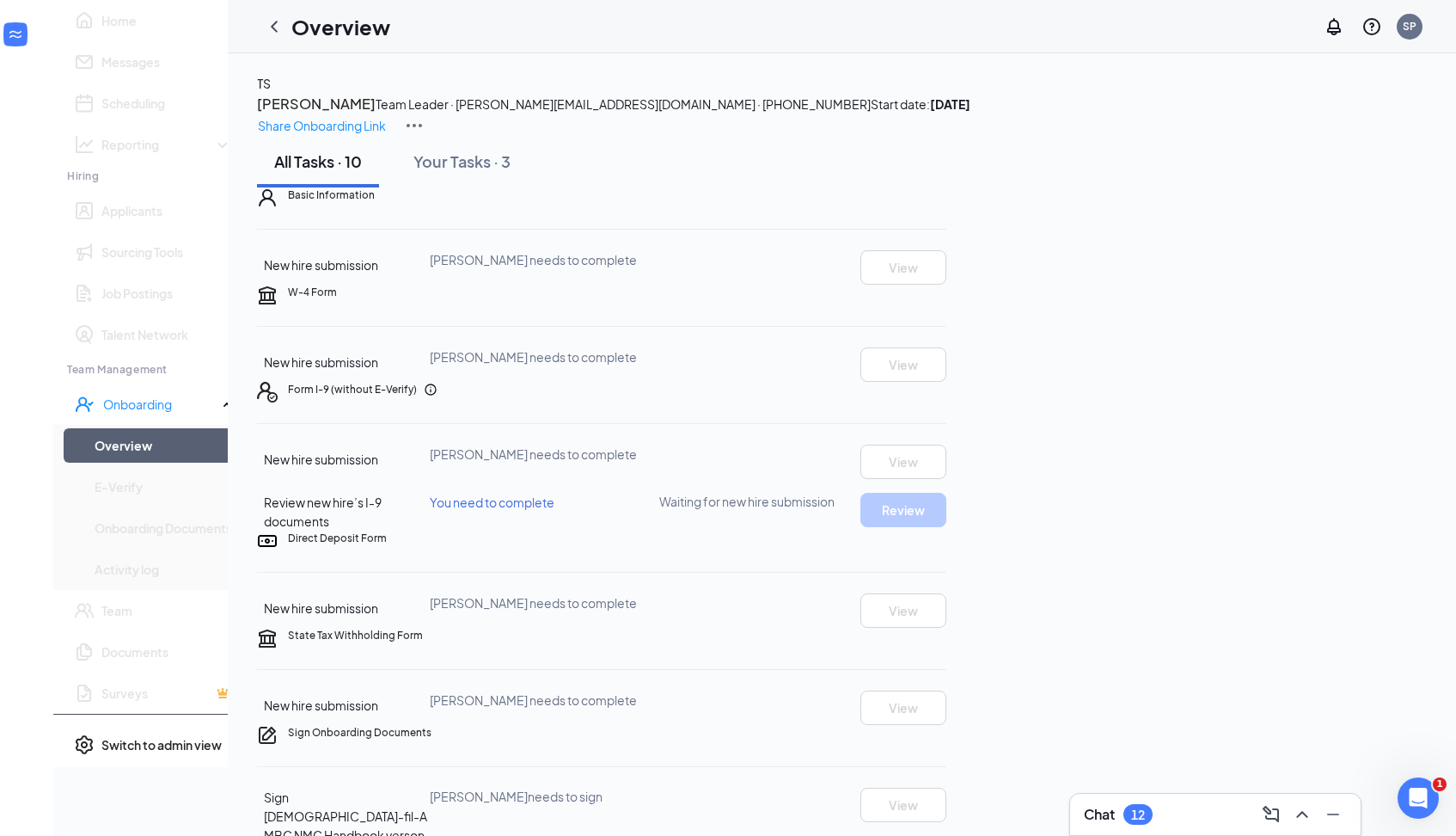
scroll to position [0, 0]
click at [424, 115] on img at bounding box center [414, 125] width 21 height 21
click at [1381, 149] on span "View details" at bounding box center [1383, 142] width 67 height 19
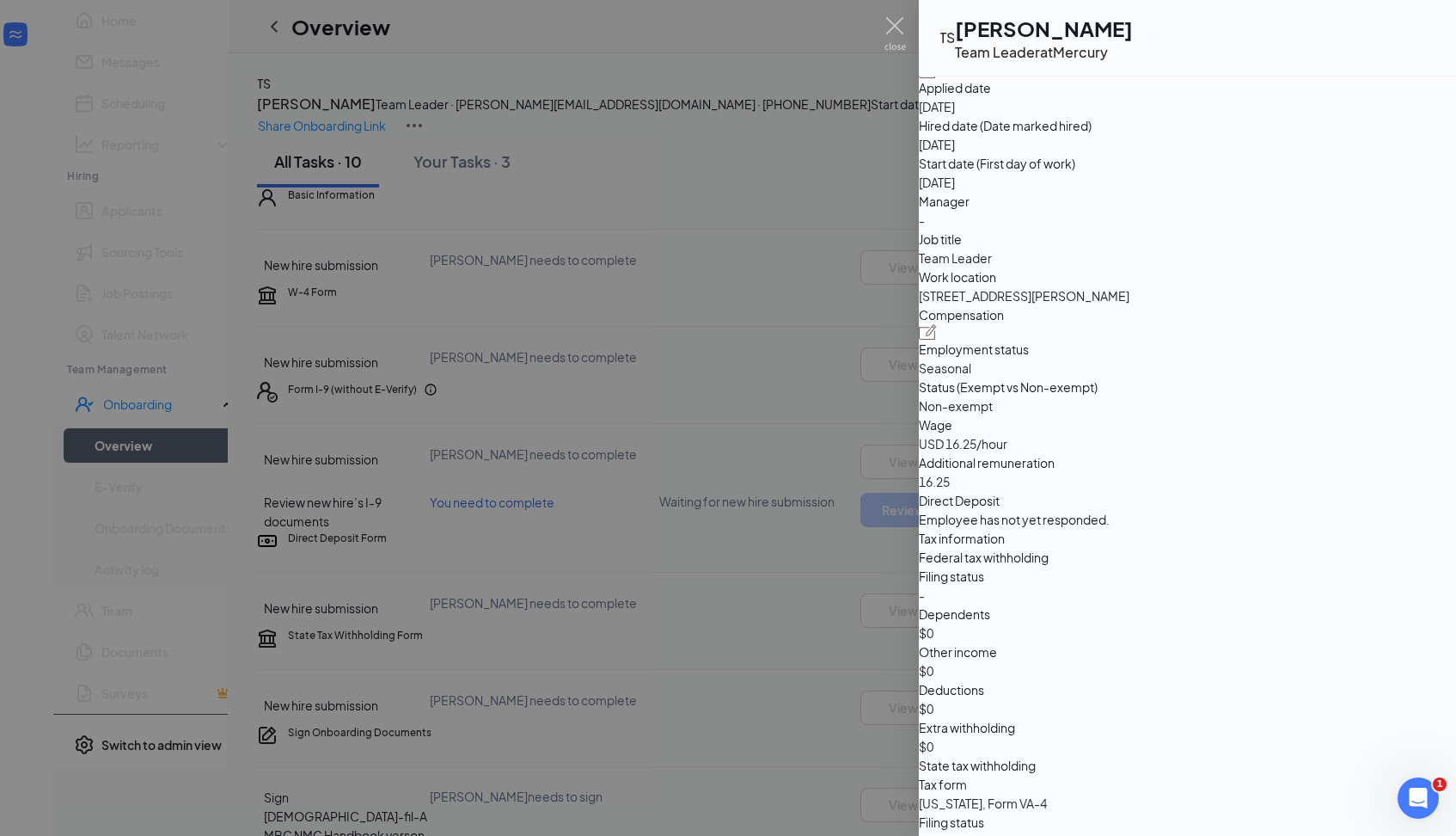
scroll to position [757, 0]
click at [937, 337] on img at bounding box center [928, 329] width 18 height 15
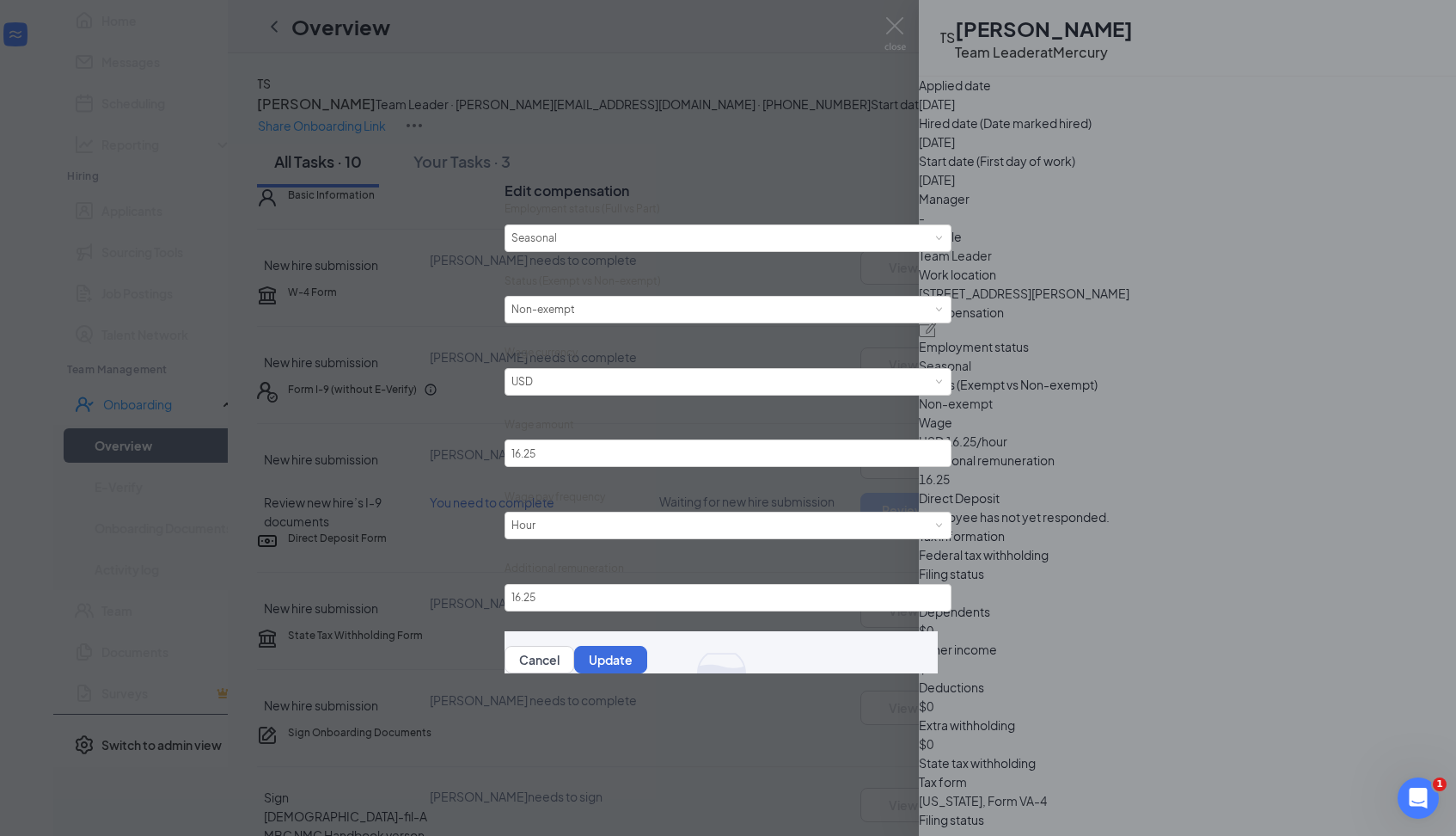
click at [1143, 716] on div "Edit compensation Employment status (Full vs Part) Please select employment sta…" at bounding box center [728, 418] width 1456 height 836
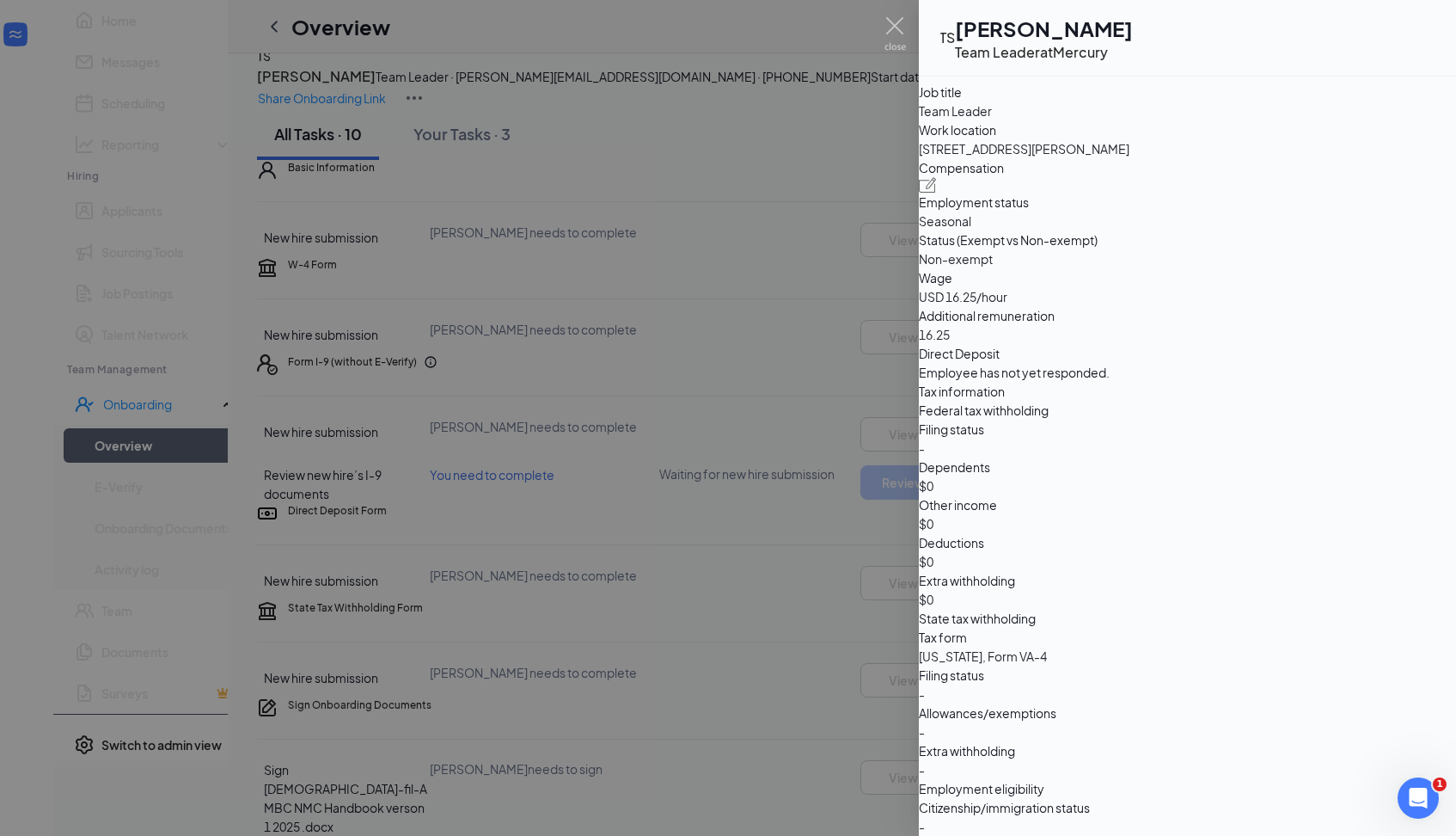
scroll to position [32, 0]
click at [1209, 646] on span "[US_STATE], Form VA-4" at bounding box center [1188, 656] width 538 height 19
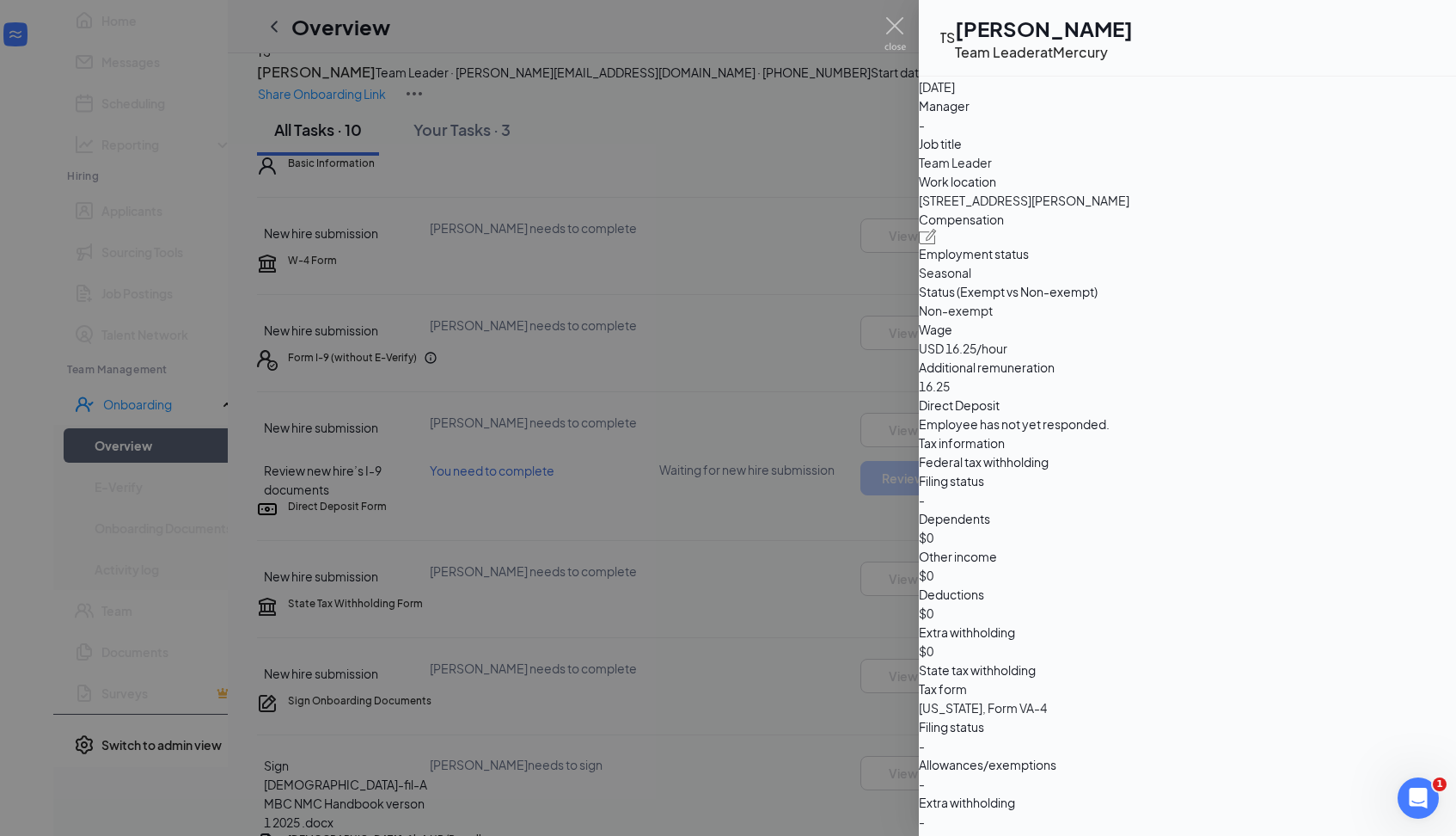
scroll to position [853, 0]
click at [1200, 170] on span "Team Leader" at bounding box center [1188, 160] width 538 height 19
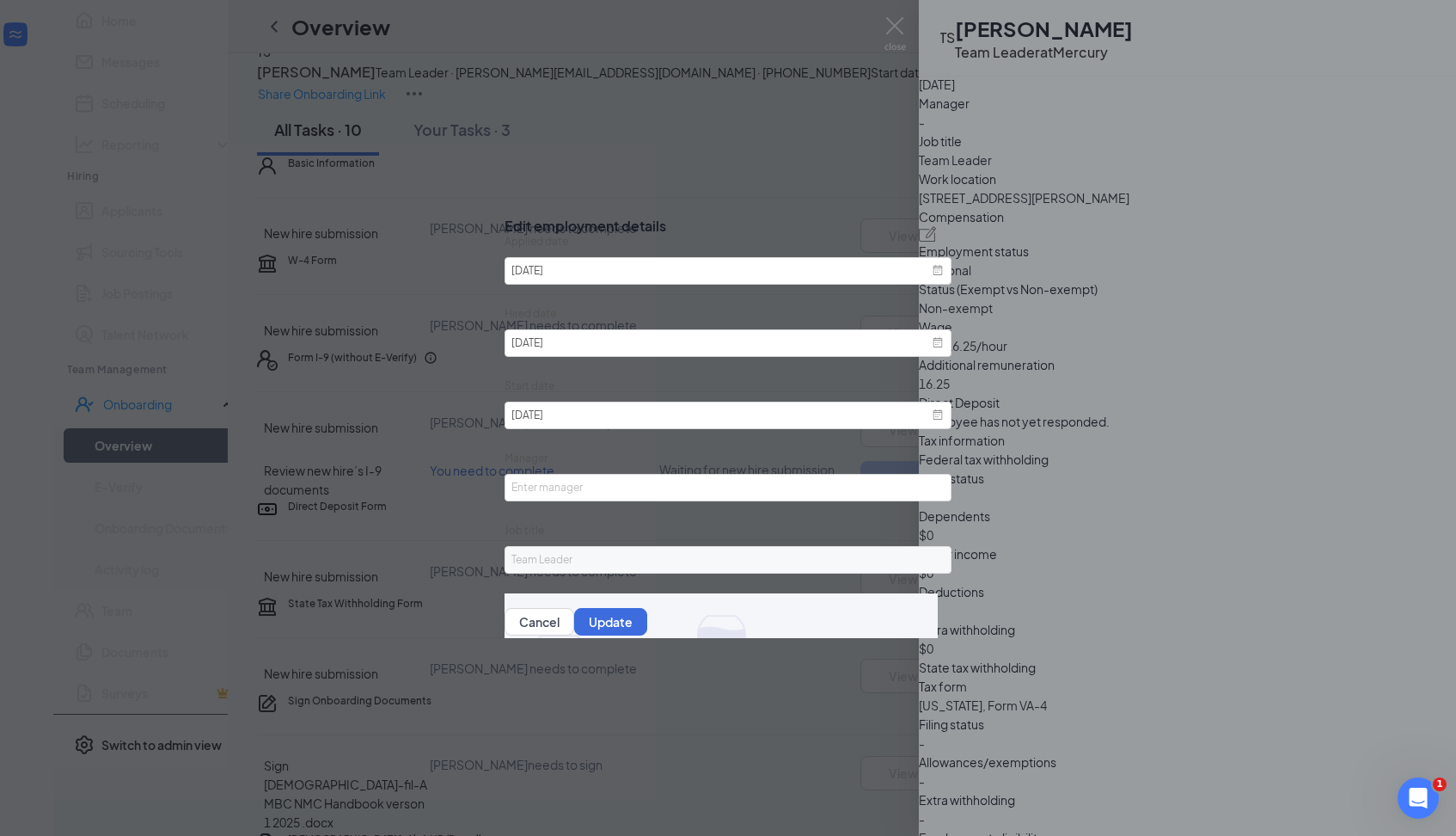
scroll to position [2, 0]
click at [647, 626] on button "Update" at bounding box center [610, 622] width 73 height 27
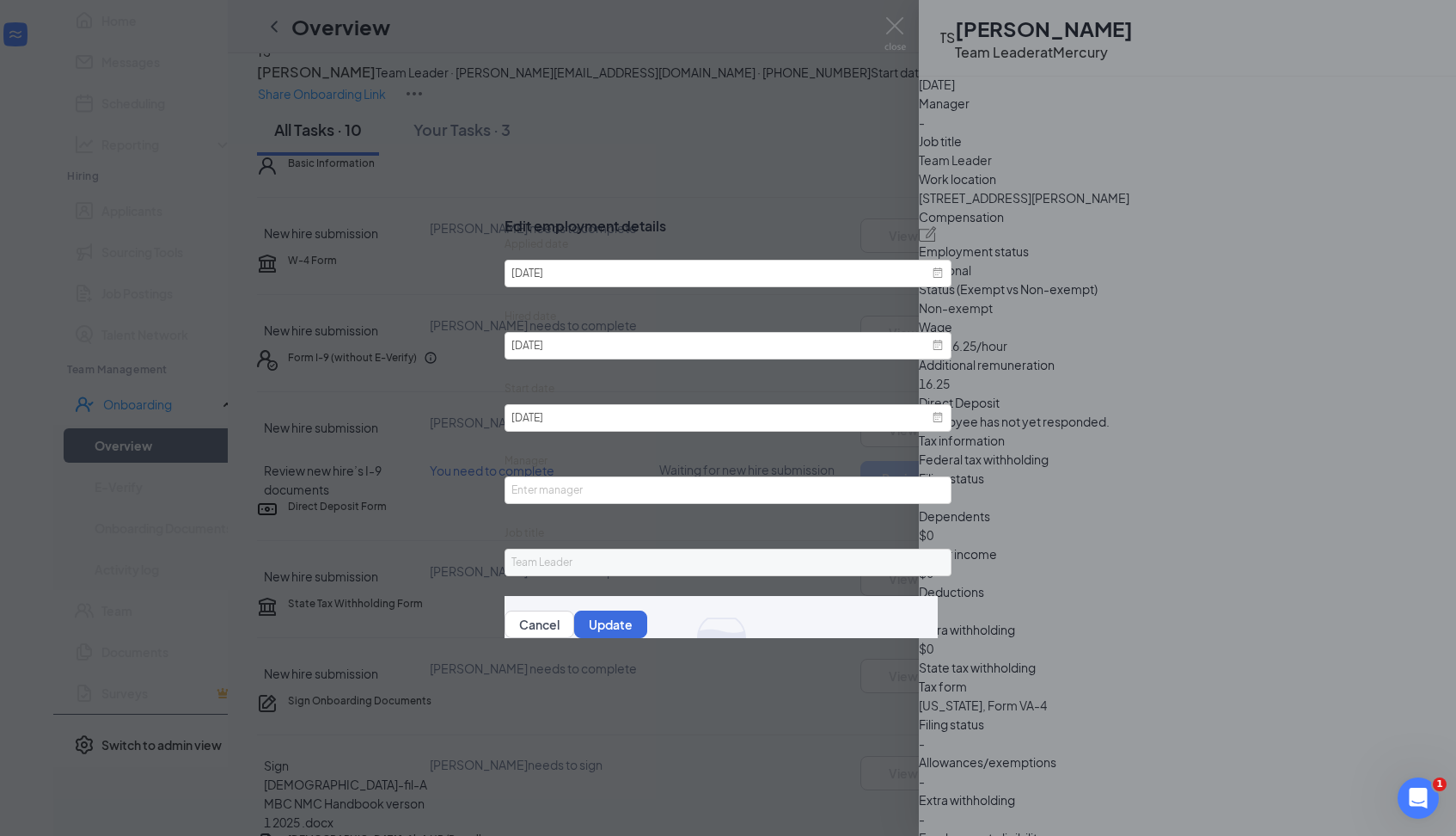
click at [505, 212] on icon "Cross" at bounding box center [505, 212] width 0 height 0
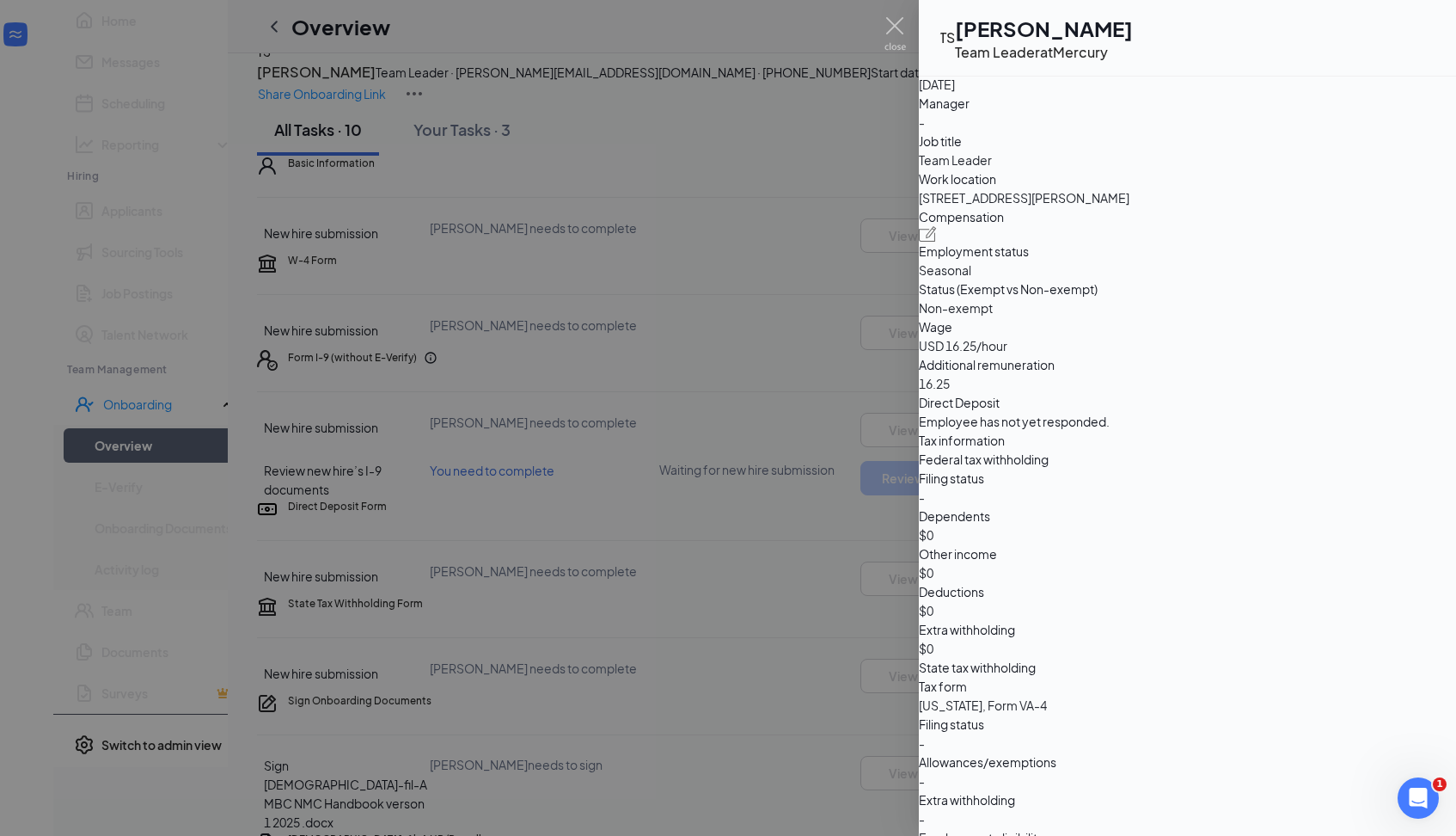
click at [746, 496] on div at bounding box center [728, 418] width 1456 height 836
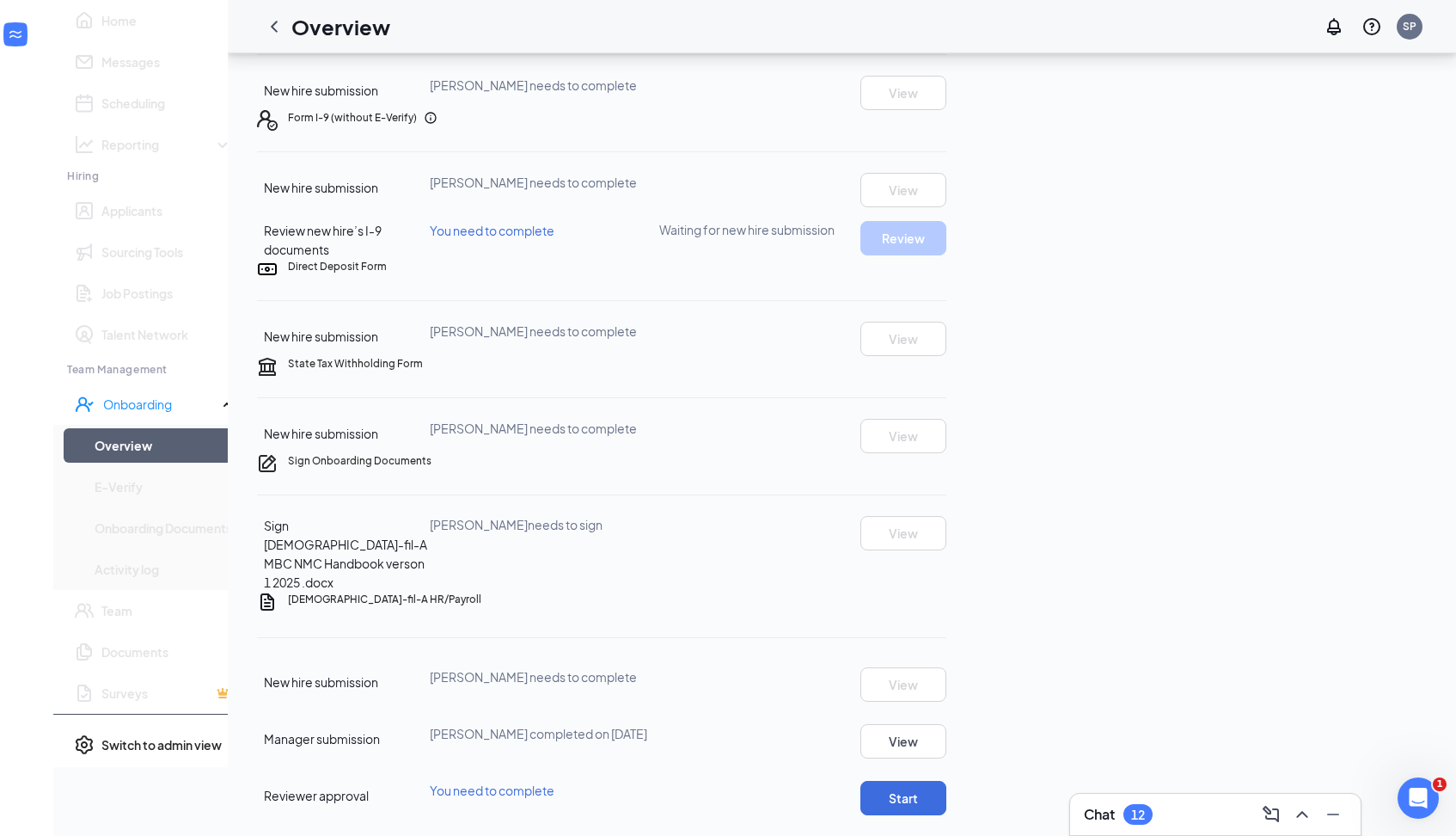
scroll to position [573, 0]
click at [637, 669] on span "[PERSON_NAME] needs to complete" at bounding box center [533, 676] width 208 height 15
click at [946, 724] on button "View" at bounding box center [903, 741] width 86 height 34
